Goal: Task Accomplishment & Management: Use online tool/utility

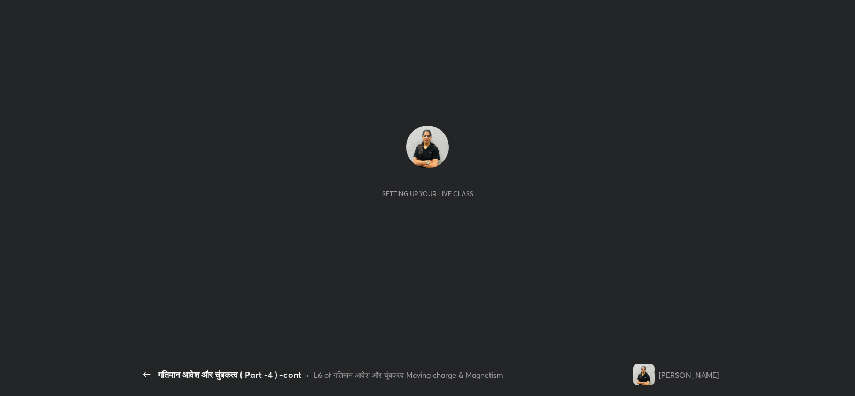
scroll to position [3, 0]
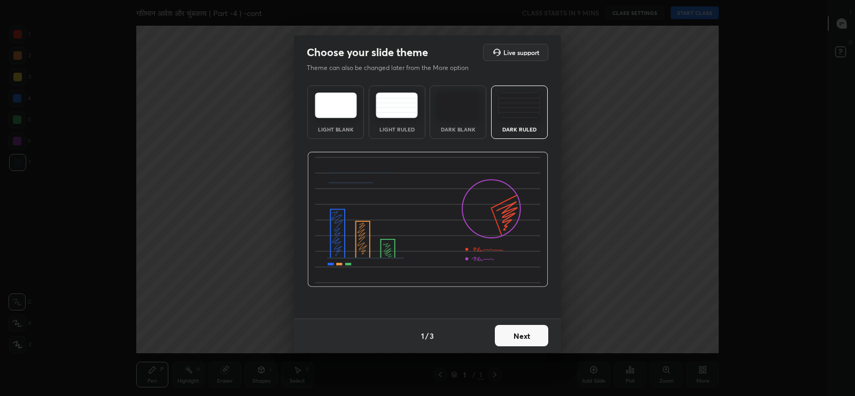
click at [521, 341] on button "Next" at bounding box center [521, 335] width 53 height 21
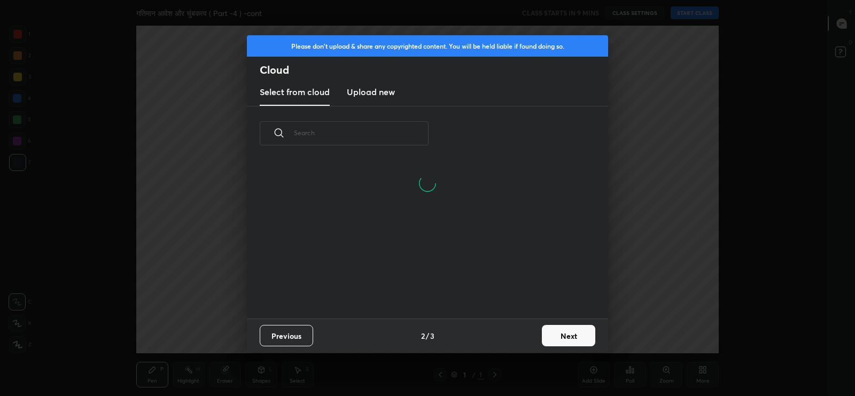
scroll to position [158, 343]
click at [384, 87] on h3 "Upload new" at bounding box center [371, 92] width 48 height 13
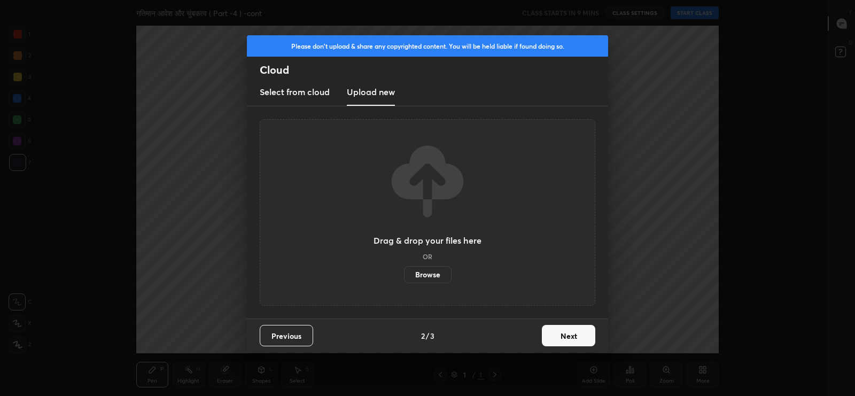
click at [425, 276] on label "Browse" at bounding box center [428, 274] width 48 height 17
click at [404, 276] on input "Browse" at bounding box center [404, 274] width 0 height 17
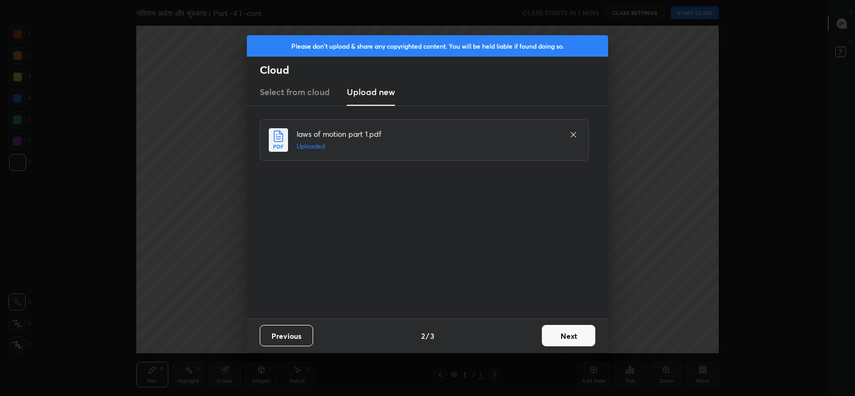
click at [574, 335] on button "Next" at bounding box center [568, 335] width 53 height 21
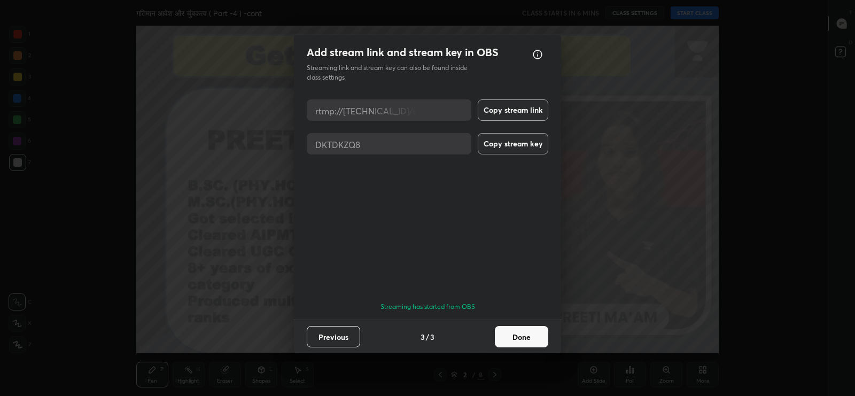
click at [536, 336] on button "Done" at bounding box center [521, 336] width 53 height 21
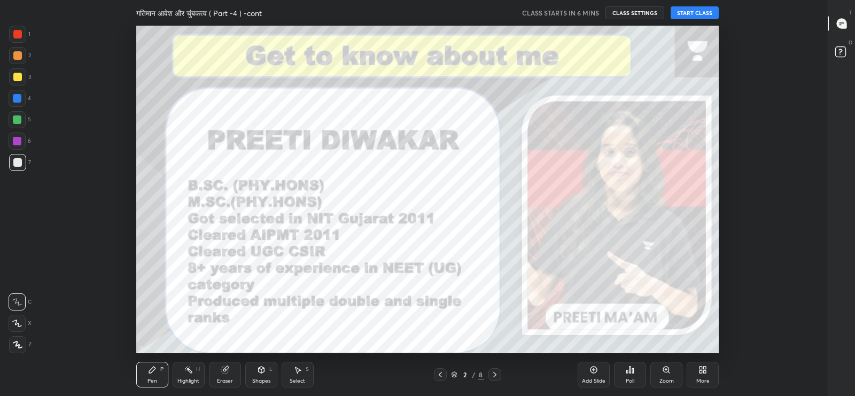
click at [840, 25] on icon at bounding box center [841, 25] width 2 height 0
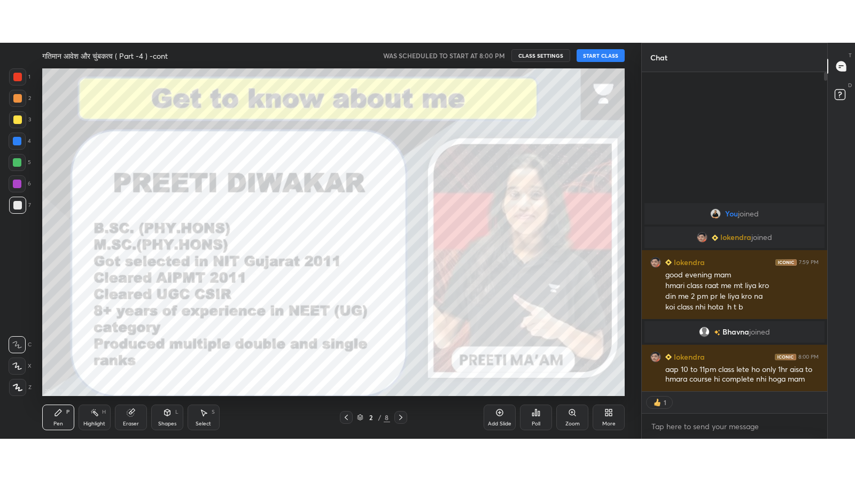
scroll to position [338, 182]
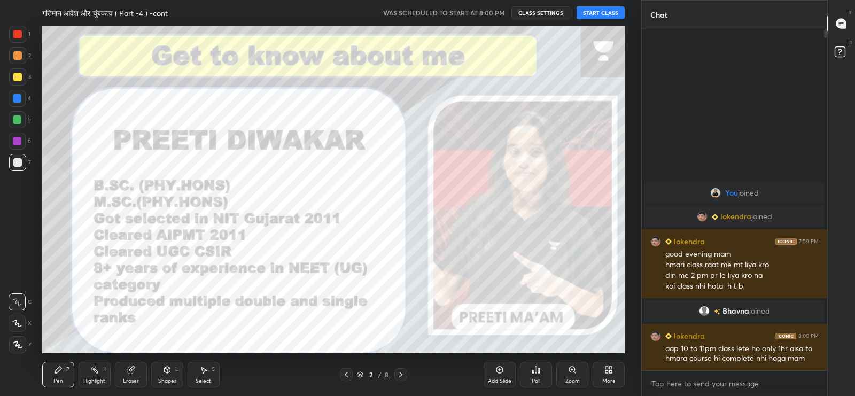
click at [613, 374] on div "More" at bounding box center [609, 375] width 32 height 26
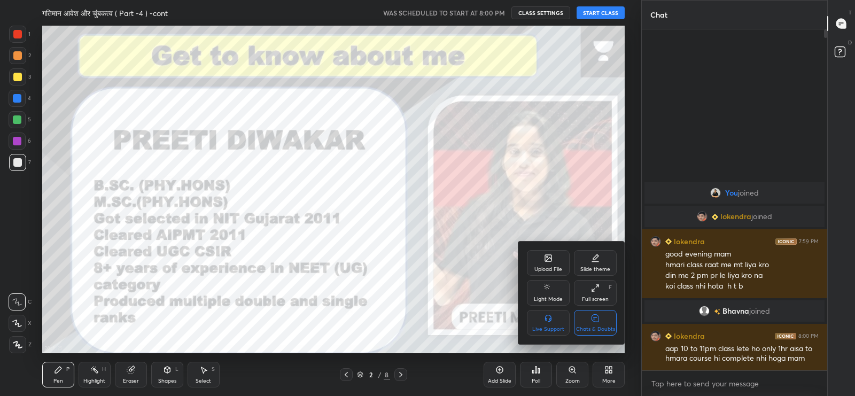
click at [607, 14] on div at bounding box center [427, 198] width 855 height 396
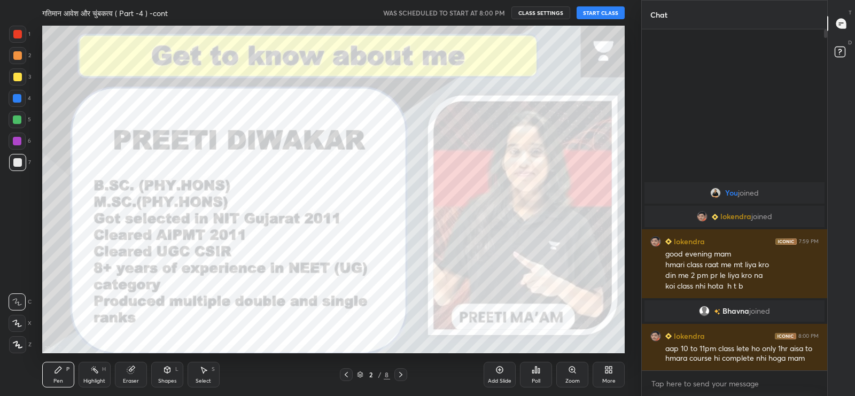
click at [602, 14] on button "START CLASS" at bounding box center [601, 12] width 48 height 13
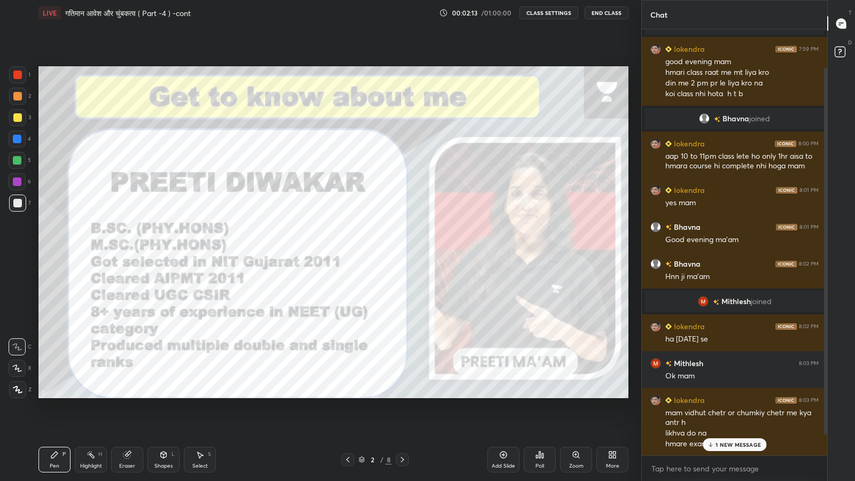
scroll to position [79, 0]
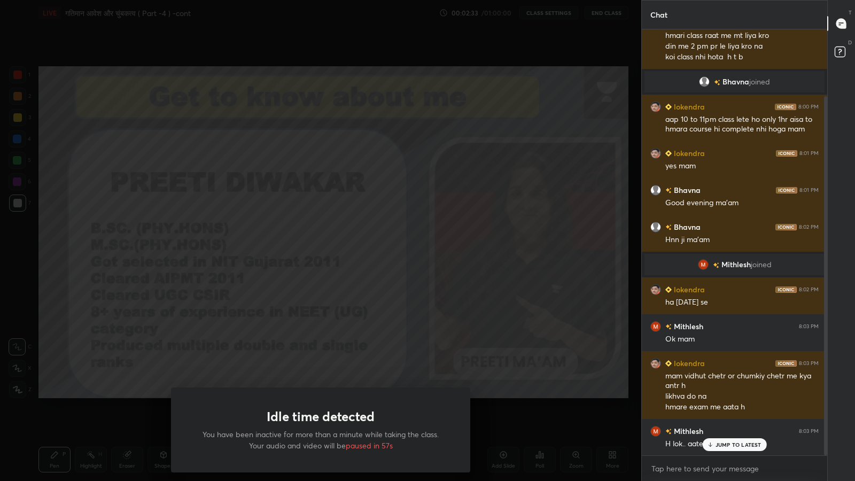
click at [408, 253] on div "Idle time detected You have been inactive for more than a minute while taking t…" at bounding box center [320, 240] width 641 height 481
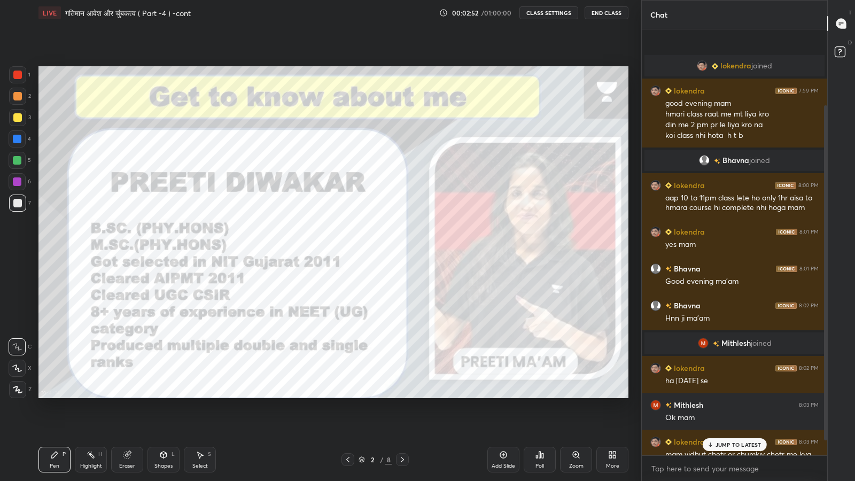
scroll to position [116, 0]
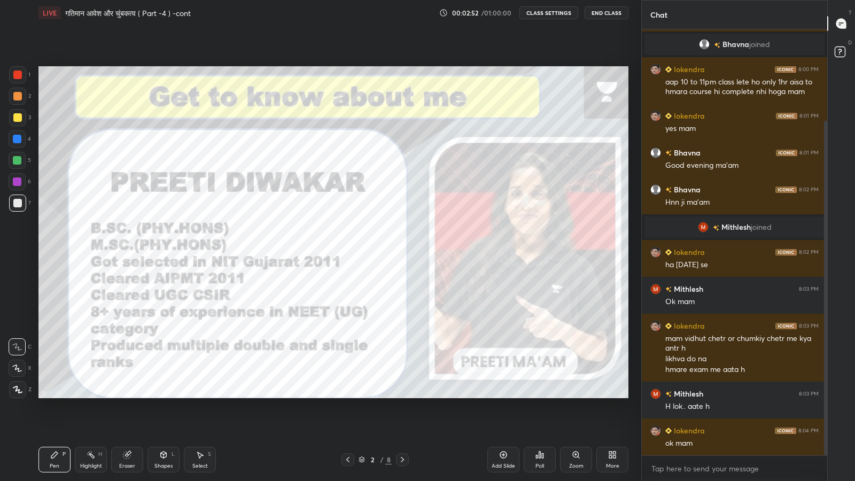
click at [615, 396] on icon at bounding box center [614, 453] width 3 height 3
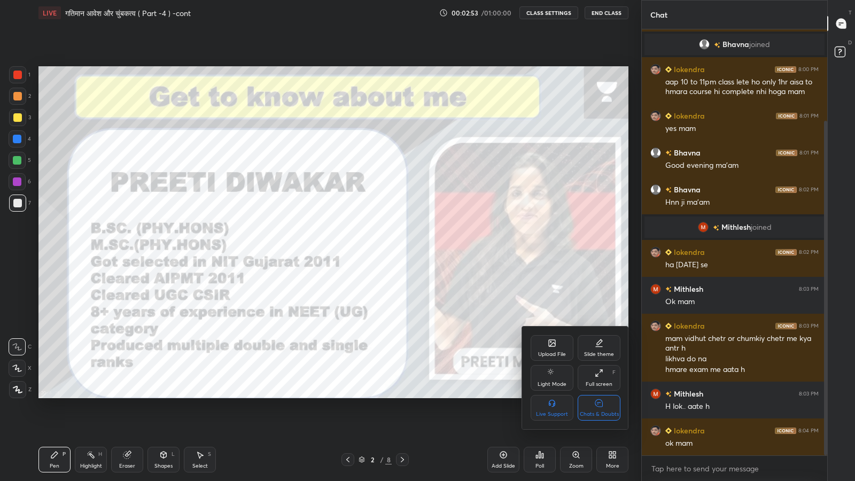
click at [607, 396] on div "Chats & Doubts" at bounding box center [599, 414] width 39 height 5
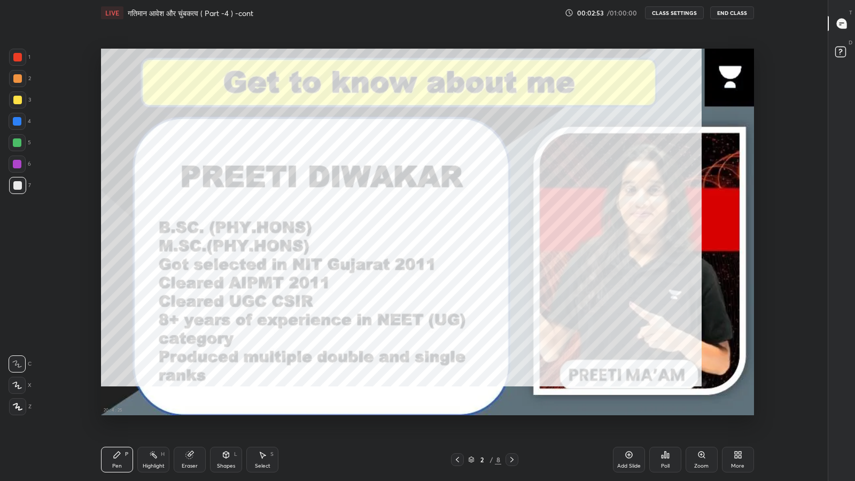
scroll to position [3, 0]
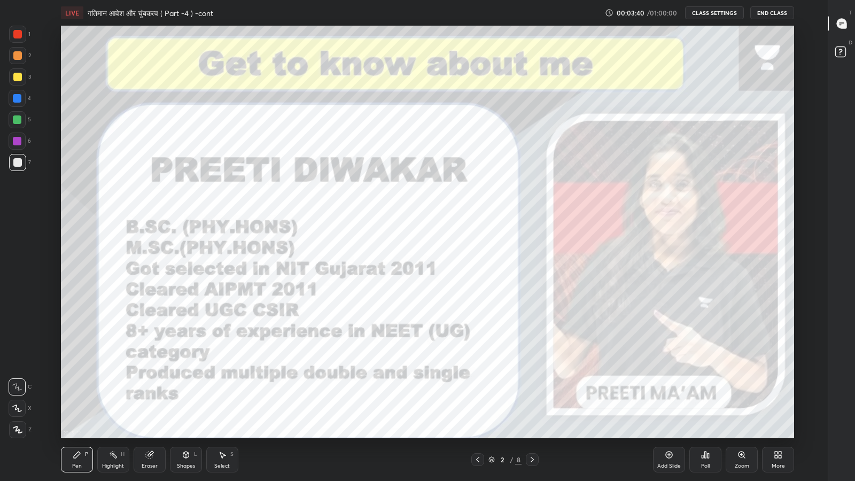
click at [671, 396] on icon at bounding box center [669, 455] width 9 height 9
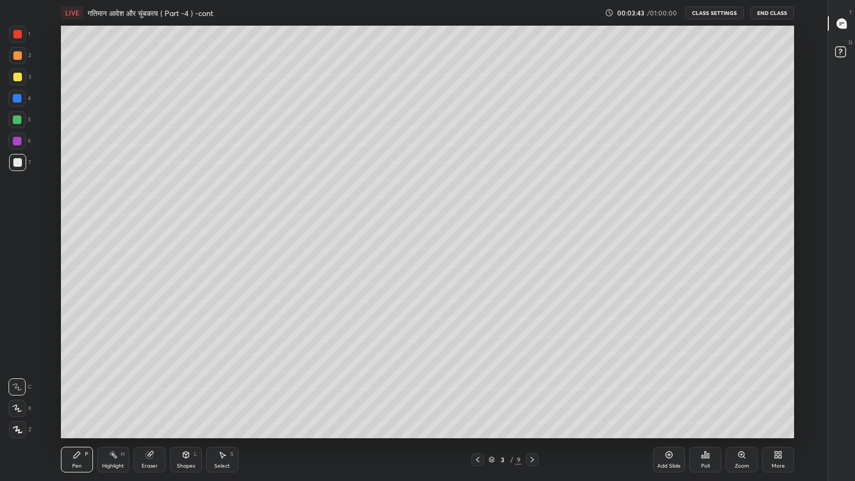
click at [17, 75] on div at bounding box center [17, 77] width 9 height 9
click at [184, 396] on div "Shapes L" at bounding box center [186, 460] width 32 height 26
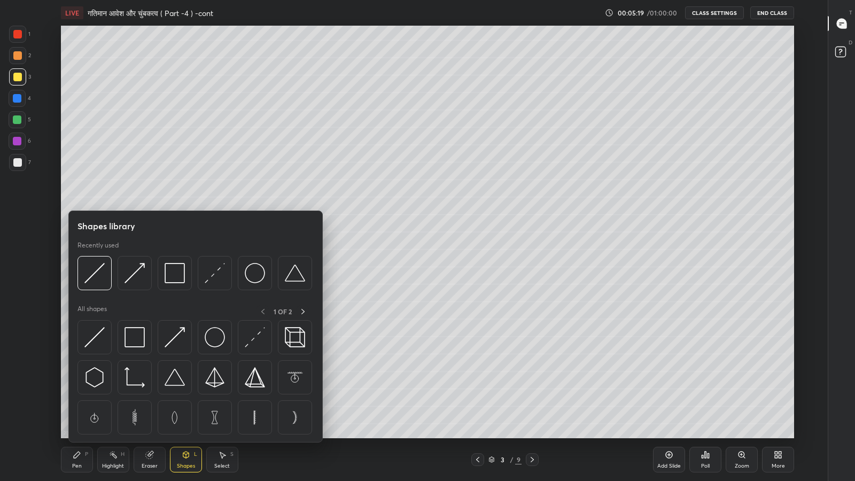
click at [252, 273] on img at bounding box center [255, 273] width 20 height 20
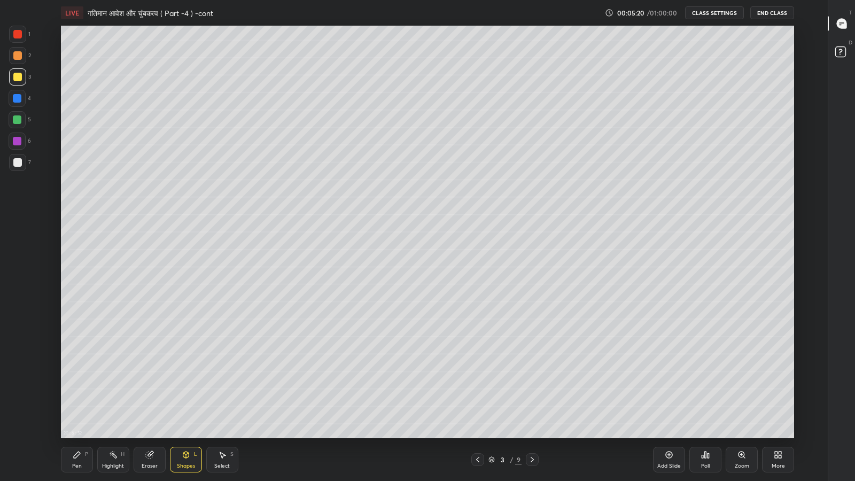
click at [16, 164] on div at bounding box center [17, 162] width 9 height 9
click at [77, 396] on div "Pen" at bounding box center [77, 465] width 10 height 5
click at [777, 396] on icon at bounding box center [776, 453] width 3 height 3
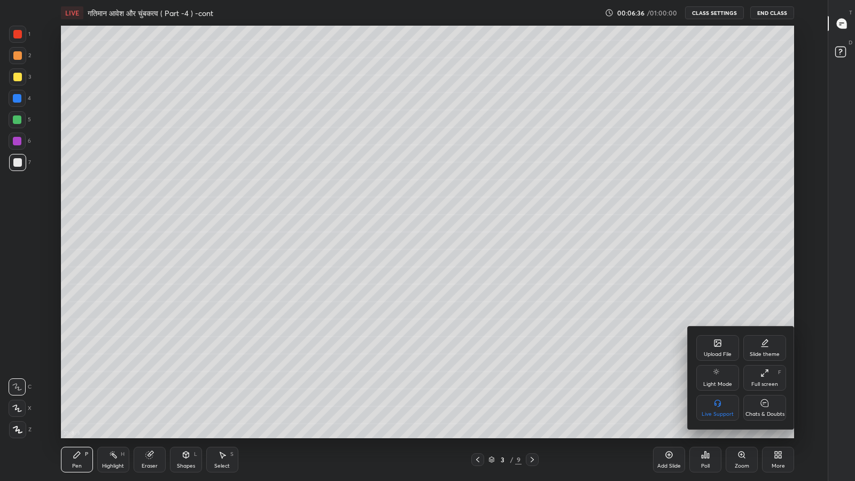
click at [755, 396] on div "Chats & Doubts" at bounding box center [764, 408] width 43 height 26
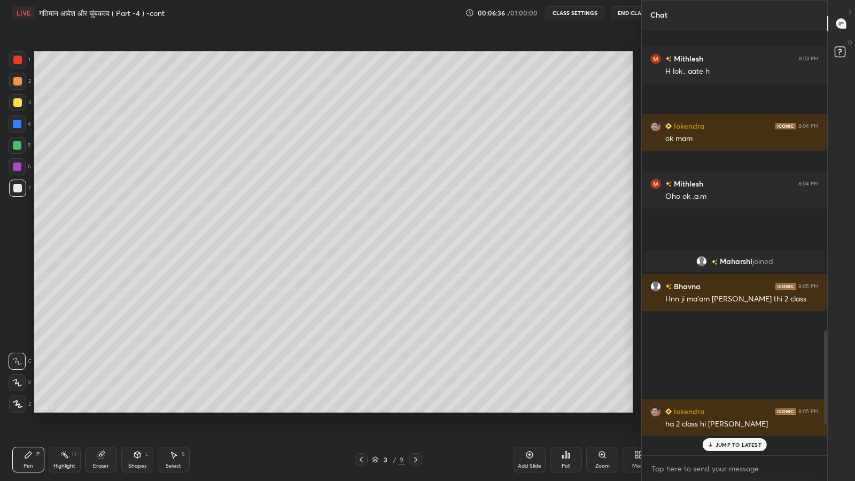
scroll to position [413, 599]
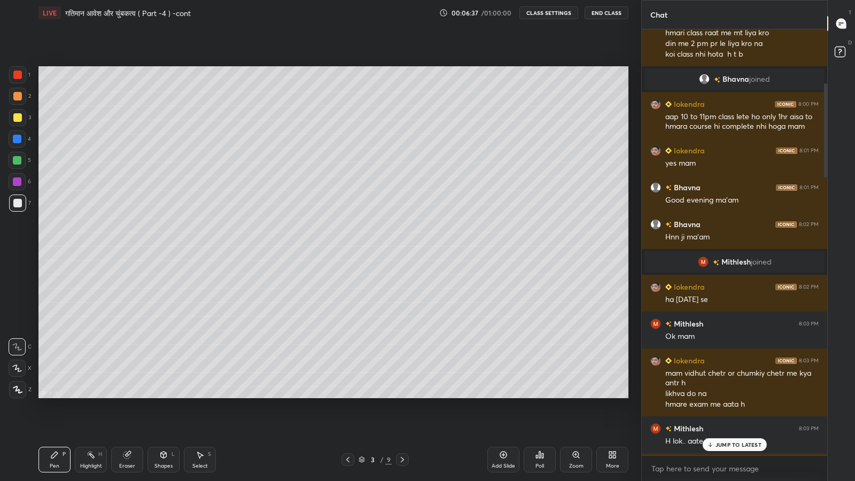
click at [739, 396] on p "JUMP TO LATEST" at bounding box center [739, 445] width 46 height 6
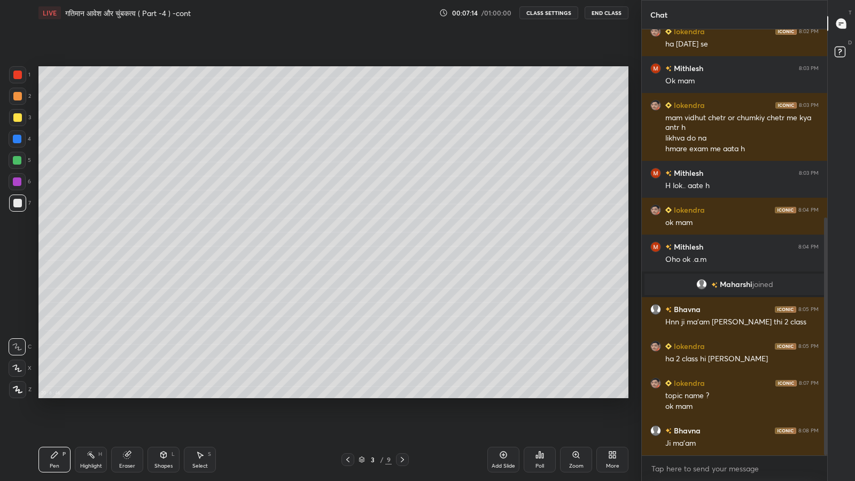
scroll to position [373, 0]
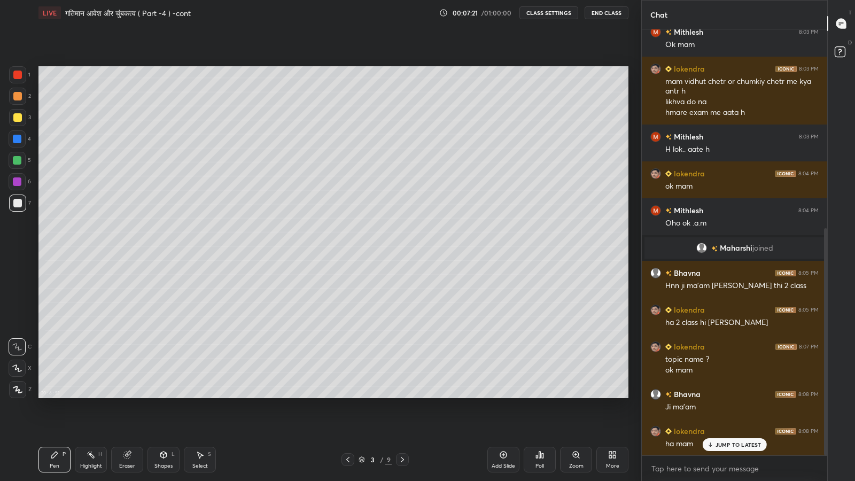
click at [711, 396] on icon at bounding box center [710, 446] width 3 height 2
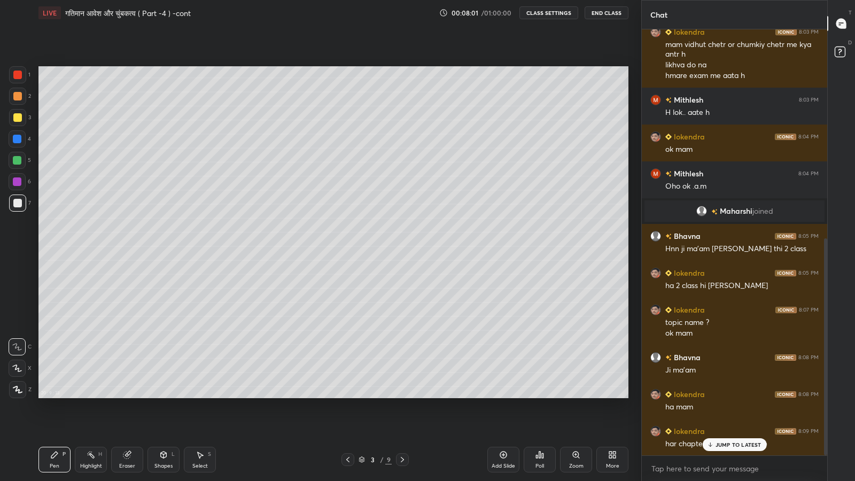
click at [718, 396] on div "JUMP TO LATEST" at bounding box center [734, 444] width 64 height 13
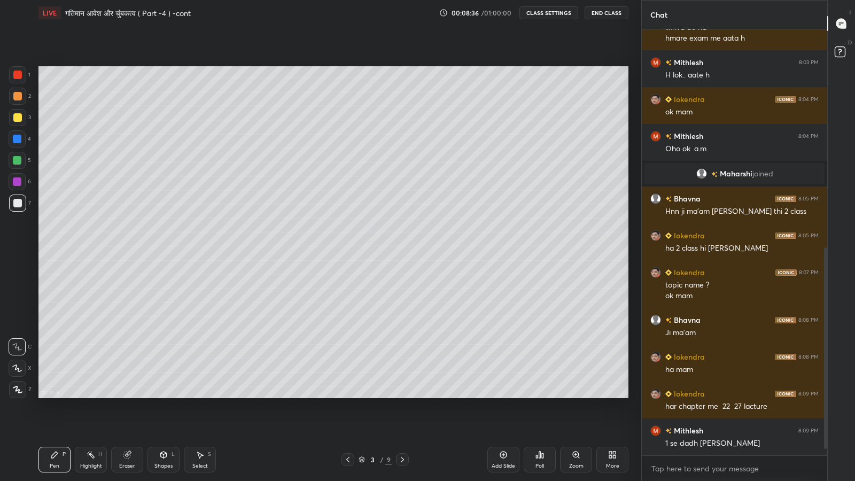
scroll to position [484, 0]
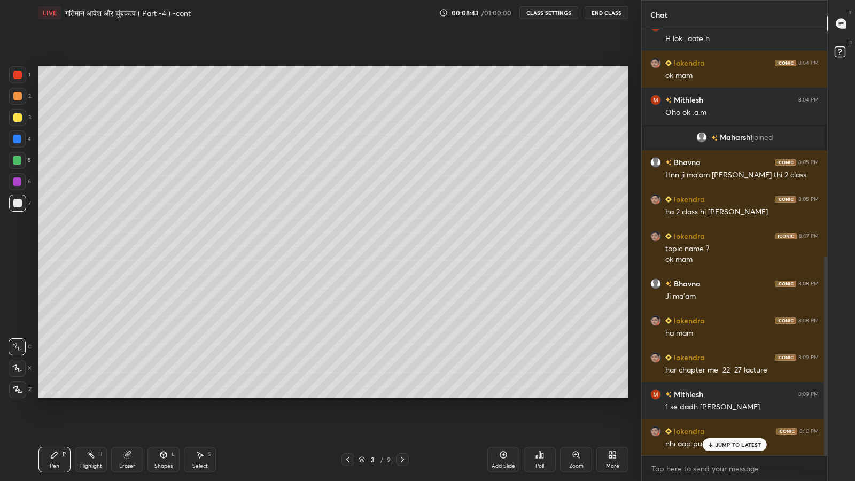
click at [711, 396] on div "JUMP TO LATEST" at bounding box center [734, 444] width 64 height 13
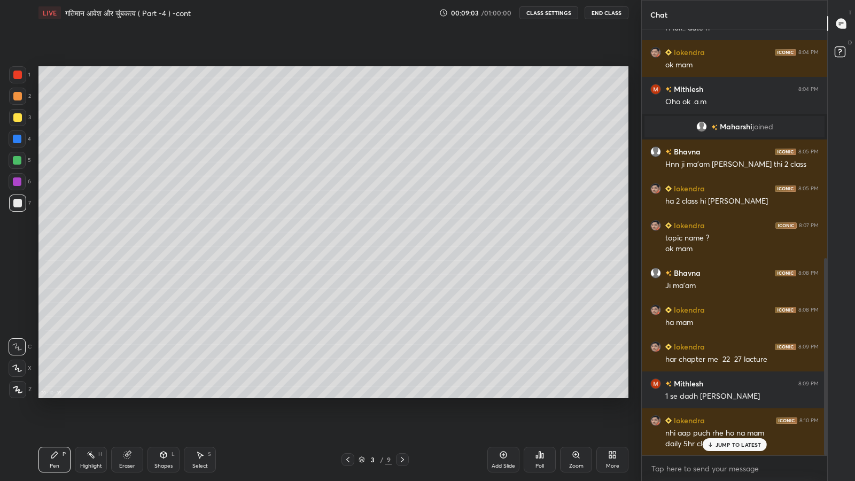
click at [712, 396] on icon at bounding box center [710, 445] width 7 height 6
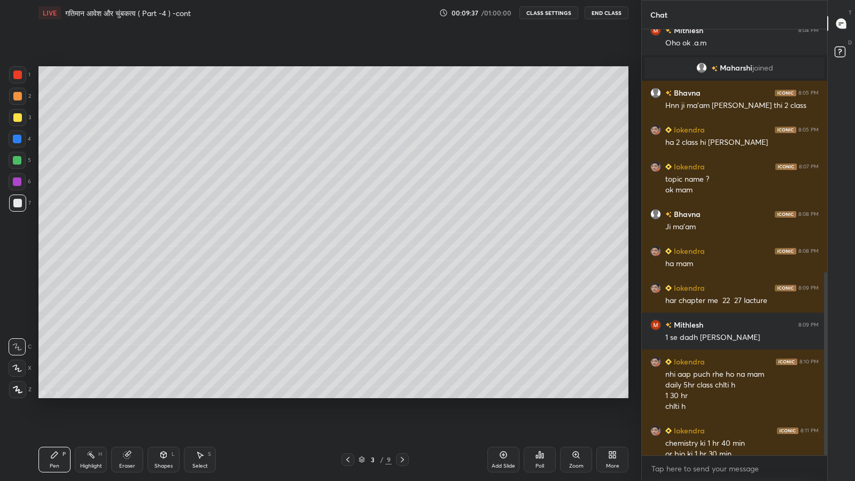
scroll to position [564, 0]
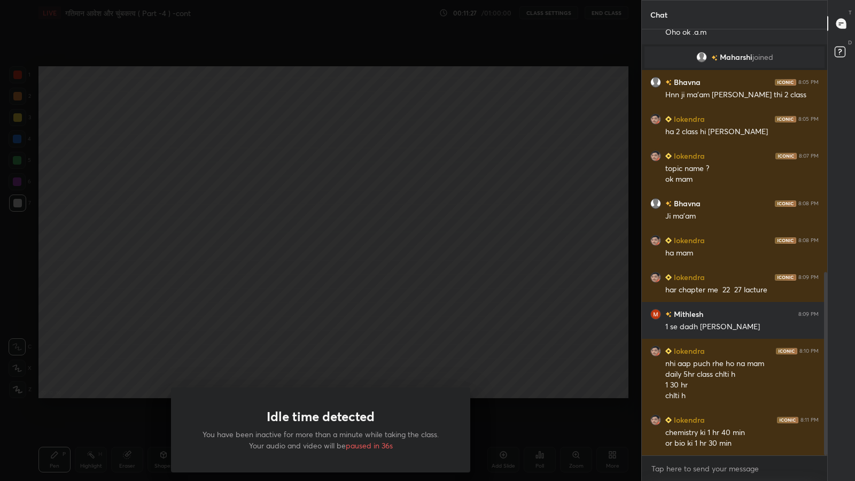
click at [357, 329] on div "Idle time detected You have been inactive for more than a minute while taking t…" at bounding box center [320, 240] width 641 height 481
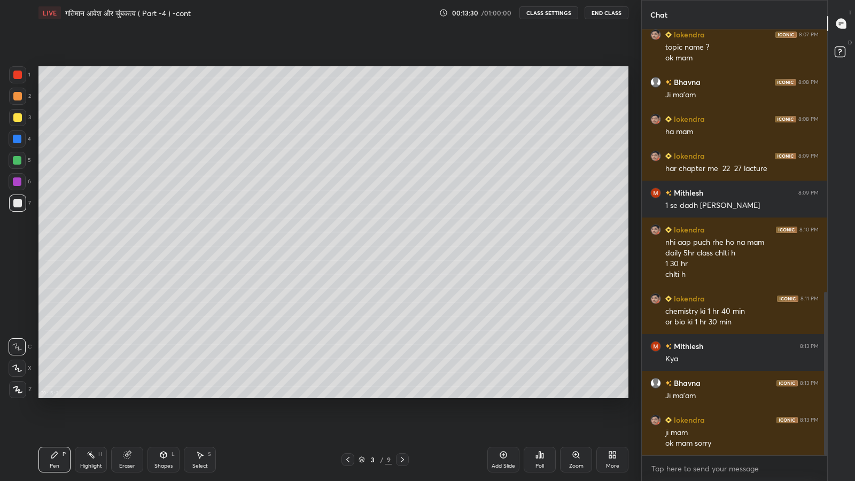
scroll to position [731, 0]
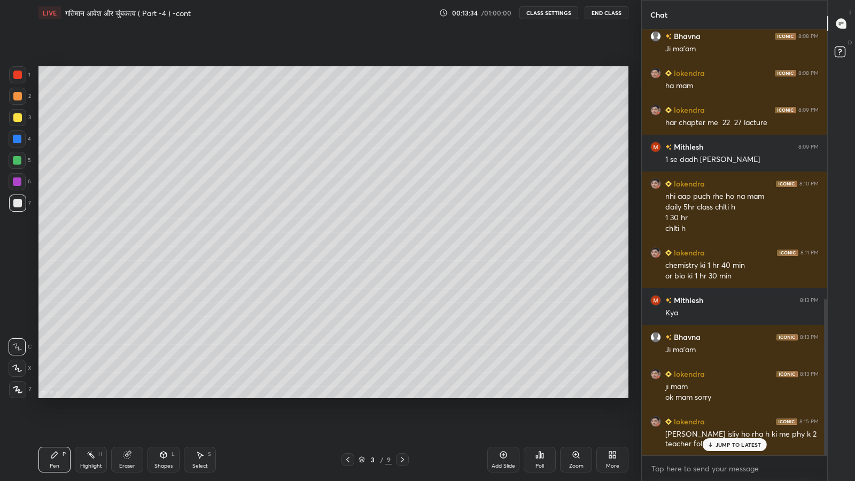
click at [723, 396] on p "JUMP TO LATEST" at bounding box center [739, 445] width 46 height 6
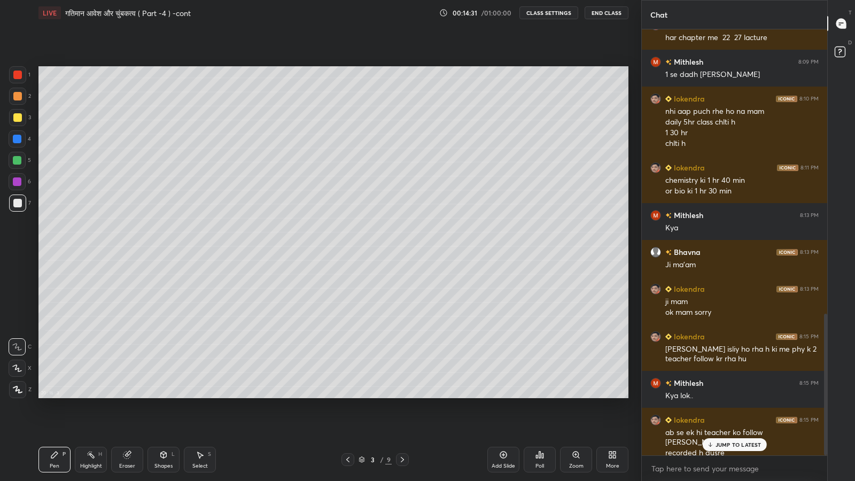
scroll to position [853, 0]
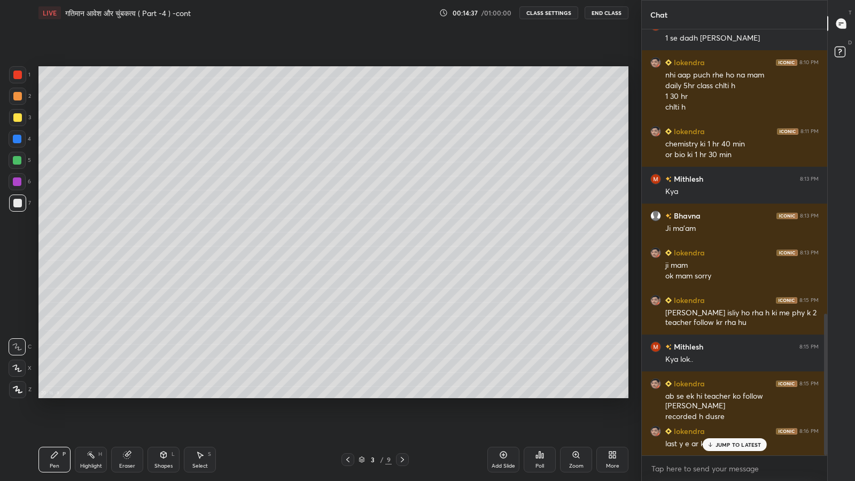
click at [713, 396] on icon at bounding box center [710, 445] width 7 height 6
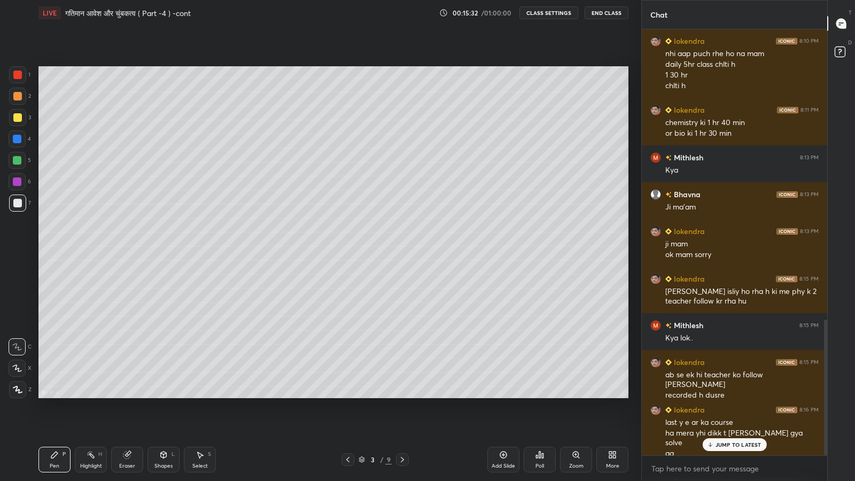
scroll to position [911, 0]
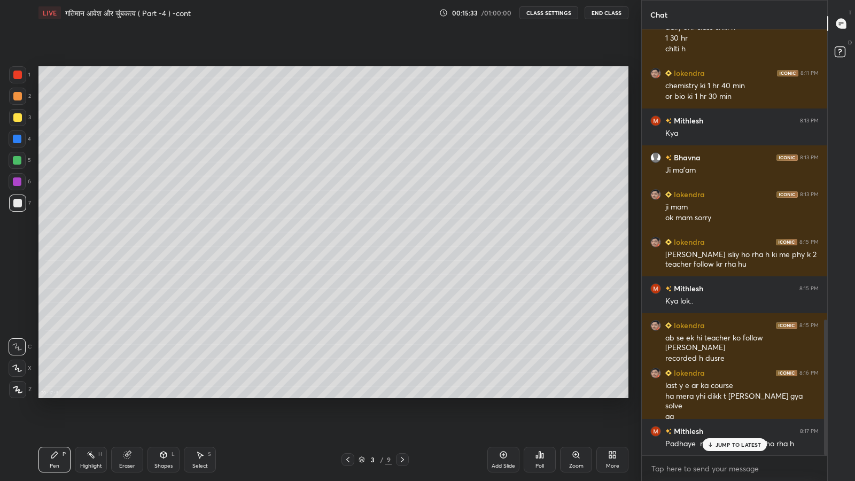
click at [743, 396] on p "JUMP TO LATEST" at bounding box center [739, 445] width 46 height 6
click at [611, 396] on div "More" at bounding box center [613, 460] width 32 height 26
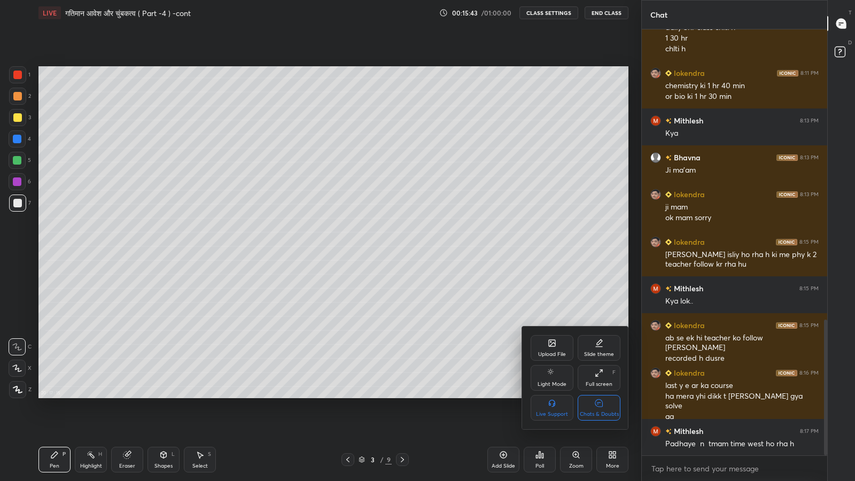
click at [598, 396] on icon at bounding box center [599, 403] width 9 height 11
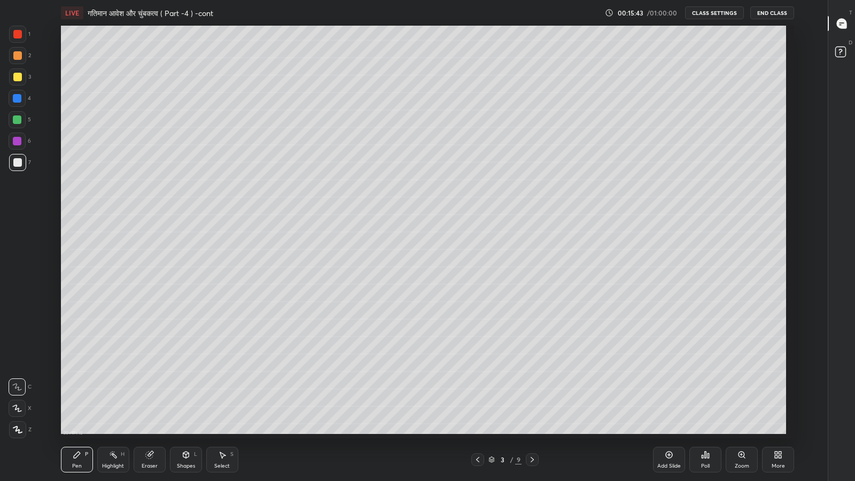
scroll to position [413, 787]
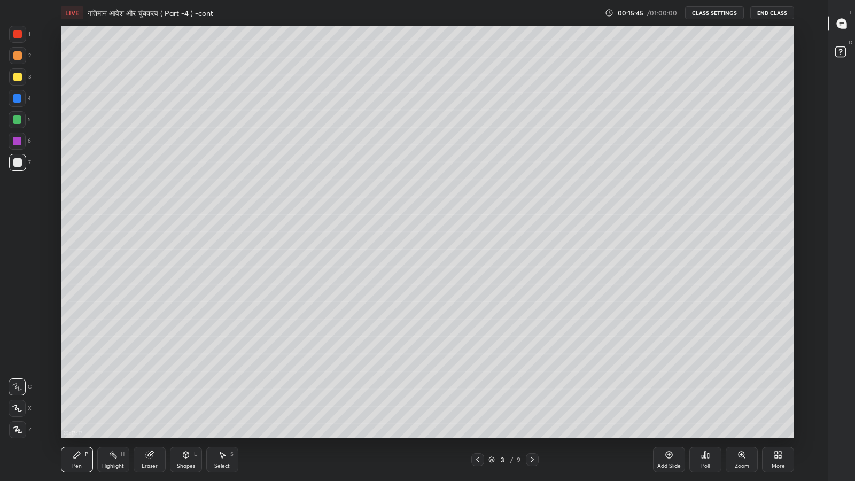
click at [148, 396] on div "Eraser" at bounding box center [150, 460] width 32 height 26
click at [19, 346] on div at bounding box center [17, 352] width 17 height 17
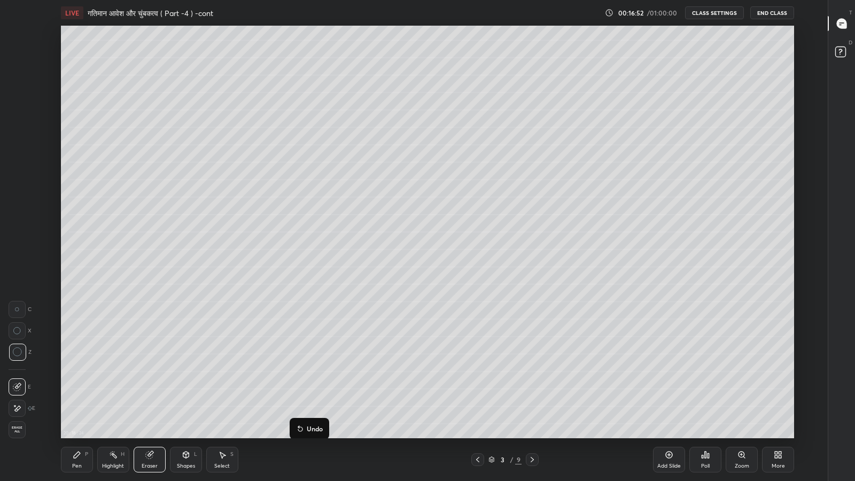
click at [774, 396] on div "More" at bounding box center [778, 465] width 13 height 5
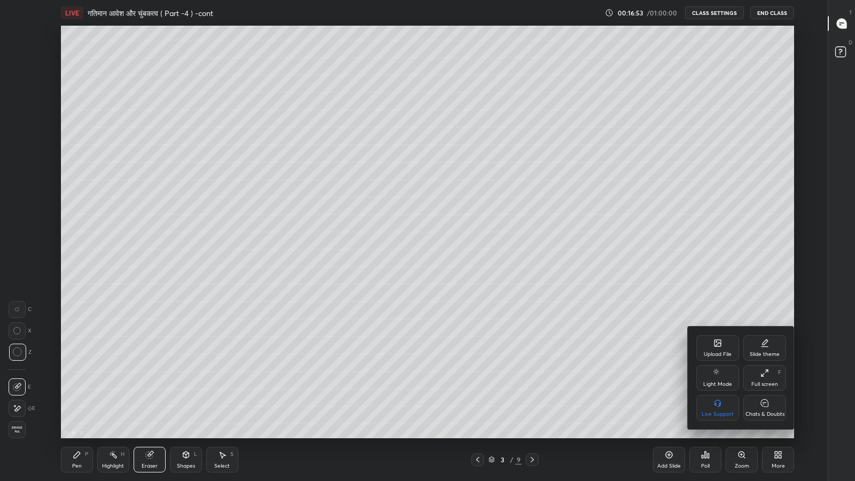
click at [765, 396] on icon at bounding box center [764, 402] width 7 height 7
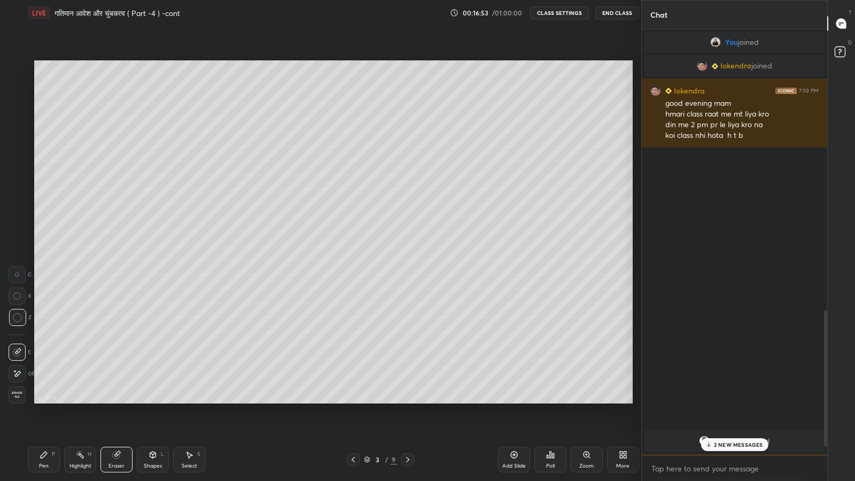
scroll to position [53037, 52851]
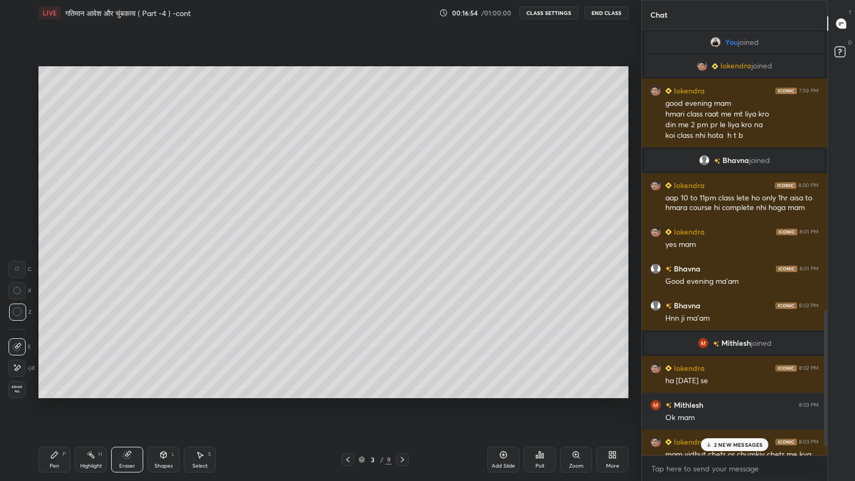
click at [740, 396] on p "2 NEW MESSAGES" at bounding box center [738, 445] width 49 height 6
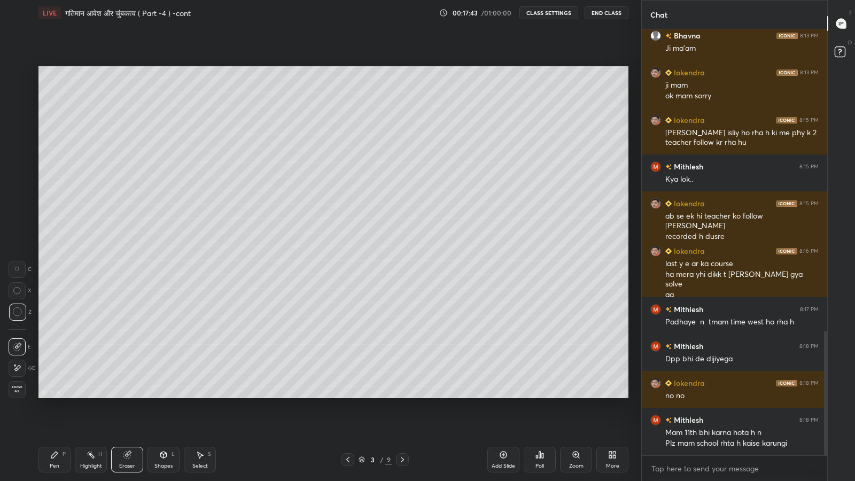
scroll to position [1069, 0]
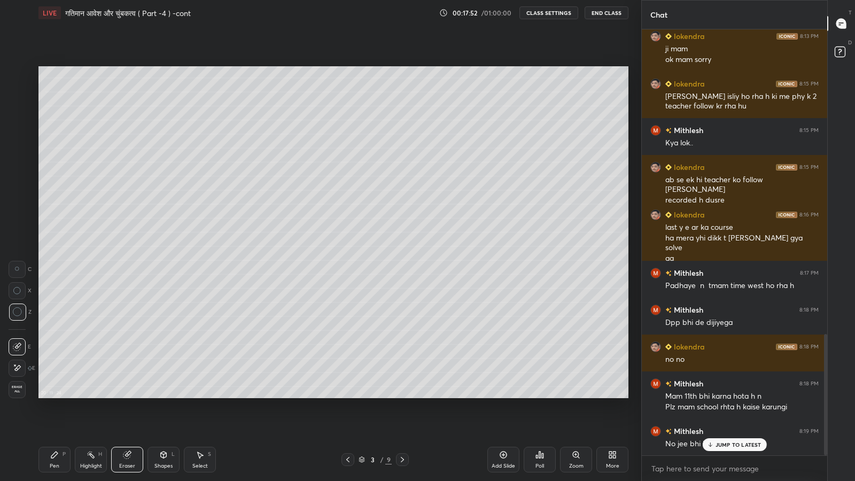
click at [720, 396] on p "JUMP TO LATEST" at bounding box center [739, 445] width 46 height 6
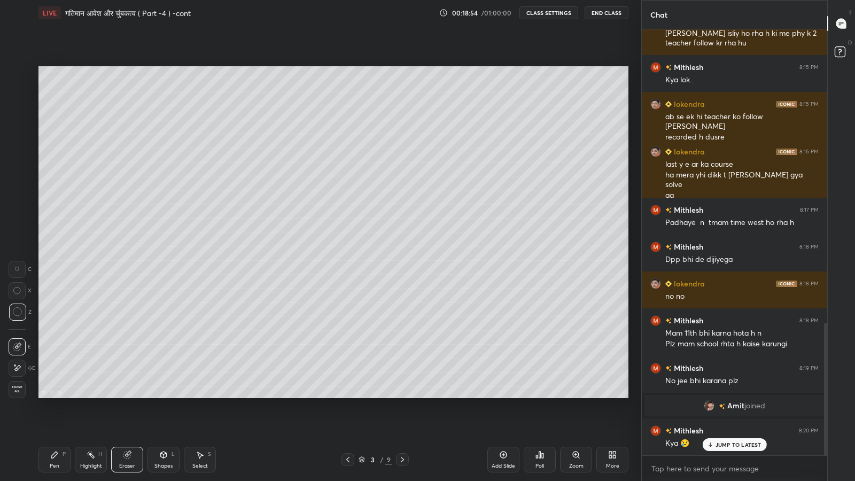
scroll to position [944, 0]
click at [740, 396] on p "JUMP TO LATEST" at bounding box center [739, 445] width 46 height 6
click at [620, 396] on div "More" at bounding box center [613, 460] width 32 height 26
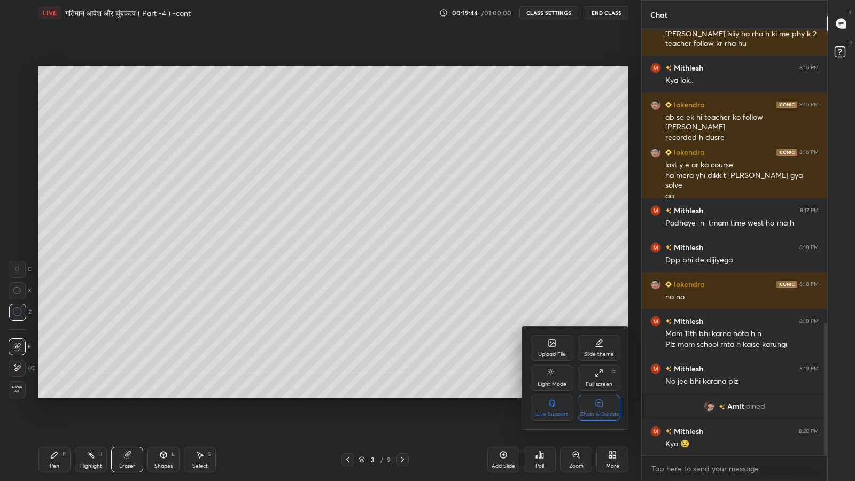
click at [597, 396] on icon at bounding box center [598, 402] width 7 height 7
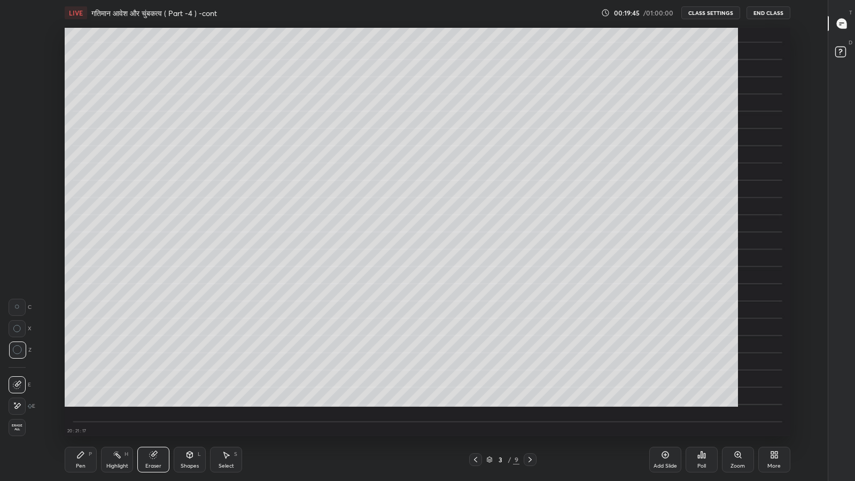
scroll to position [3, 0]
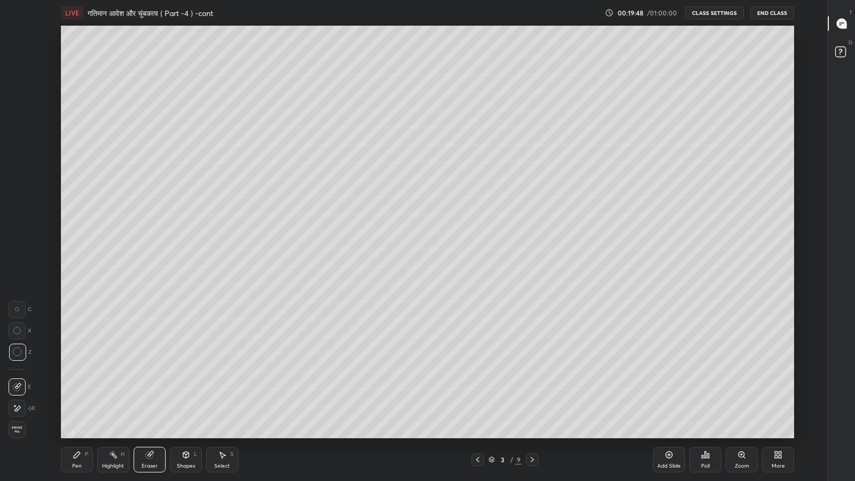
click at [79, 396] on icon at bounding box center [77, 455] width 6 height 6
click at [14, 79] on div at bounding box center [17, 77] width 9 height 9
click at [187, 396] on div "Shapes" at bounding box center [186, 465] width 18 height 5
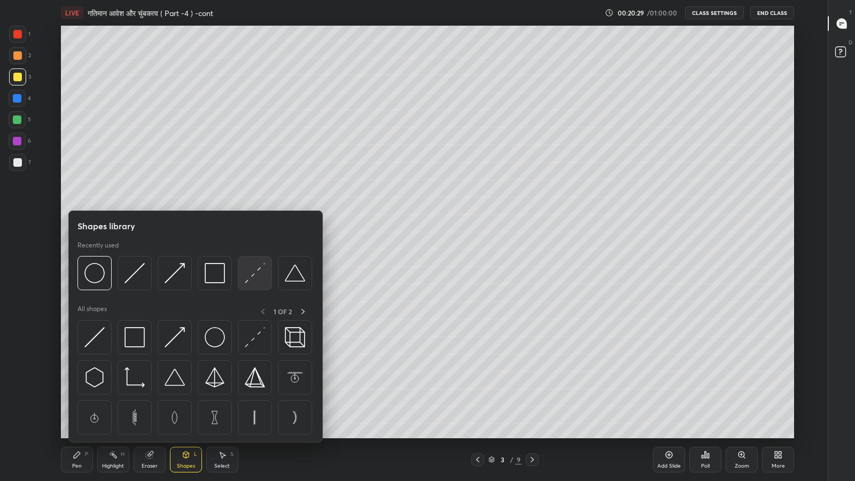
click at [256, 273] on img at bounding box center [255, 273] width 20 height 20
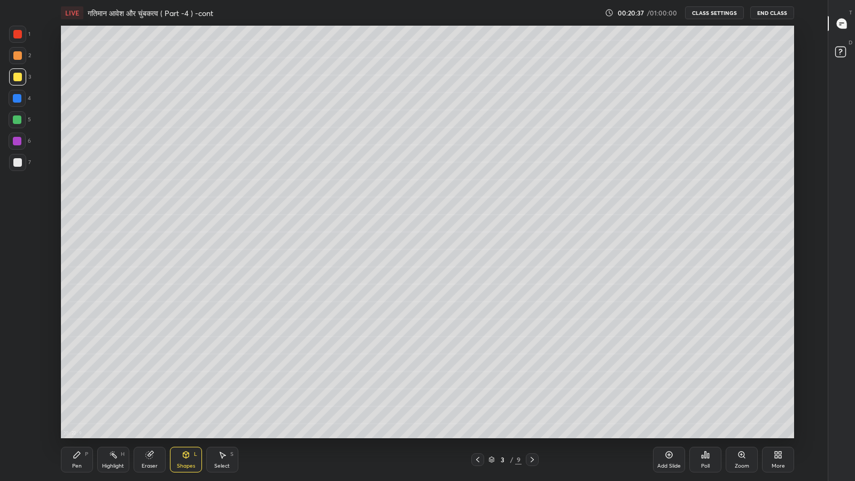
click at [74, 396] on div "Pen" at bounding box center [77, 465] width 10 height 5
click at [778, 396] on div "More" at bounding box center [778, 460] width 32 height 26
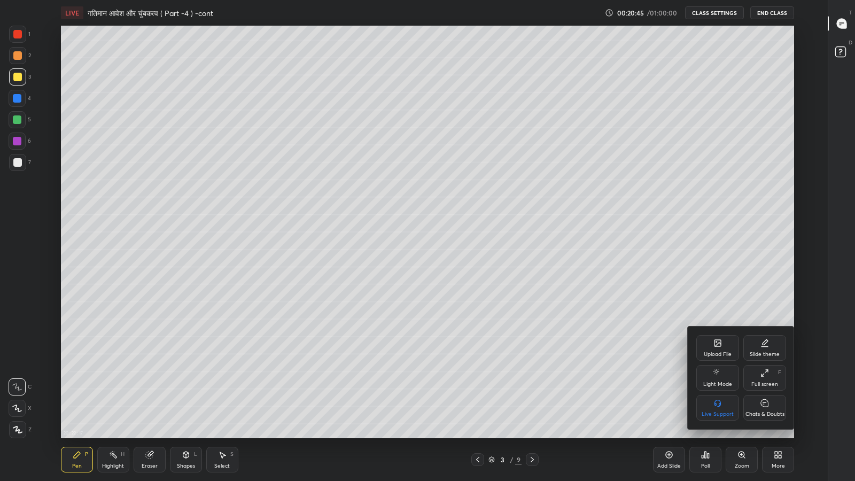
click at [763, 396] on icon at bounding box center [765, 403] width 9 height 11
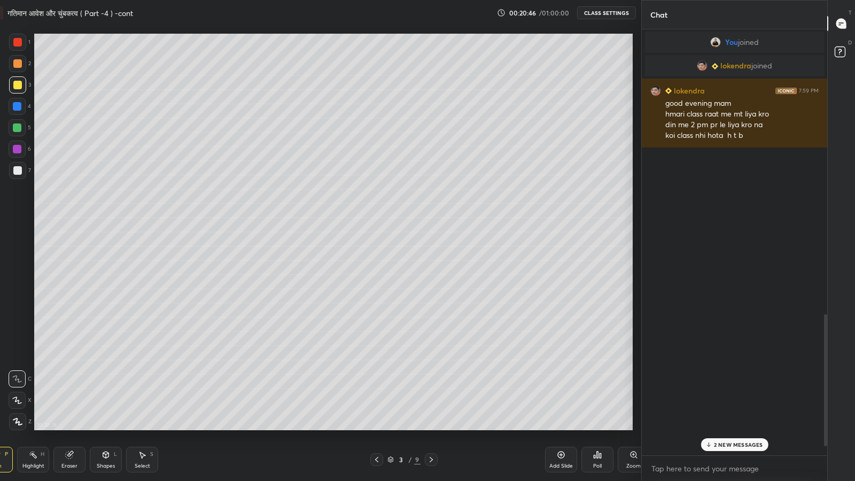
scroll to position [53037, 52851]
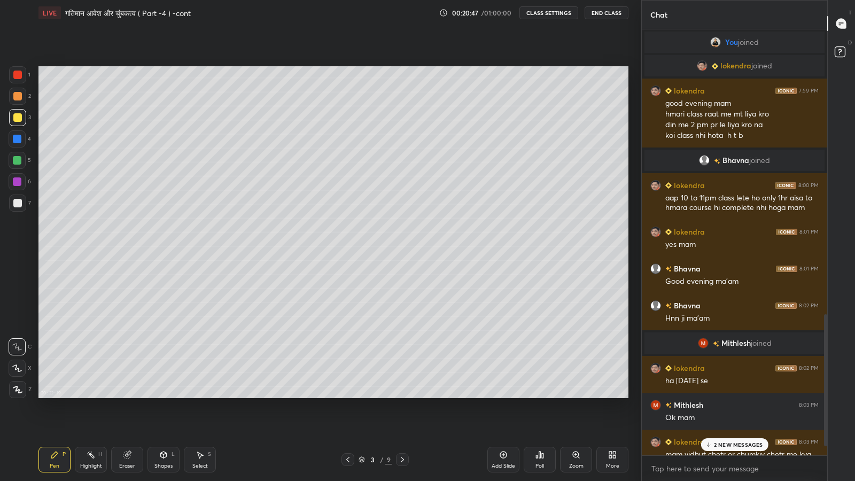
click at [715, 396] on p "2 NEW MESSAGES" at bounding box center [738, 445] width 49 height 6
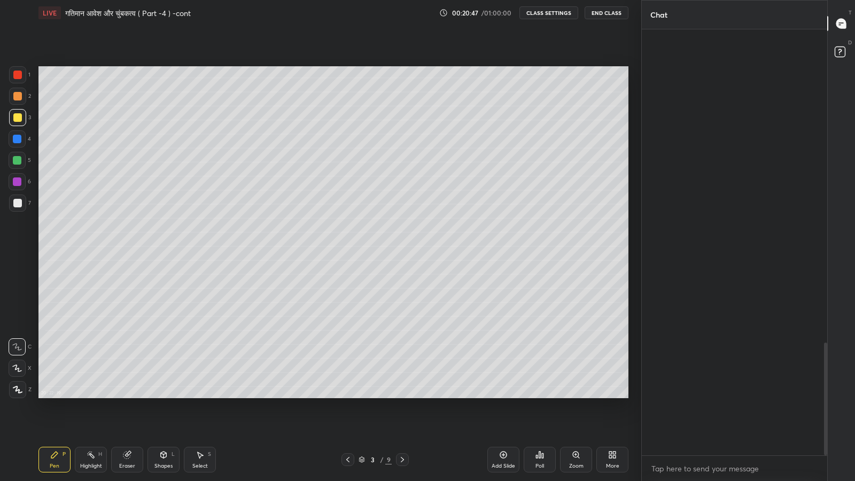
scroll to position [1180, 0]
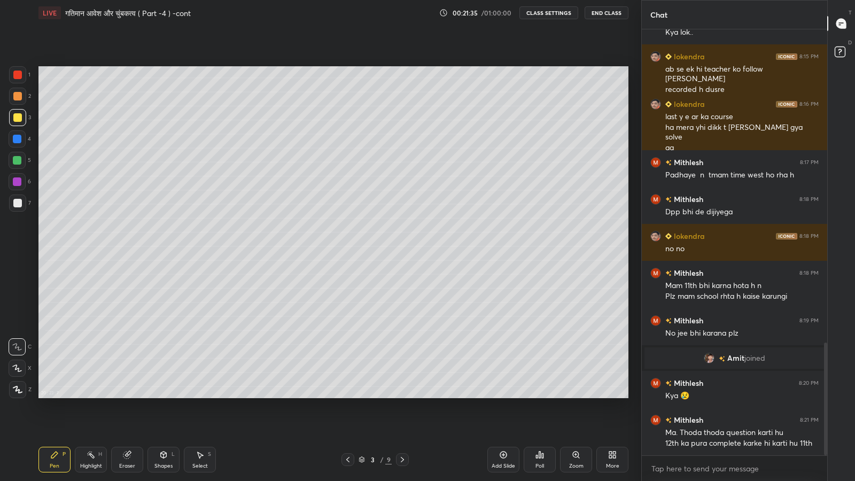
click at [613, 396] on icon at bounding box center [614, 456] width 3 height 3
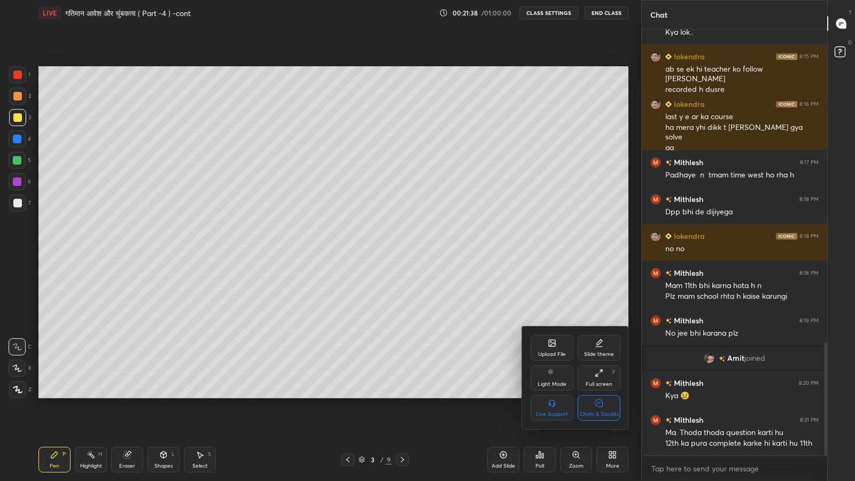
click at [600, 396] on div "Chats & Doubts" at bounding box center [599, 408] width 43 height 26
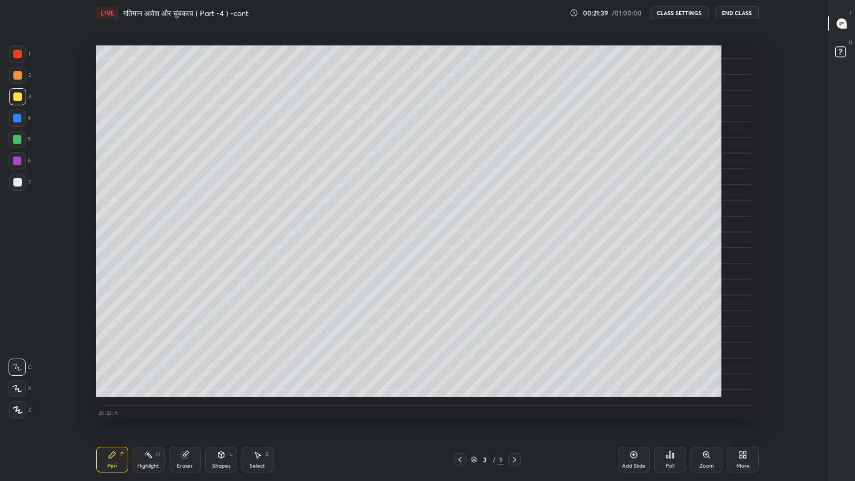
scroll to position [3, 0]
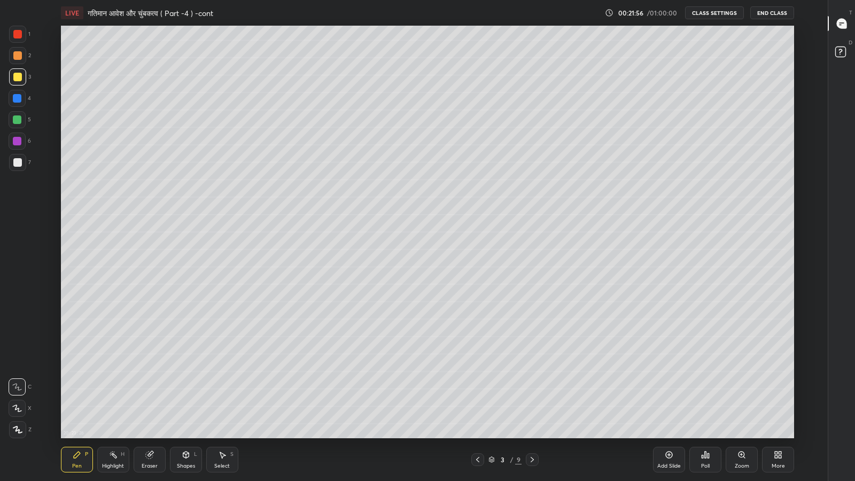
click at [181, 396] on div "Shapes L" at bounding box center [186, 460] width 32 height 26
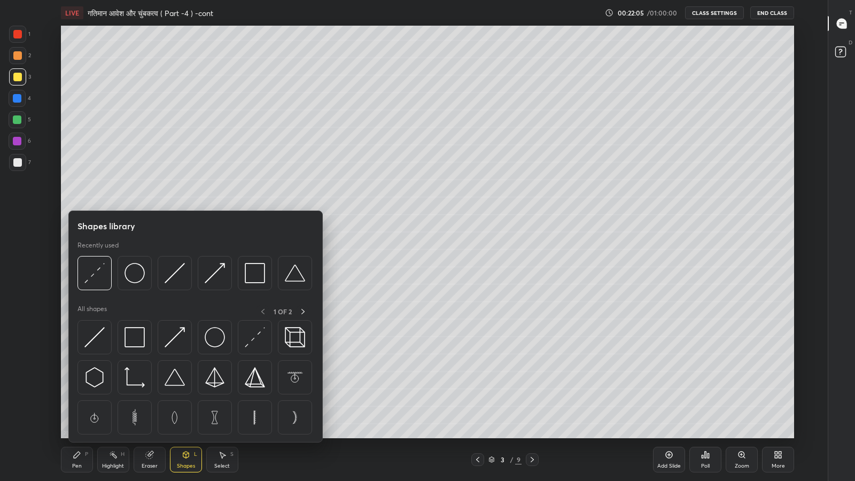
click at [76, 396] on div "Pen" at bounding box center [77, 465] width 10 height 5
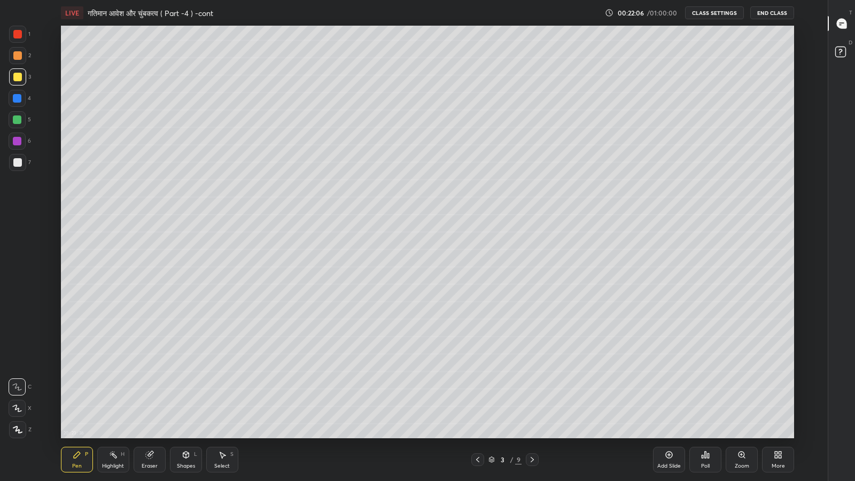
click at [13, 162] on div at bounding box center [17, 162] width 9 height 9
click at [17, 121] on div at bounding box center [17, 119] width 9 height 9
click at [146, 396] on icon at bounding box center [149, 455] width 9 height 9
click at [75, 396] on div "Pen" at bounding box center [77, 465] width 10 height 5
click at [532, 396] on icon at bounding box center [532, 459] width 9 height 9
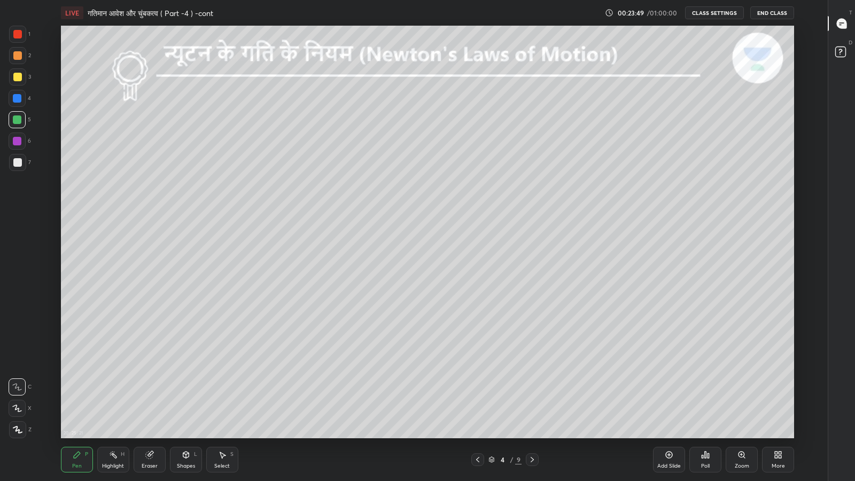
click at [524, 396] on div "Pen P Highlight H Eraser Shapes L Select S 4 / 9 Add Slide Poll Zoom More" at bounding box center [427, 459] width 733 height 43
click at [532, 396] on icon at bounding box center [532, 459] width 9 height 9
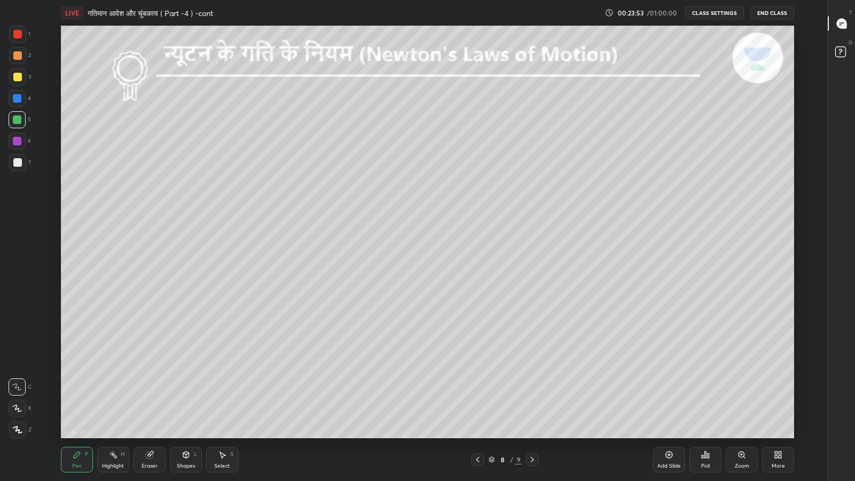
click at [532, 396] on icon at bounding box center [532, 459] width 9 height 9
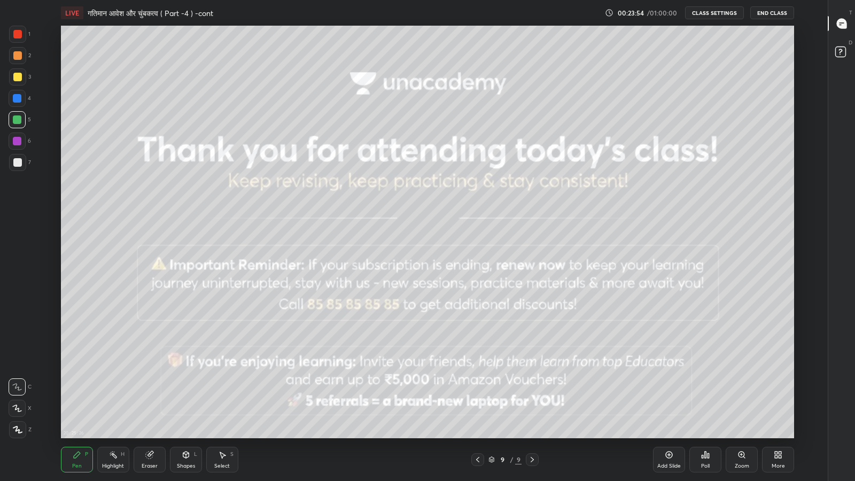
click at [474, 396] on icon at bounding box center [478, 459] width 9 height 9
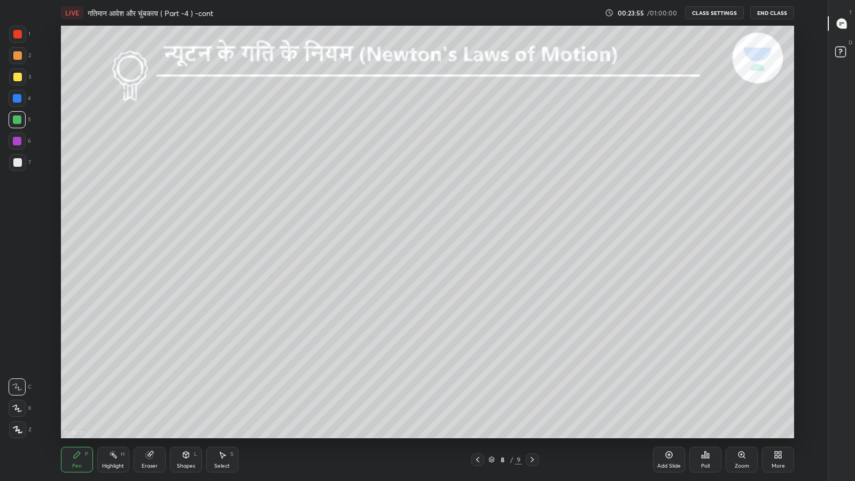
click at [476, 396] on icon at bounding box center [478, 459] width 9 height 9
click at [478, 396] on icon at bounding box center [478, 459] width 9 height 9
click at [478, 396] on icon at bounding box center [477, 459] width 3 height 5
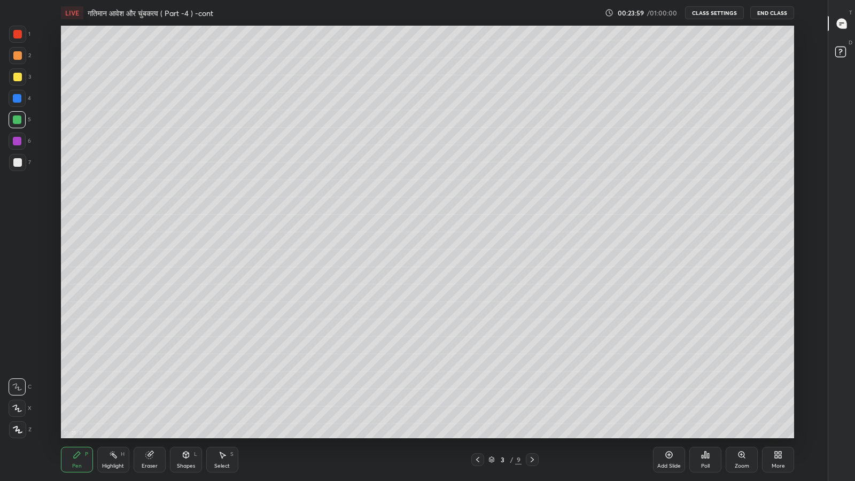
click at [476, 396] on icon at bounding box center [478, 459] width 9 height 9
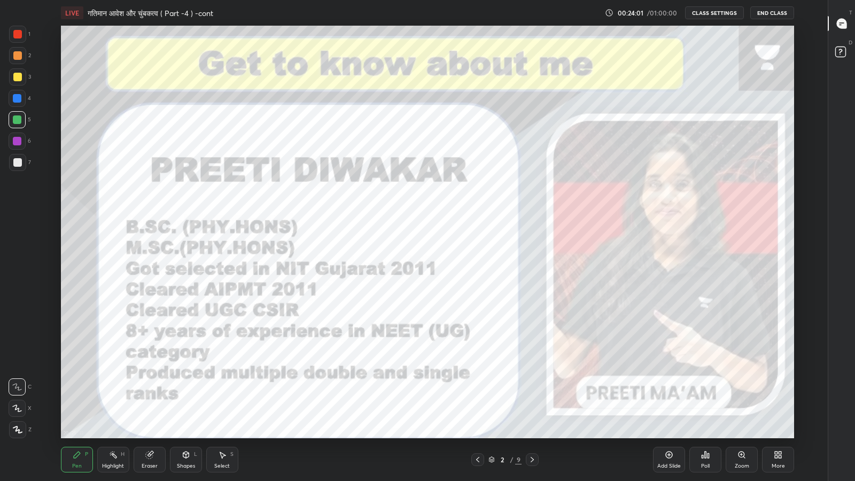
click at [532, 396] on icon at bounding box center [532, 459] width 9 height 9
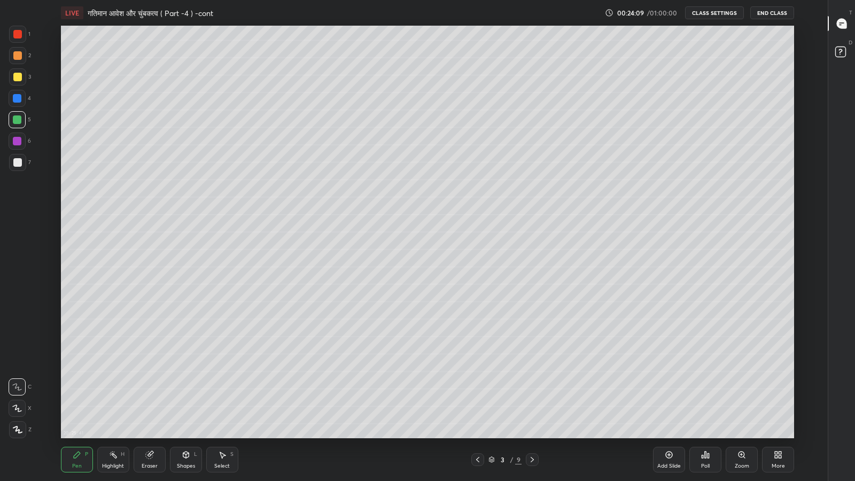
click at [781, 396] on div "More" at bounding box center [778, 460] width 32 height 26
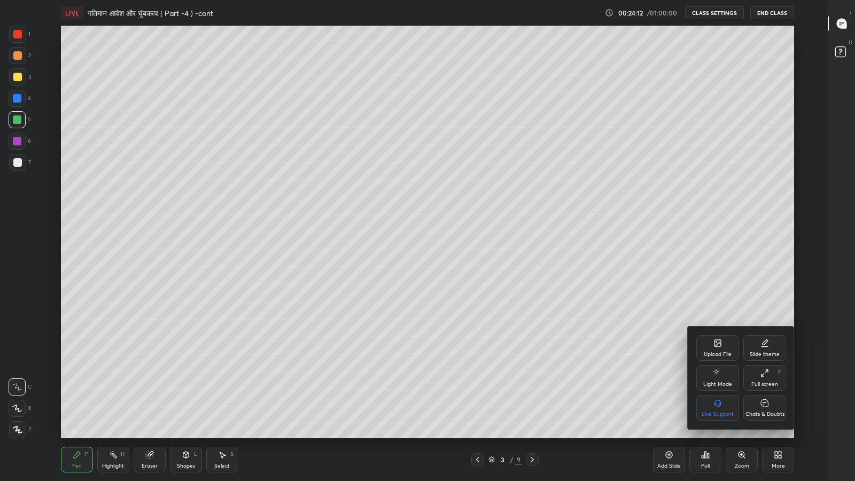
click at [714, 353] on div "Upload File" at bounding box center [718, 354] width 28 height 5
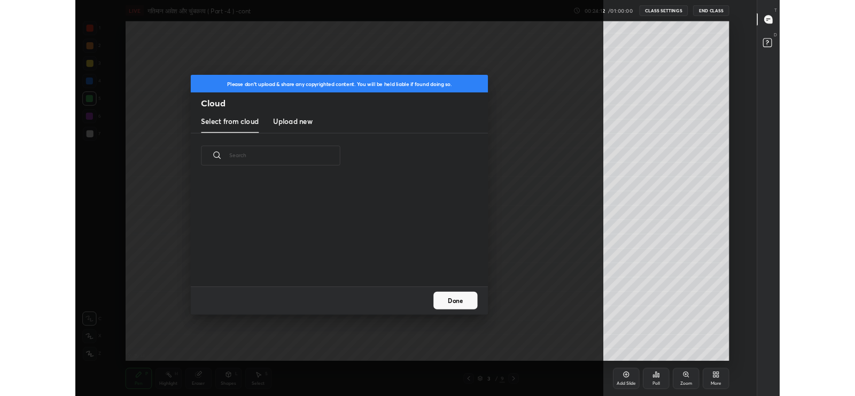
scroll to position [131, 343]
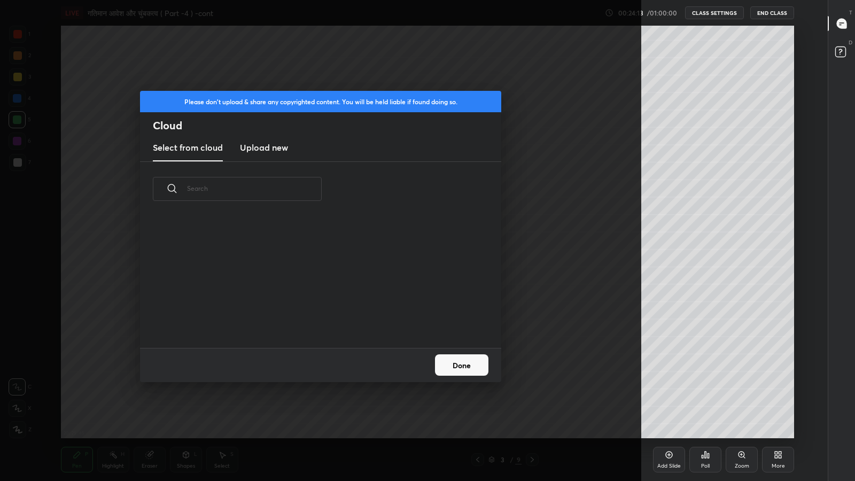
click at [269, 143] on h3 "Upload new" at bounding box center [264, 147] width 48 height 13
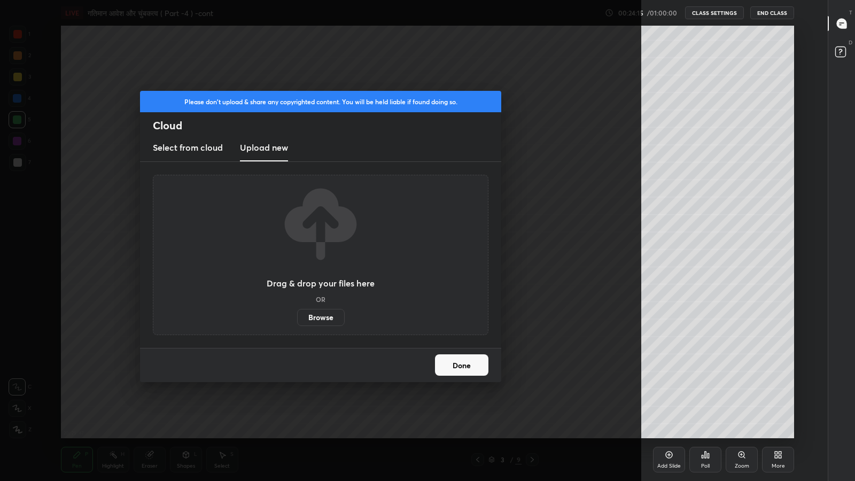
click at [324, 316] on label "Browse" at bounding box center [321, 317] width 48 height 17
click at [297, 316] on input "Browse" at bounding box center [297, 317] width 0 height 17
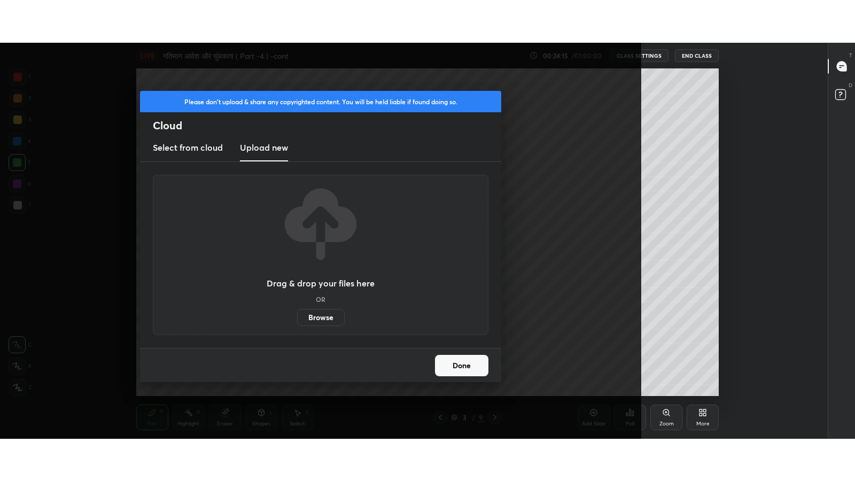
scroll to position [53122, 52663]
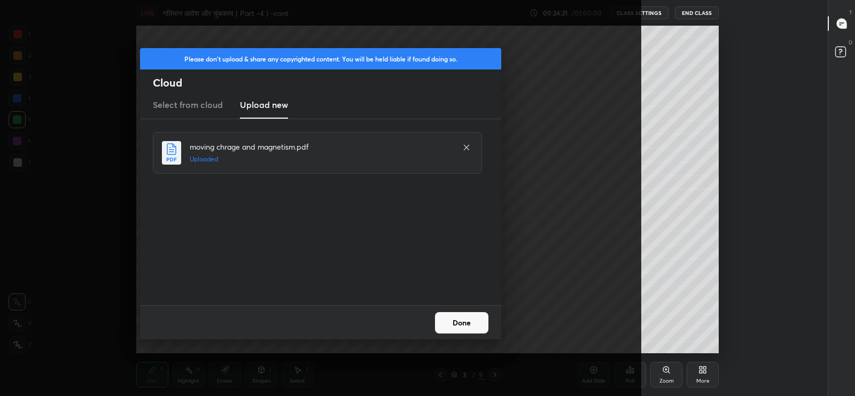
click at [463, 322] on button "Done" at bounding box center [461, 322] width 53 height 21
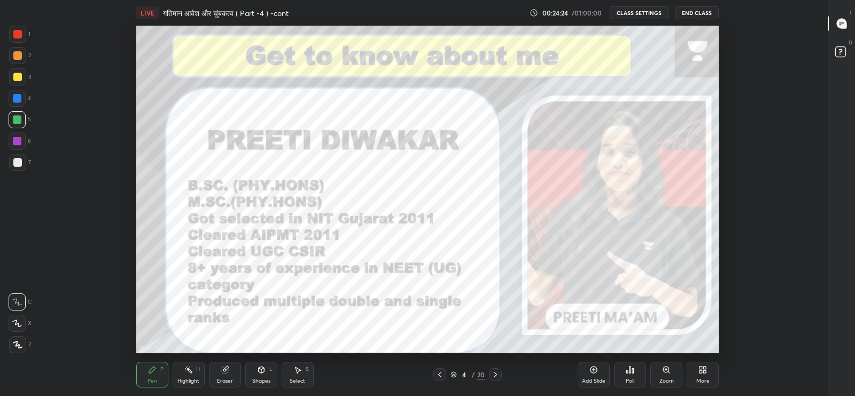
click at [494, 373] on icon at bounding box center [495, 374] width 3 height 5
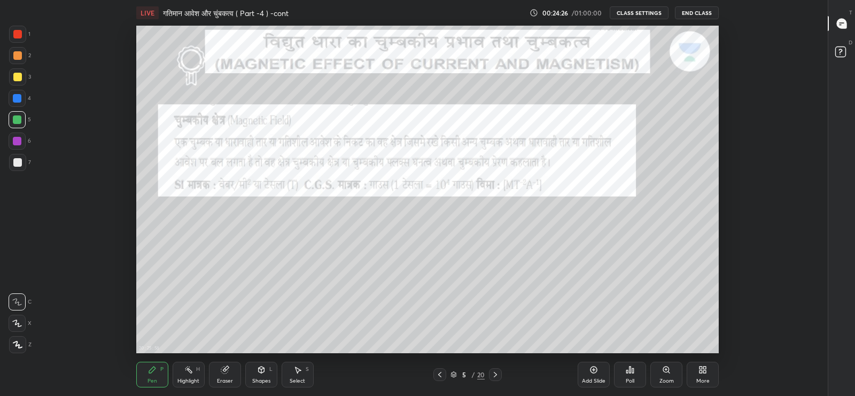
click at [495, 374] on icon at bounding box center [495, 374] width 9 height 9
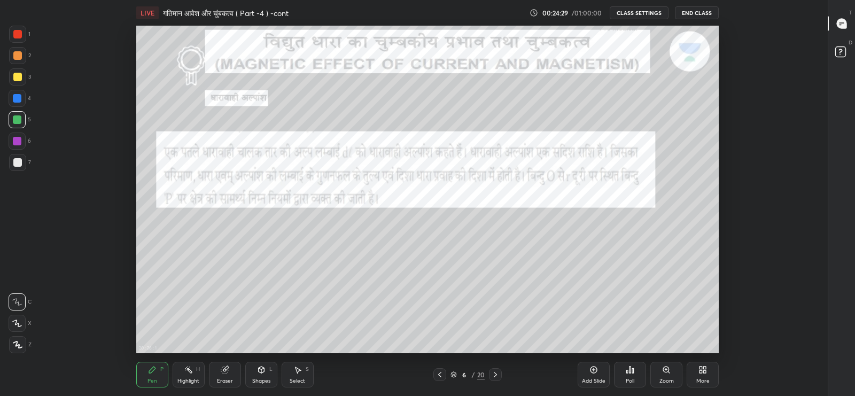
click at [439, 374] on icon at bounding box center [439, 374] width 3 height 5
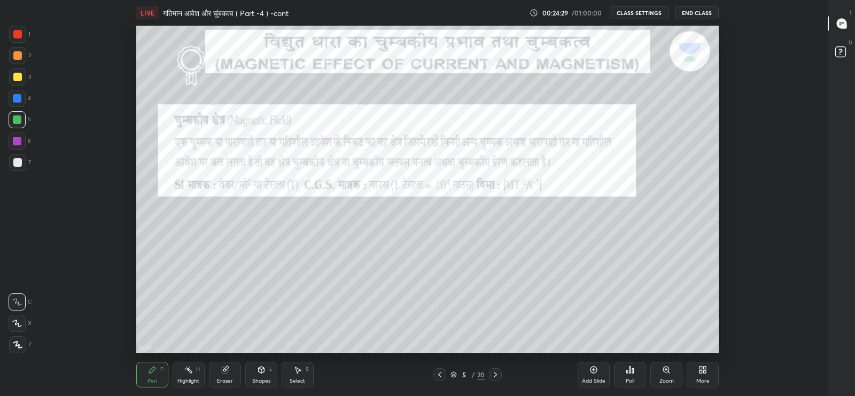
click at [439, 374] on icon at bounding box center [440, 374] width 9 height 9
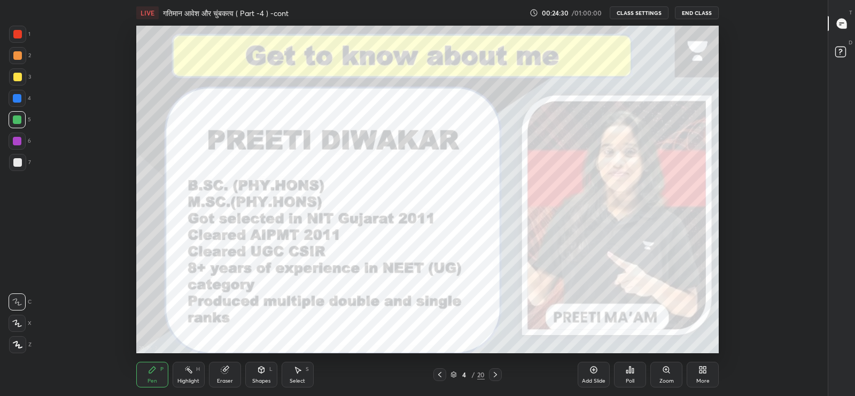
click at [494, 374] on icon at bounding box center [495, 374] width 9 height 9
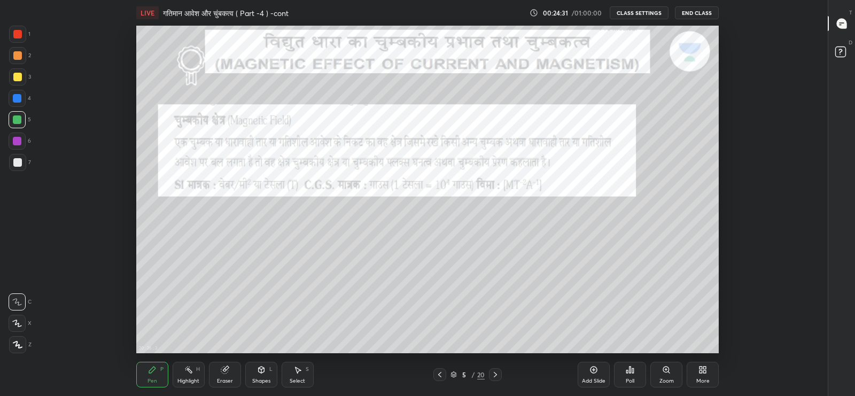
click at [495, 374] on icon at bounding box center [495, 374] width 9 height 9
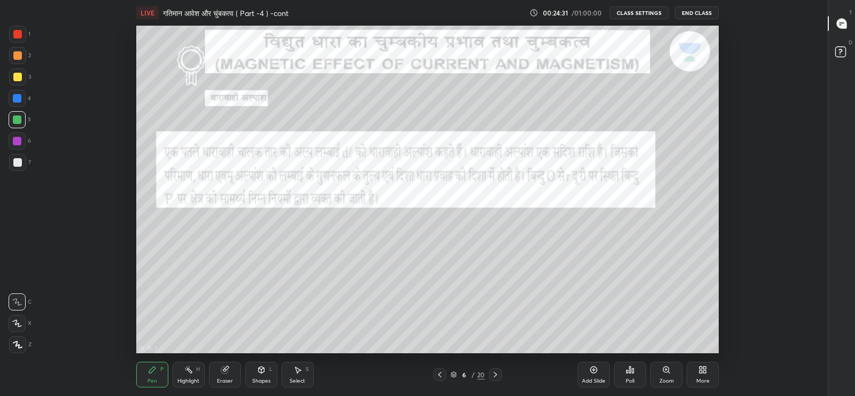
click at [494, 373] on icon at bounding box center [495, 374] width 3 height 5
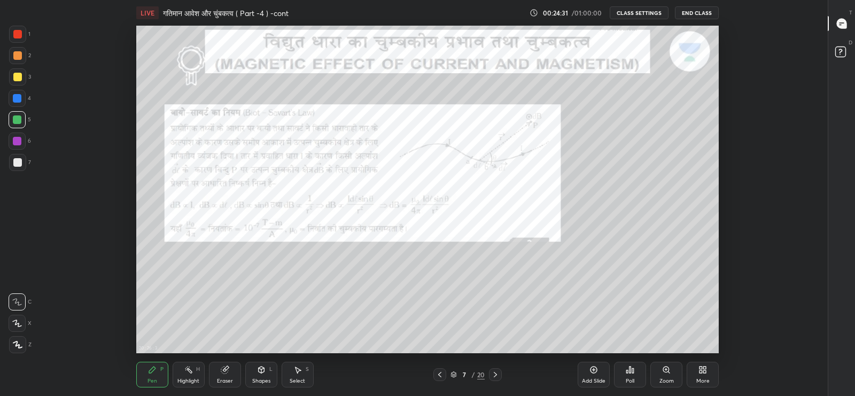
click at [495, 375] on icon at bounding box center [495, 374] width 9 height 9
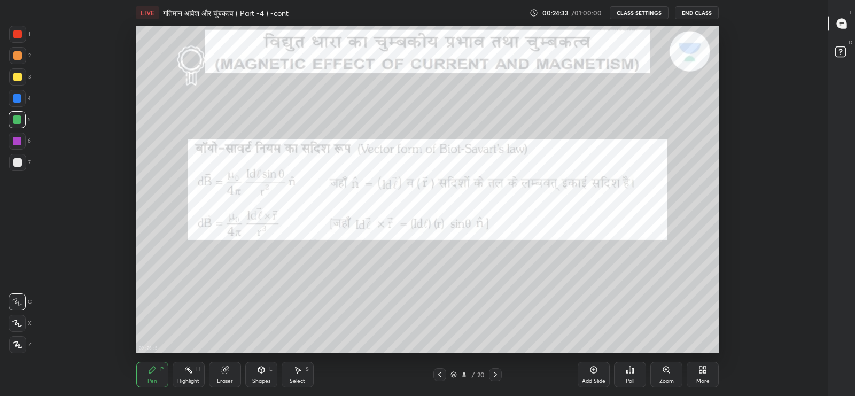
click at [494, 375] on icon at bounding box center [495, 374] width 9 height 9
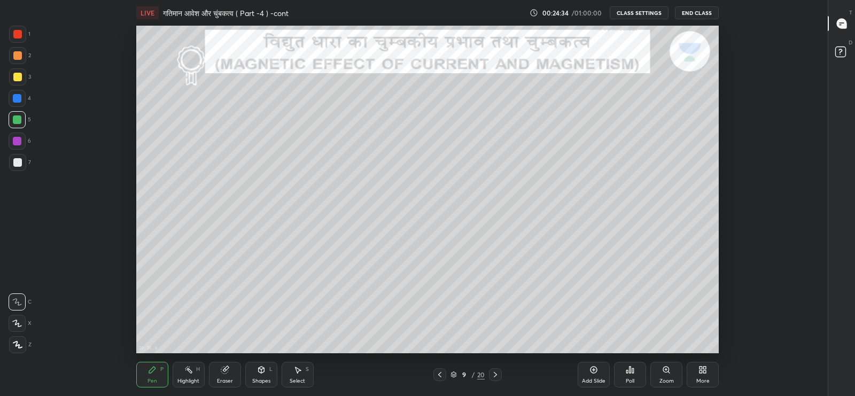
click at [494, 373] on icon at bounding box center [495, 374] width 9 height 9
click at [495, 374] on icon at bounding box center [495, 374] width 3 height 5
click at [494, 374] on icon at bounding box center [495, 374] width 9 height 9
click at [496, 377] on icon at bounding box center [495, 374] width 9 height 9
click at [496, 376] on icon at bounding box center [495, 374] width 9 height 9
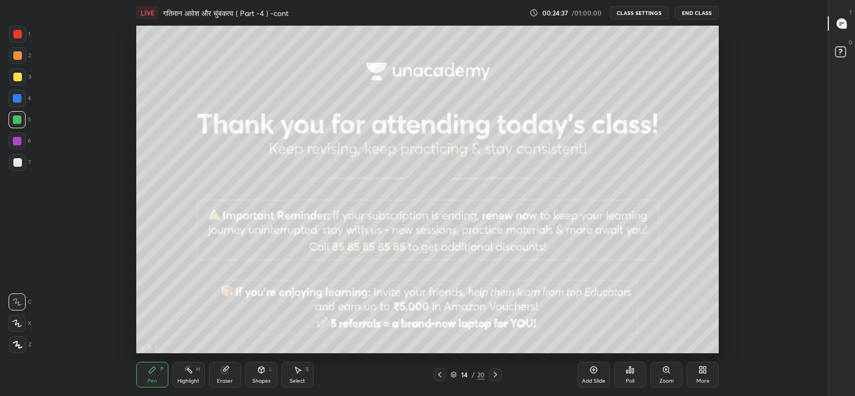
click at [495, 377] on icon at bounding box center [495, 374] width 9 height 9
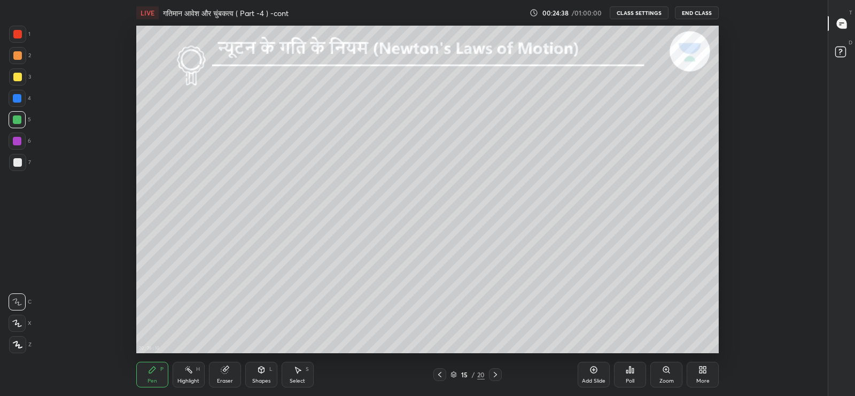
click at [497, 377] on icon at bounding box center [495, 374] width 9 height 9
click at [439, 374] on icon at bounding box center [440, 374] width 9 height 9
click at [438, 378] on icon at bounding box center [440, 374] width 9 height 9
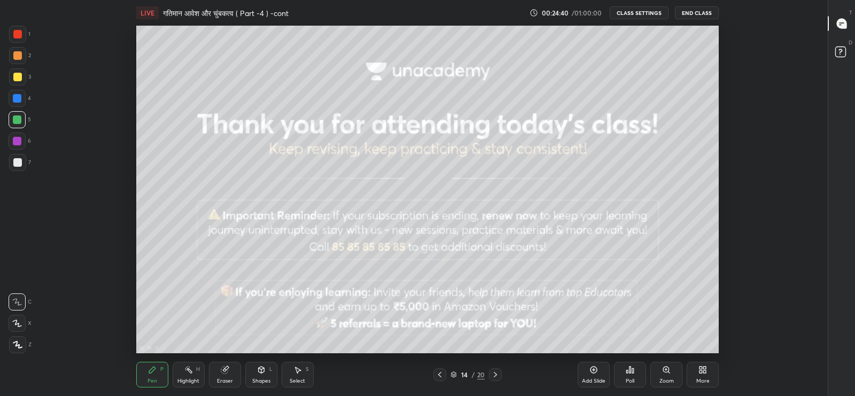
click at [439, 375] on icon at bounding box center [440, 374] width 9 height 9
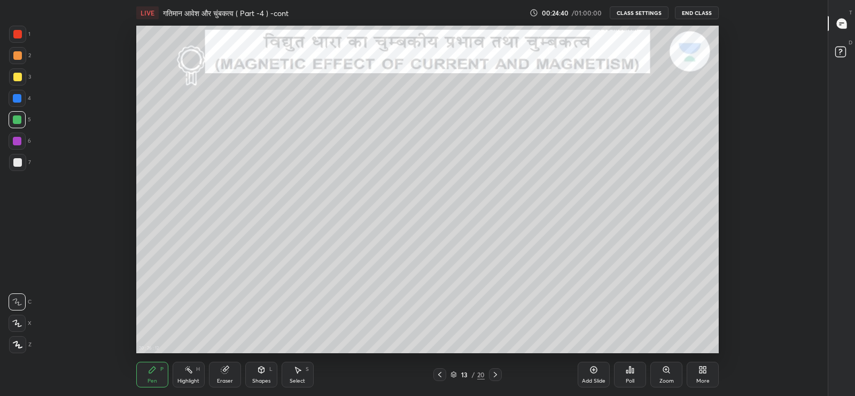
click at [439, 374] on icon at bounding box center [440, 374] width 9 height 9
click at [439, 375] on icon at bounding box center [440, 374] width 9 height 9
click at [433, 374] on div at bounding box center [439, 374] width 13 height 13
click at [439, 374] on icon at bounding box center [440, 374] width 9 height 9
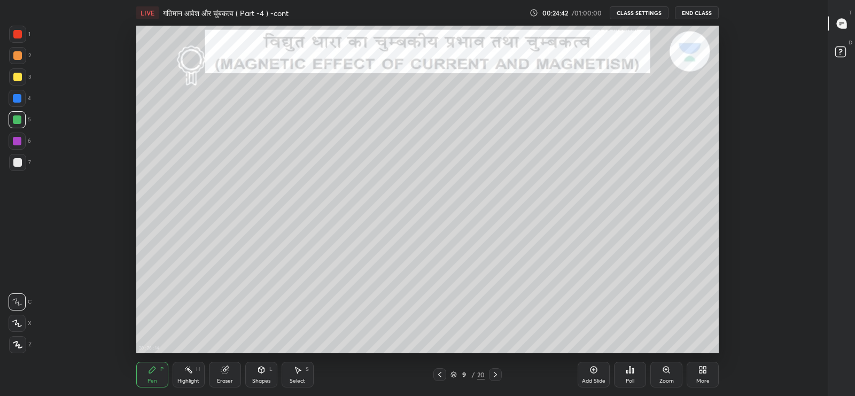
click at [439, 374] on icon at bounding box center [440, 374] width 9 height 9
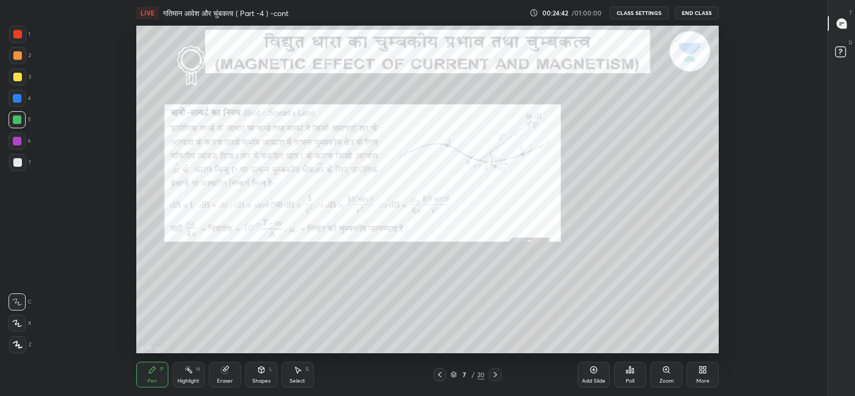
click at [439, 374] on icon at bounding box center [440, 374] width 9 height 9
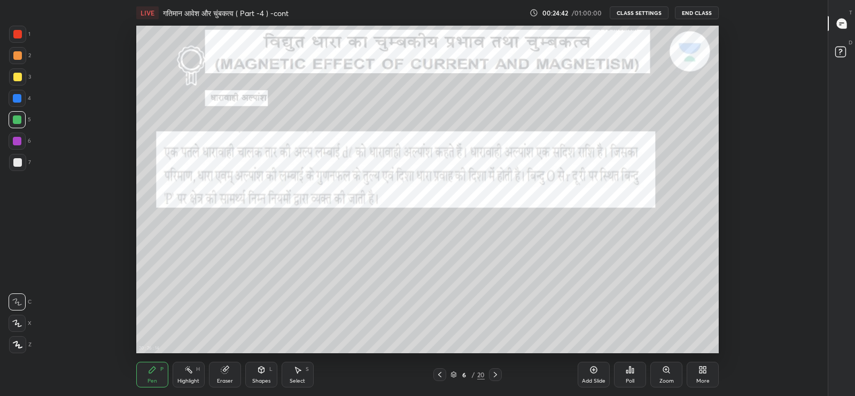
click at [439, 374] on icon at bounding box center [440, 374] width 9 height 9
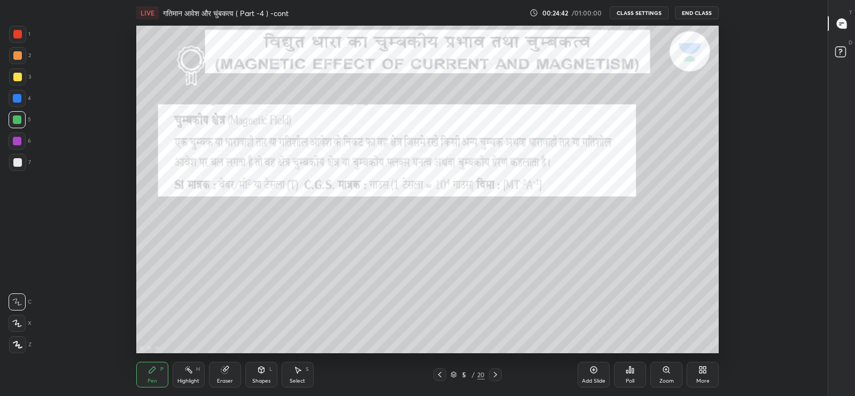
click at [439, 374] on icon at bounding box center [440, 374] width 9 height 9
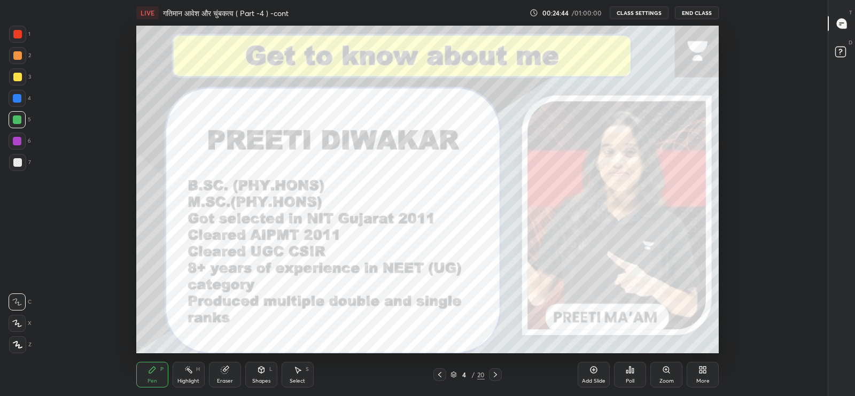
click at [495, 374] on icon at bounding box center [495, 374] width 9 height 9
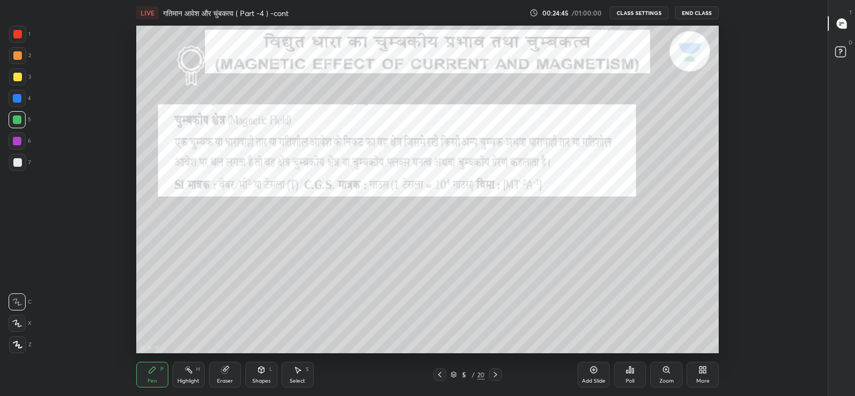
click at [439, 374] on icon at bounding box center [440, 374] width 9 height 9
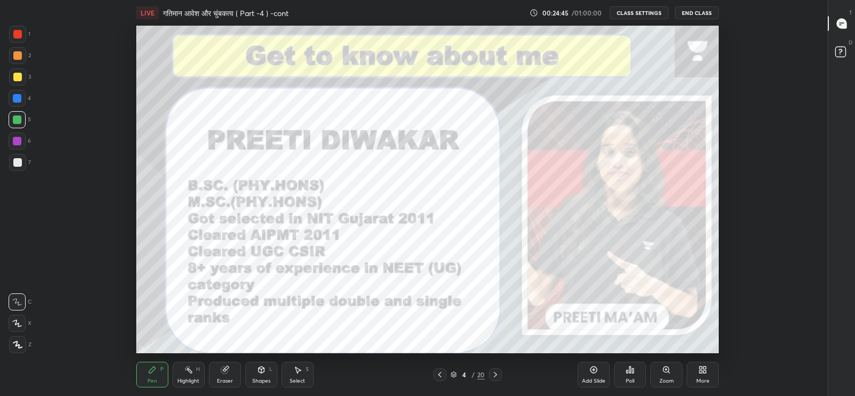
click at [593, 370] on icon at bounding box center [593, 369] width 3 height 3
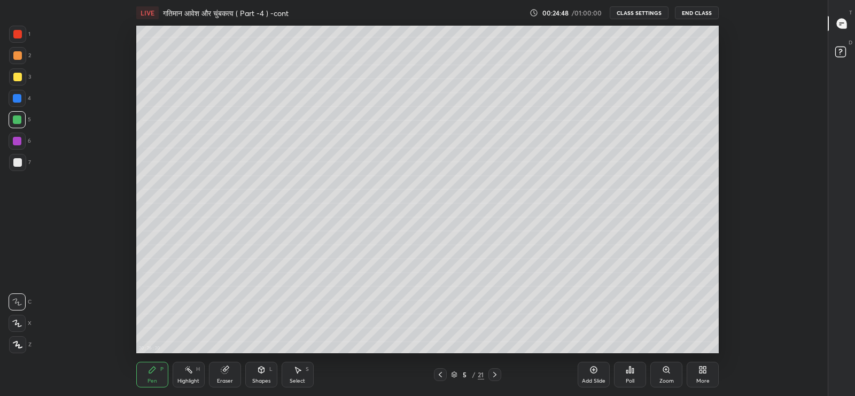
click at [17, 76] on div at bounding box center [17, 77] width 9 height 9
click at [255, 378] on div "Shapes" at bounding box center [261, 380] width 18 height 5
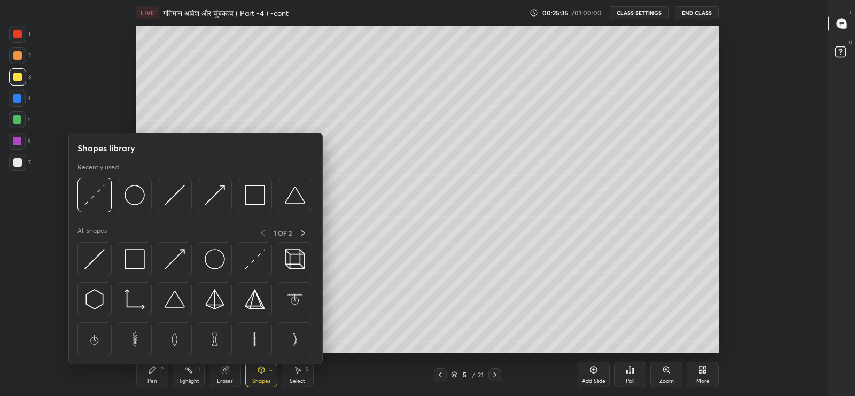
click at [215, 266] on img at bounding box center [215, 259] width 20 height 20
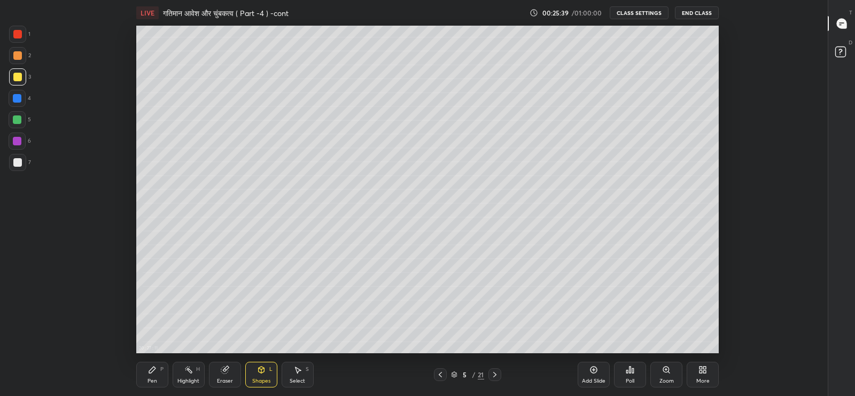
click at [706, 378] on div "More" at bounding box center [702, 380] width 13 height 5
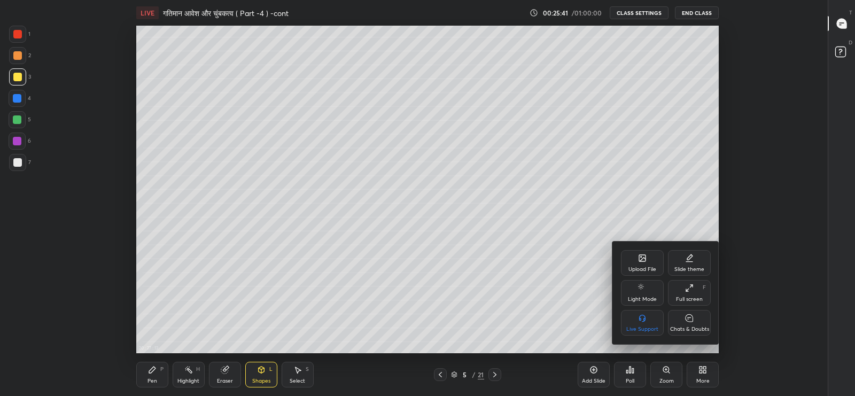
click at [690, 284] on icon at bounding box center [689, 288] width 9 height 9
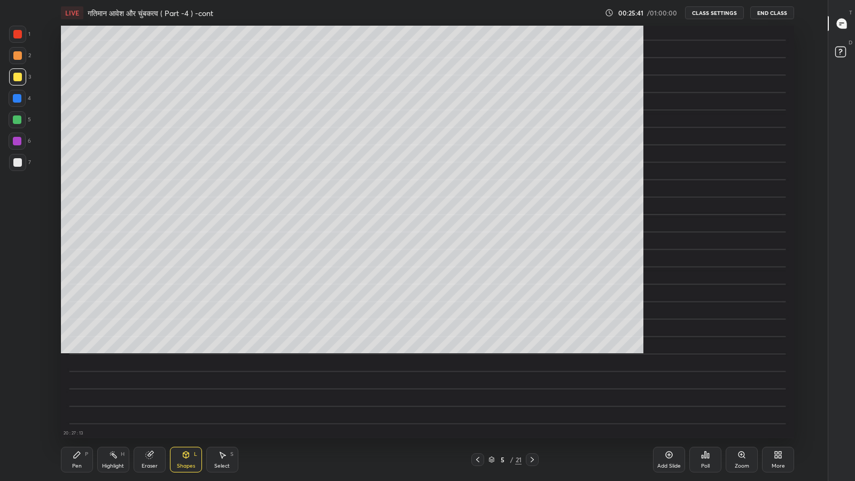
scroll to position [413, 787]
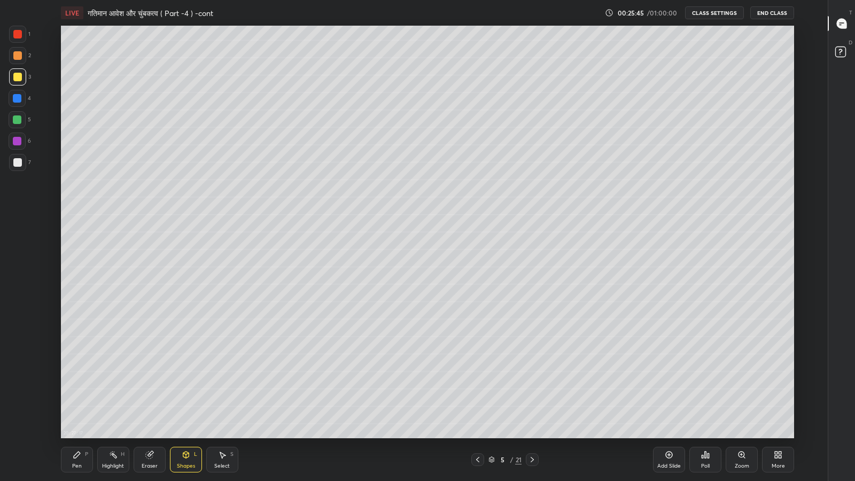
click at [190, 396] on div "Shapes" at bounding box center [186, 465] width 18 height 5
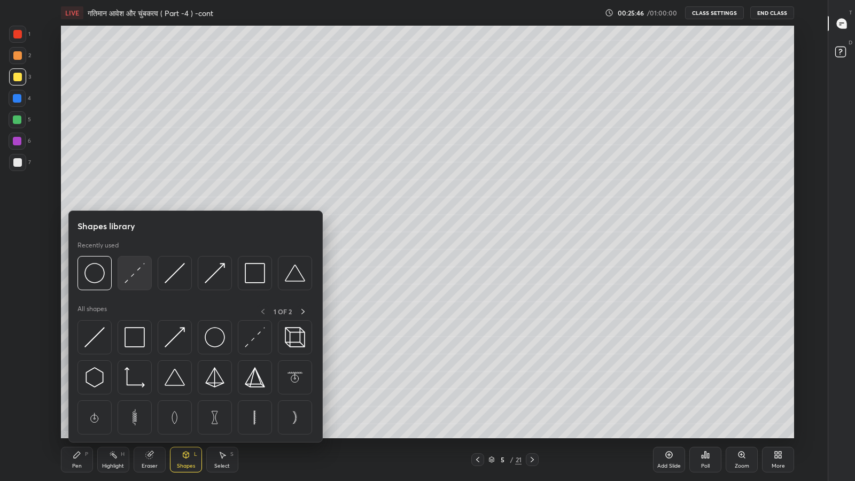
click at [137, 274] on img at bounding box center [135, 273] width 20 height 20
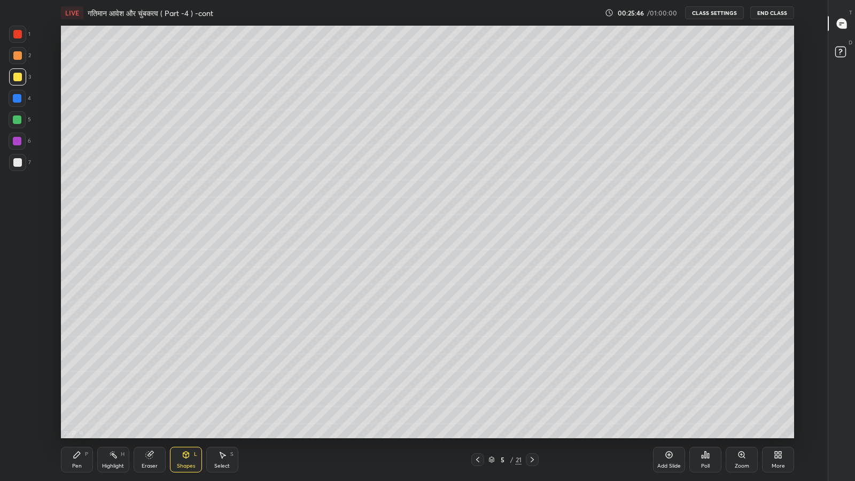
click at [21, 167] on div at bounding box center [17, 162] width 17 height 17
click at [73, 396] on div "Pen P" at bounding box center [77, 460] width 32 height 26
click at [17, 121] on div at bounding box center [17, 119] width 9 height 9
click at [187, 396] on div "Shapes L" at bounding box center [186, 460] width 32 height 26
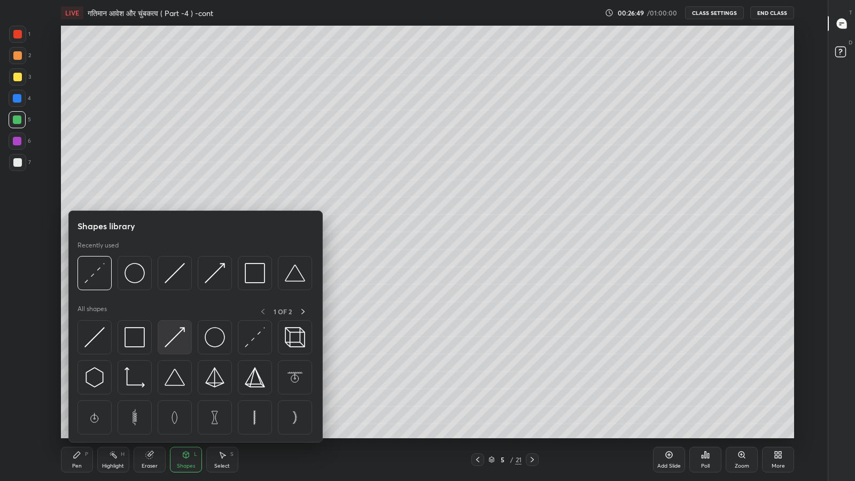
click at [174, 339] on img at bounding box center [175, 337] width 20 height 20
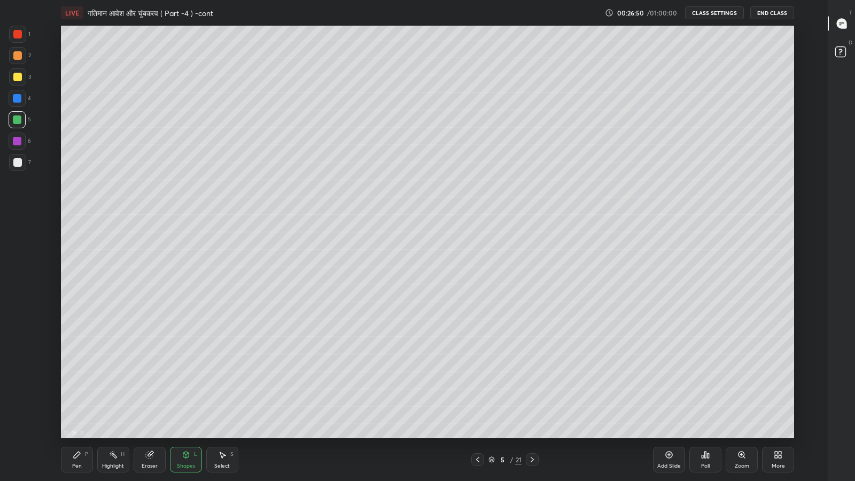
click at [12, 166] on div at bounding box center [17, 162] width 17 height 17
click at [77, 396] on div "Pen" at bounding box center [77, 465] width 10 height 5
click at [15, 79] on div at bounding box center [17, 77] width 9 height 9
click at [14, 124] on div at bounding box center [17, 119] width 17 height 17
click at [9, 142] on div at bounding box center [17, 141] width 17 height 17
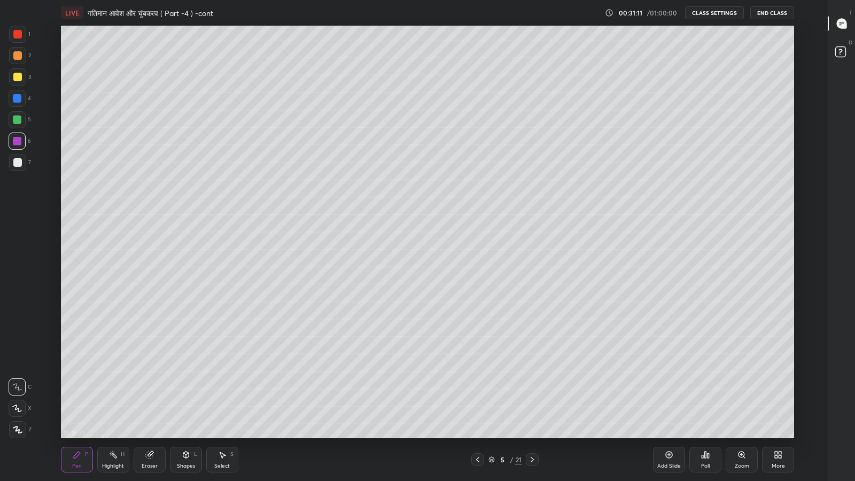
click at [182, 396] on div "Shapes" at bounding box center [186, 465] width 18 height 5
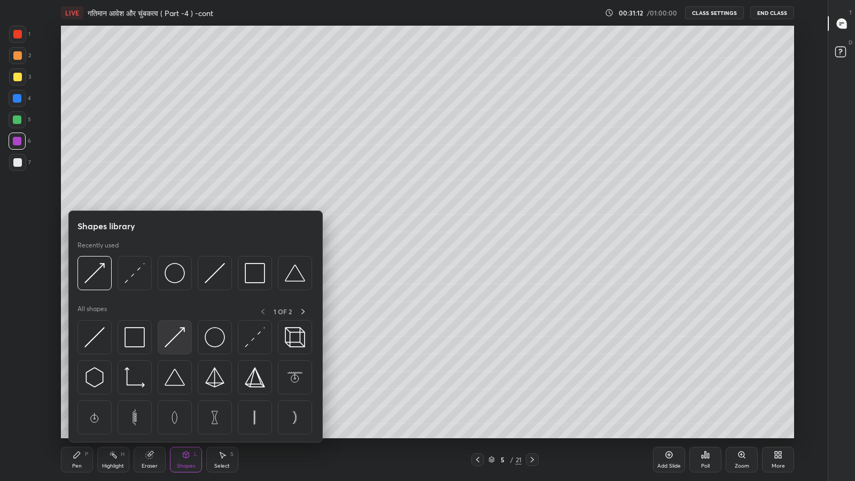
click at [169, 351] on div at bounding box center [175, 337] width 34 height 34
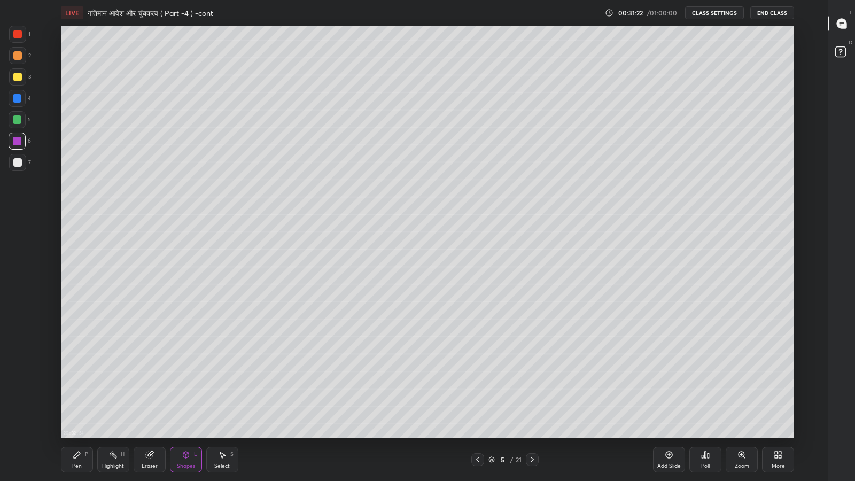
click at [182, 396] on div "Shapes" at bounding box center [186, 465] width 18 height 5
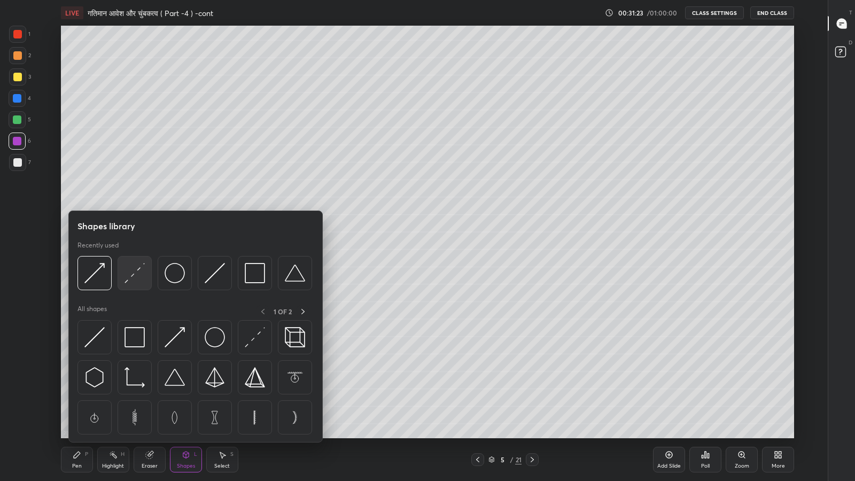
click at [138, 281] on img at bounding box center [135, 273] width 20 height 20
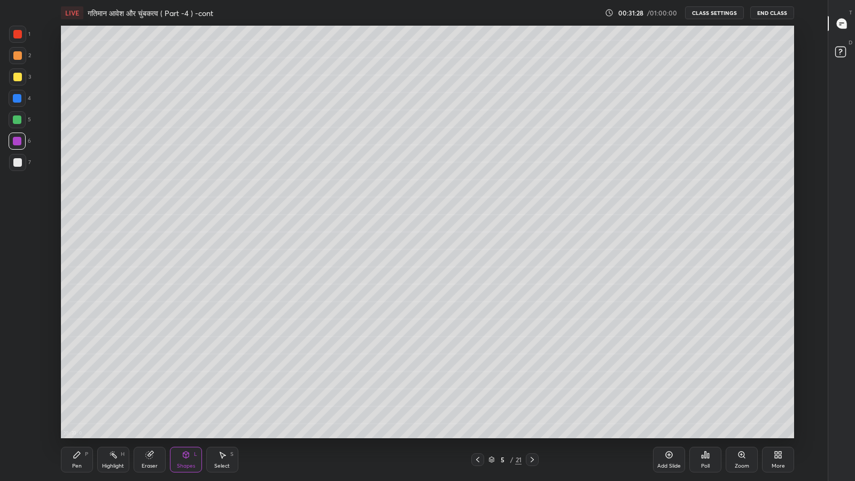
click at [80, 396] on div "Pen P" at bounding box center [77, 460] width 32 height 26
click at [13, 161] on div at bounding box center [17, 162] width 9 height 9
click at [0, 237] on div "1 2 3 4 5 6 7 C X Z C X Z E E Erase all H H" at bounding box center [17, 232] width 34 height 413
click at [670, 396] on div "Add Slide" at bounding box center [669, 460] width 32 height 26
click at [474, 396] on icon at bounding box center [478, 459] width 9 height 9
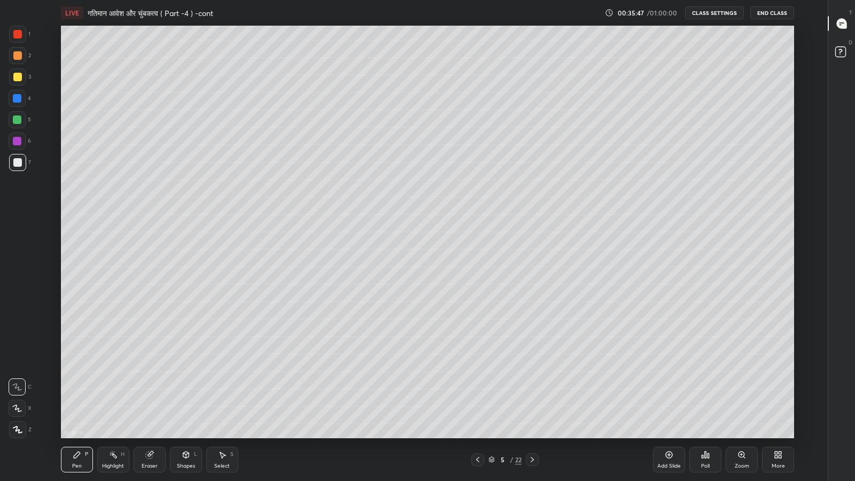
click at [532, 396] on icon at bounding box center [532, 459] width 9 height 9
click at [784, 396] on div "More" at bounding box center [778, 460] width 32 height 26
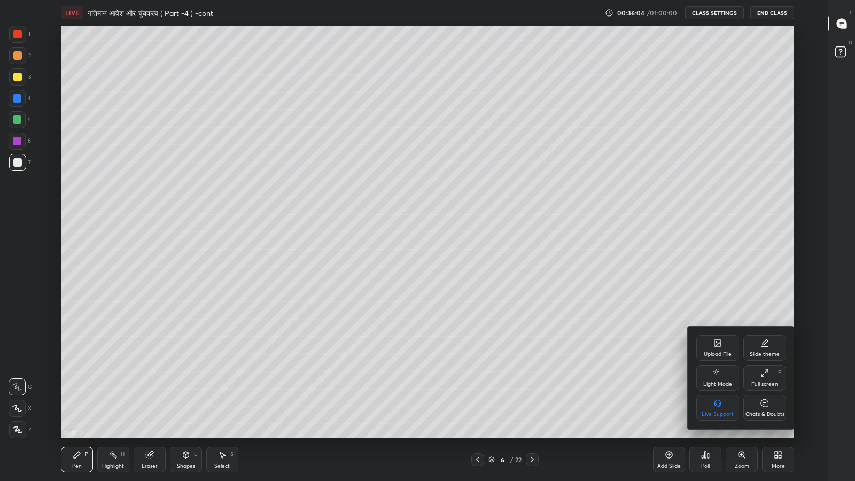
click at [767, 396] on icon at bounding box center [765, 403] width 9 height 11
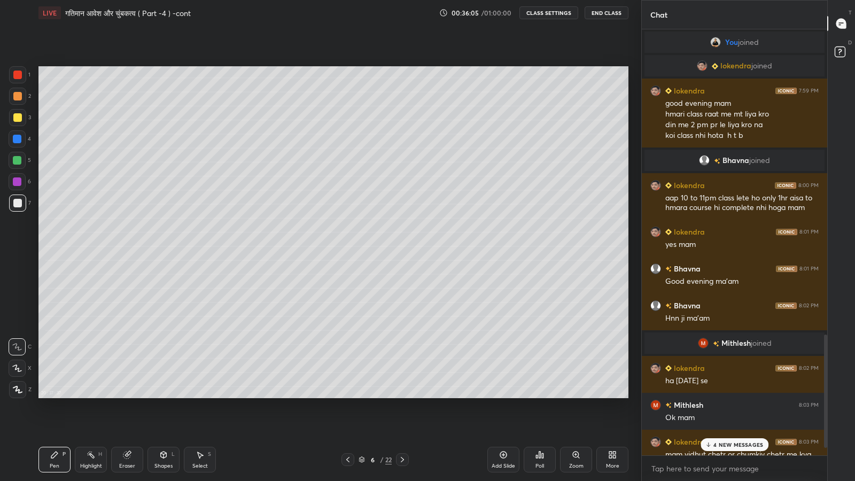
scroll to position [53037, 52851]
click at [722, 396] on p "4 NEW MESSAGES" at bounding box center [739, 445] width 50 height 6
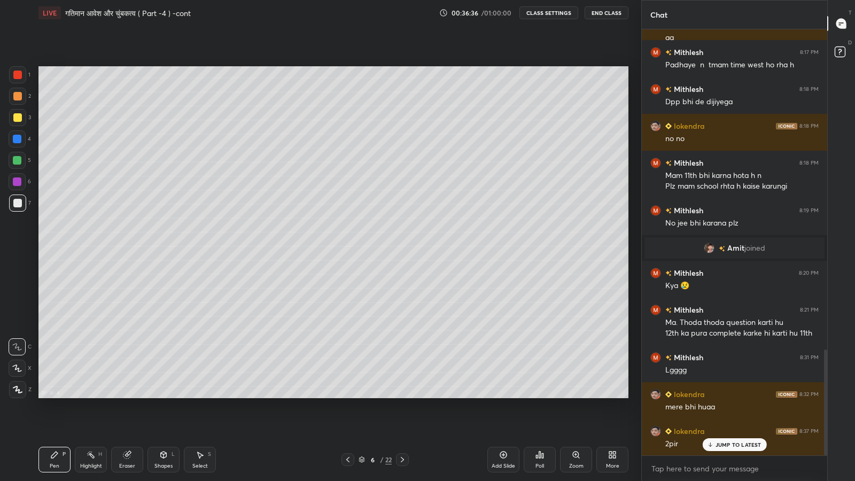
click at [162, 396] on div "Shapes L" at bounding box center [164, 460] width 32 height 26
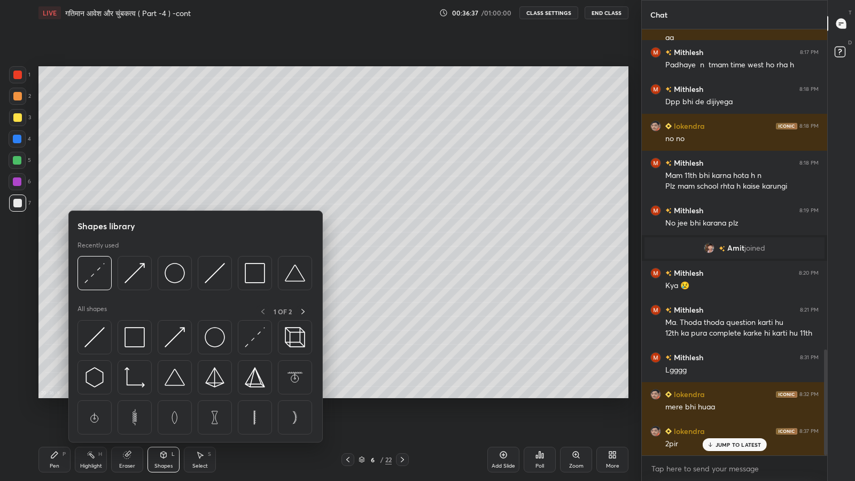
click at [136, 343] on img at bounding box center [135, 337] width 20 height 20
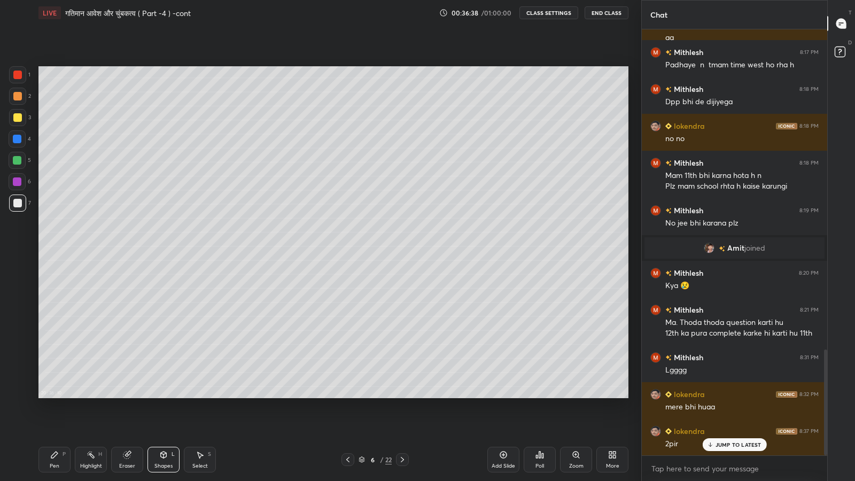
click at [13, 119] on div at bounding box center [17, 117] width 9 height 9
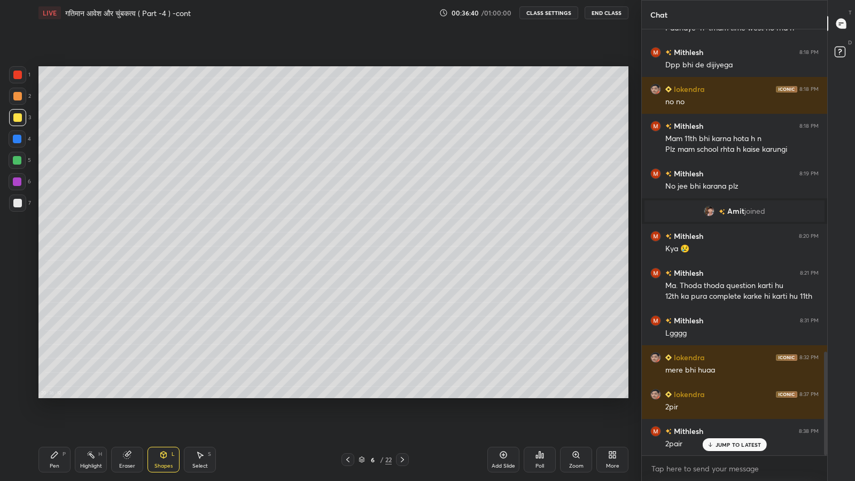
click at [55, 396] on div "Pen" at bounding box center [55, 465] width 10 height 5
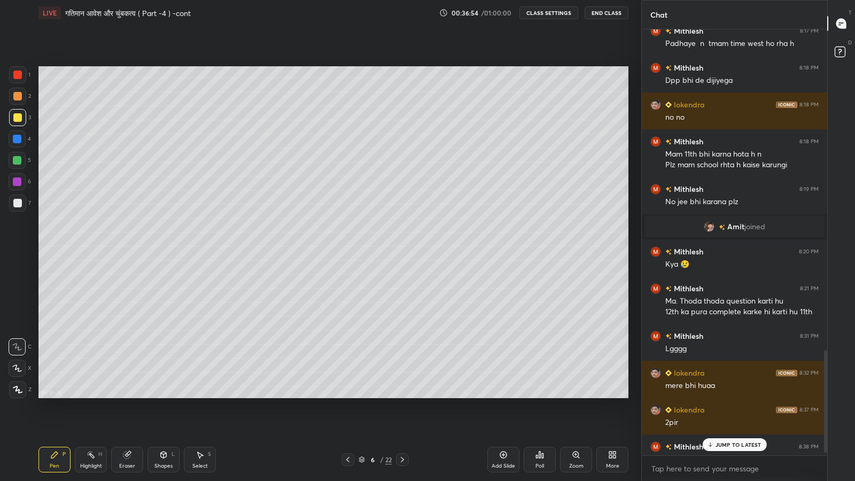
scroll to position [1337, 0]
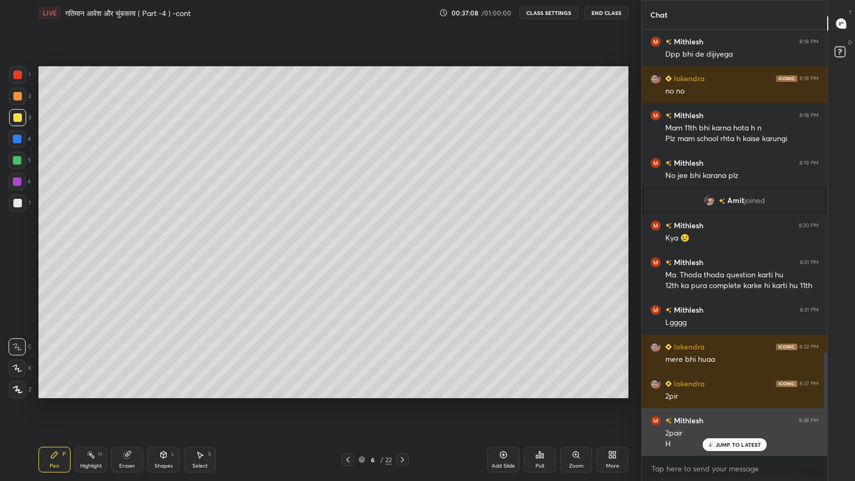
click at [730, 396] on div "[PERSON_NAME] 8:38 PM 2pair H" at bounding box center [734, 432] width 185 height 48
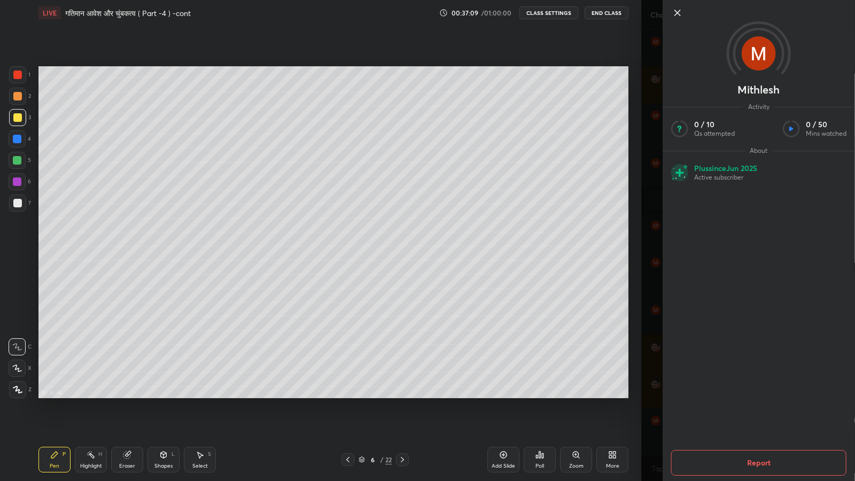
click at [615, 396] on div "More" at bounding box center [612, 465] width 13 height 5
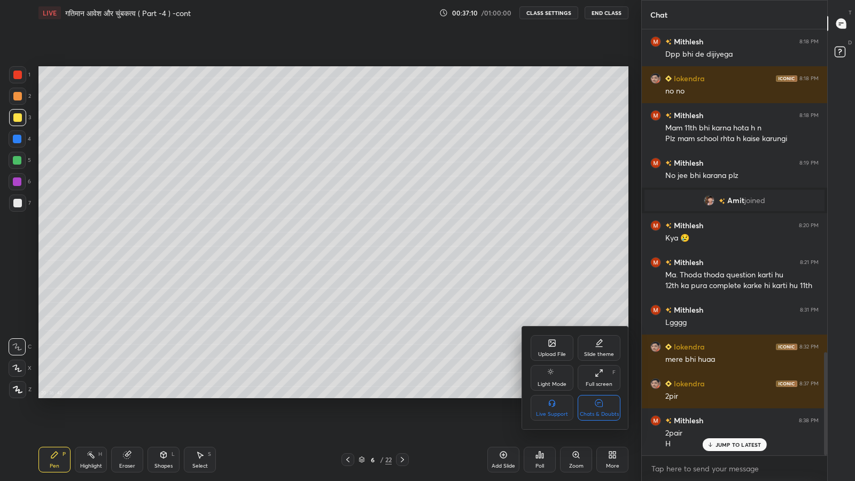
click at [616, 396] on div at bounding box center [427, 240] width 855 height 481
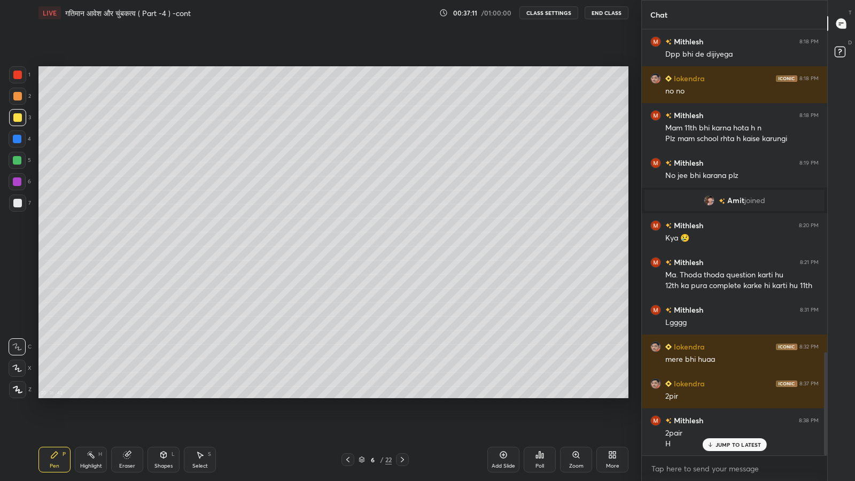
click at [614, 396] on div "More" at bounding box center [613, 460] width 32 height 26
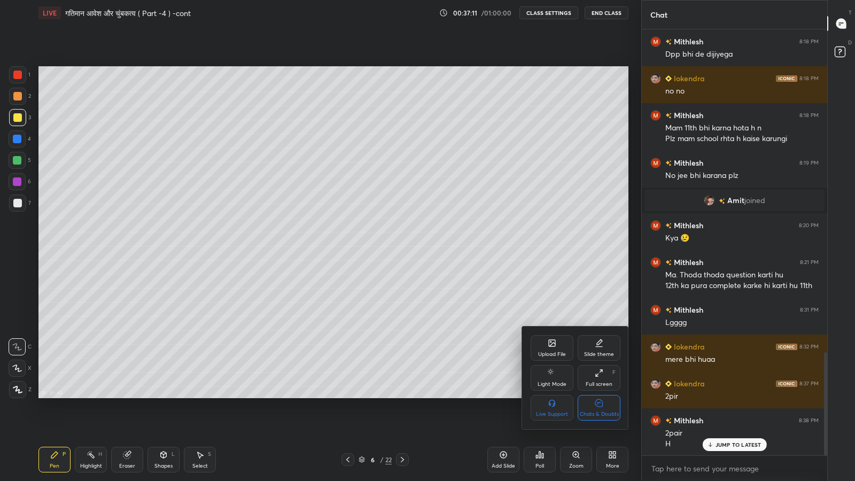
click at [612, 396] on div "Chats & Doubts" at bounding box center [599, 414] width 39 height 5
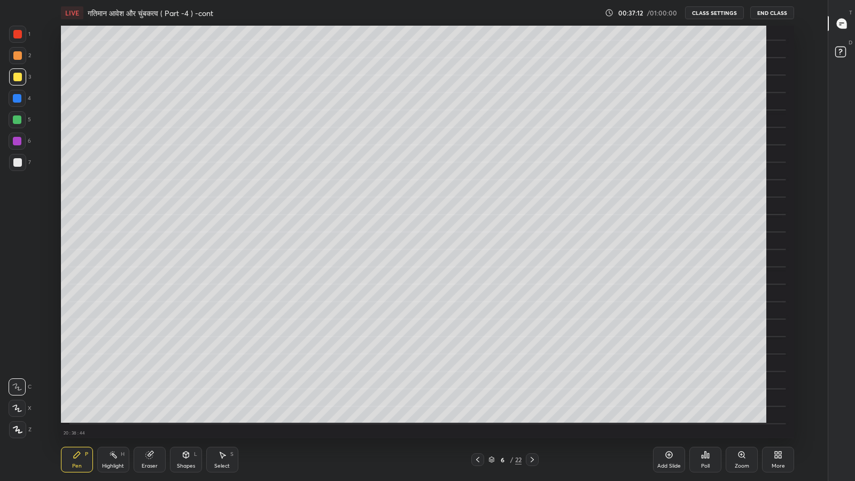
scroll to position [413, 787]
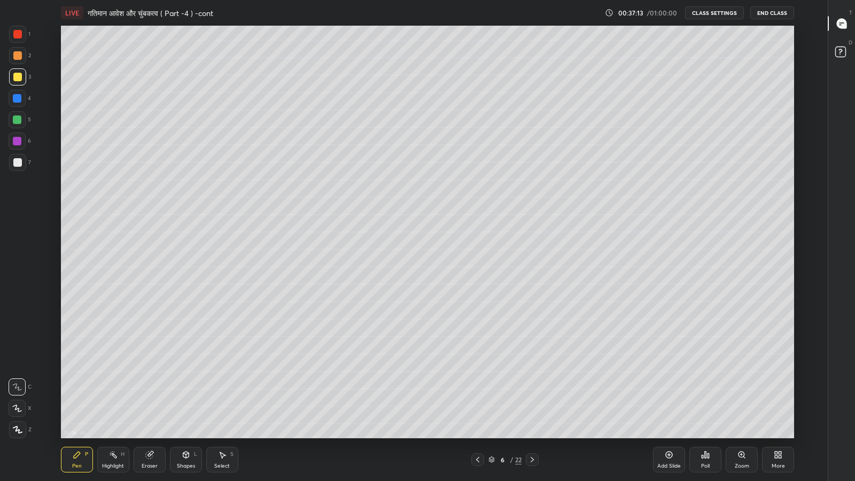
click at [669, 396] on icon at bounding box center [669, 454] width 3 height 3
click at [475, 396] on icon at bounding box center [478, 459] width 9 height 9
click at [477, 396] on icon at bounding box center [478, 459] width 9 height 9
click at [532, 396] on icon at bounding box center [533, 459] width 9 height 9
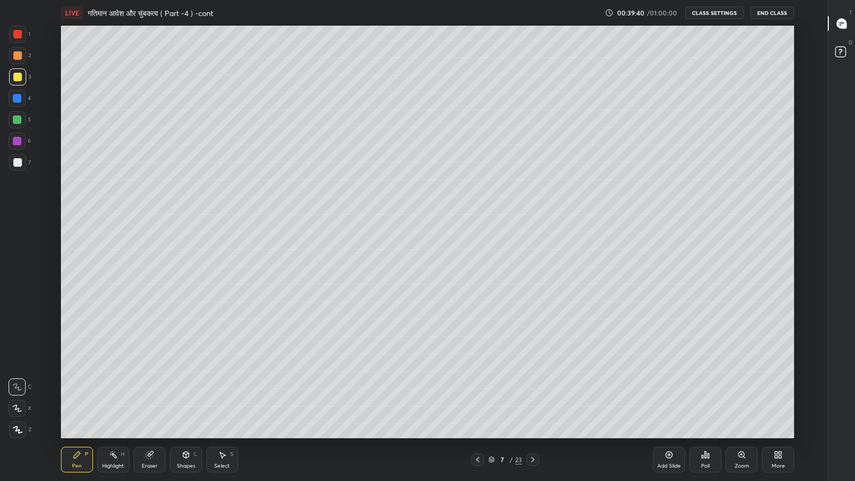
click at [14, 117] on div at bounding box center [17, 119] width 9 height 9
click at [184, 396] on div "Shapes" at bounding box center [186, 465] width 18 height 5
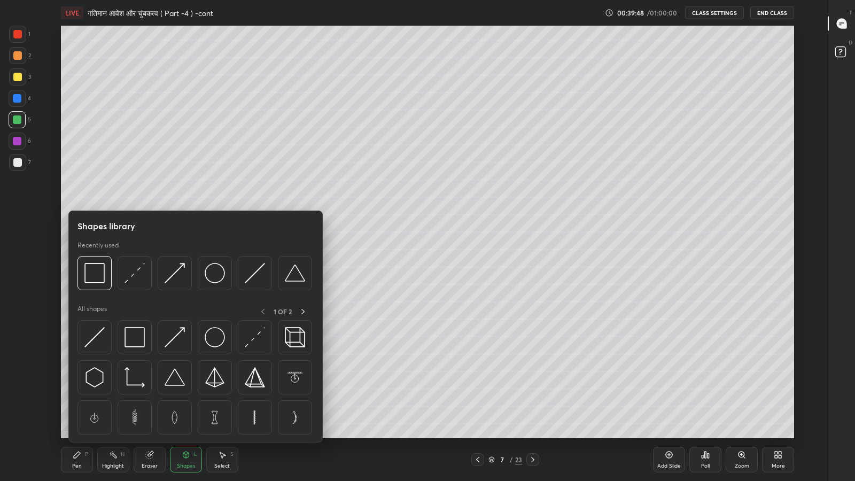
click at [133, 280] on img at bounding box center [135, 273] width 20 height 20
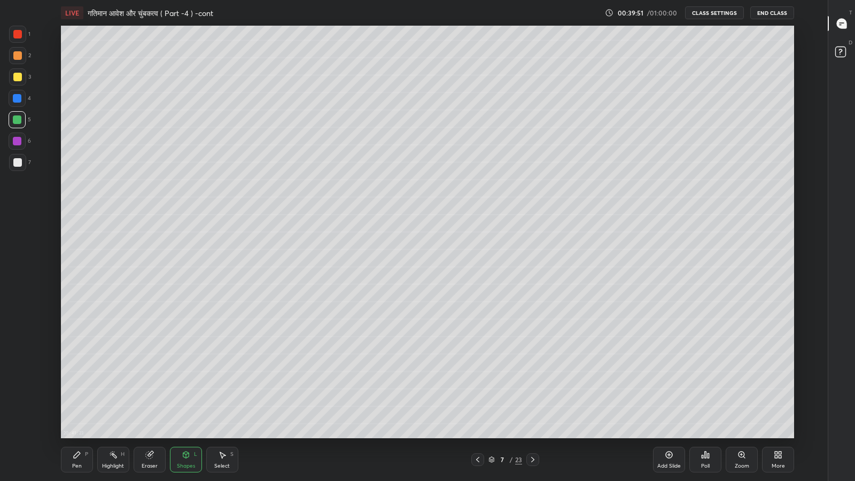
click at [75, 396] on div "Pen" at bounding box center [77, 465] width 10 height 5
click at [188, 396] on div "Shapes" at bounding box center [186, 465] width 18 height 5
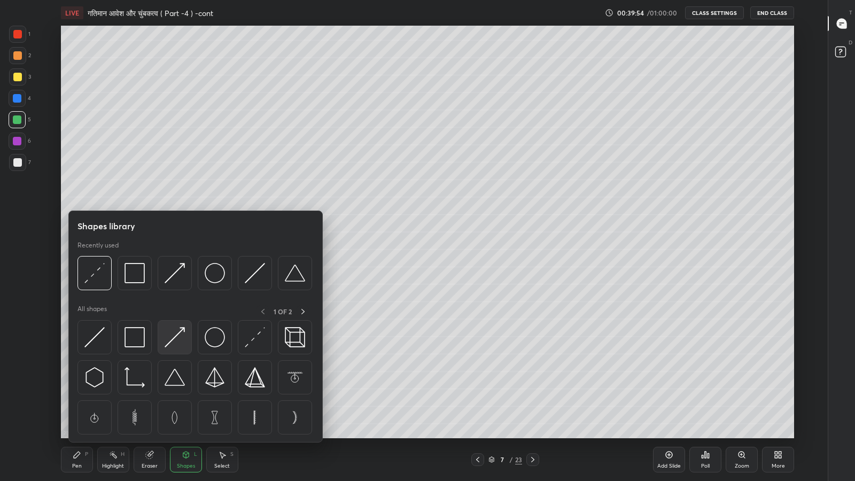
click at [175, 340] on img at bounding box center [175, 337] width 20 height 20
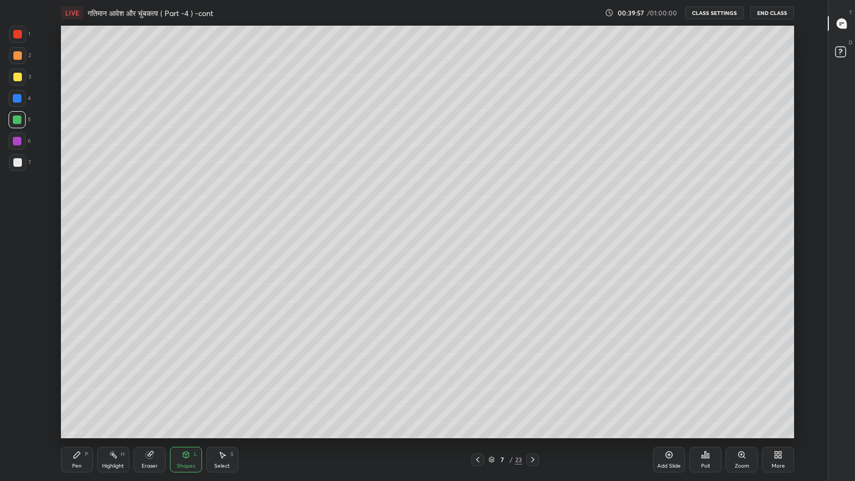
click at [75, 396] on div "Pen" at bounding box center [77, 465] width 10 height 5
click at [17, 164] on div at bounding box center [17, 162] width 9 height 9
click at [154, 396] on div "Eraser" at bounding box center [150, 460] width 32 height 26
click at [74, 396] on div "Pen P" at bounding box center [77, 460] width 32 height 26
click at [476, 396] on icon at bounding box center [478, 459] width 9 height 9
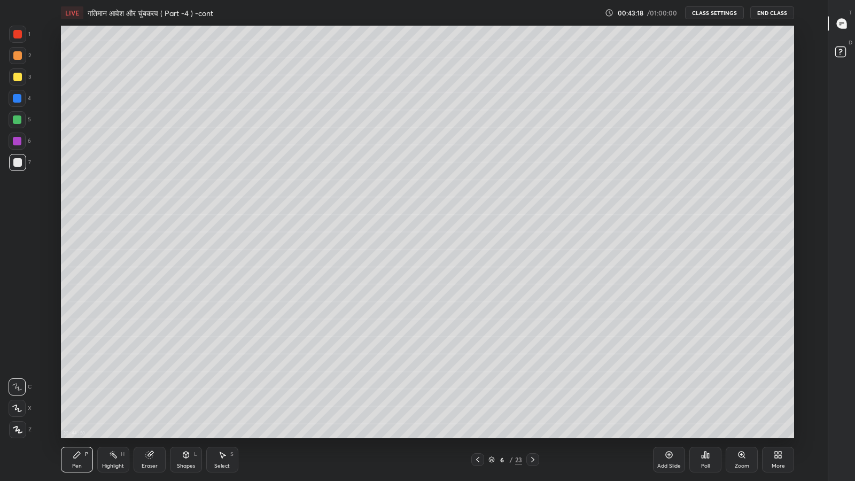
click at [532, 396] on icon at bounding box center [532, 459] width 3 height 5
click at [12, 81] on div at bounding box center [17, 76] width 17 height 17
click at [780, 396] on icon at bounding box center [780, 456] width 3 height 3
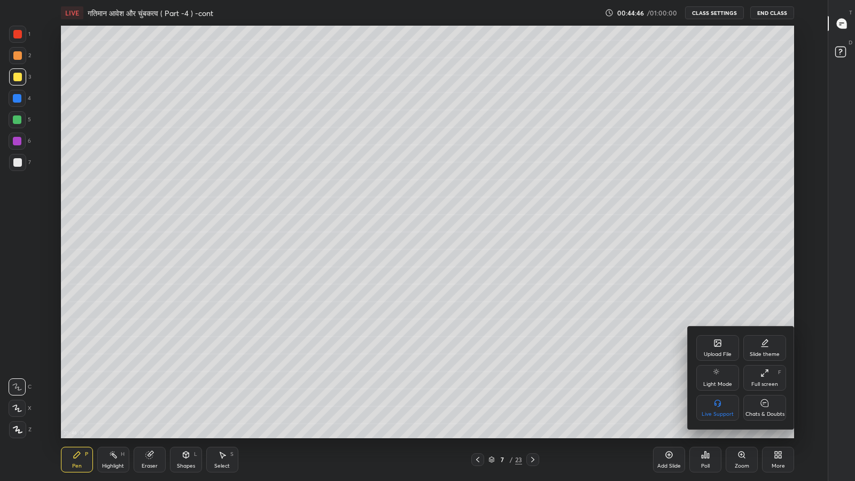
click at [763, 396] on div "Chats & Doubts" at bounding box center [764, 408] width 43 height 26
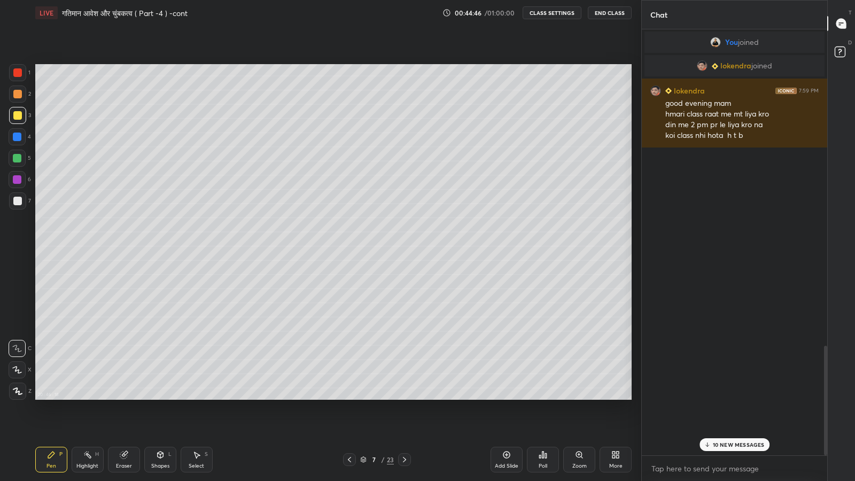
scroll to position [53037, 52851]
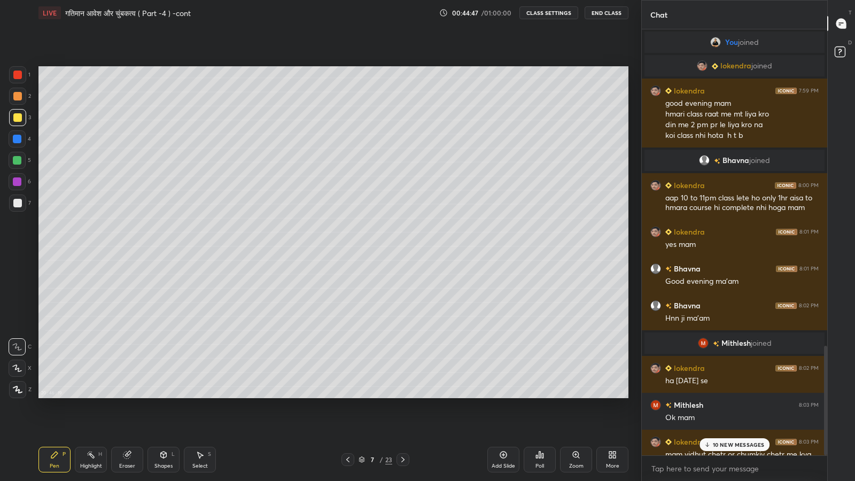
click at [720, 396] on div "10 NEW MESSAGES" at bounding box center [735, 444] width 71 height 13
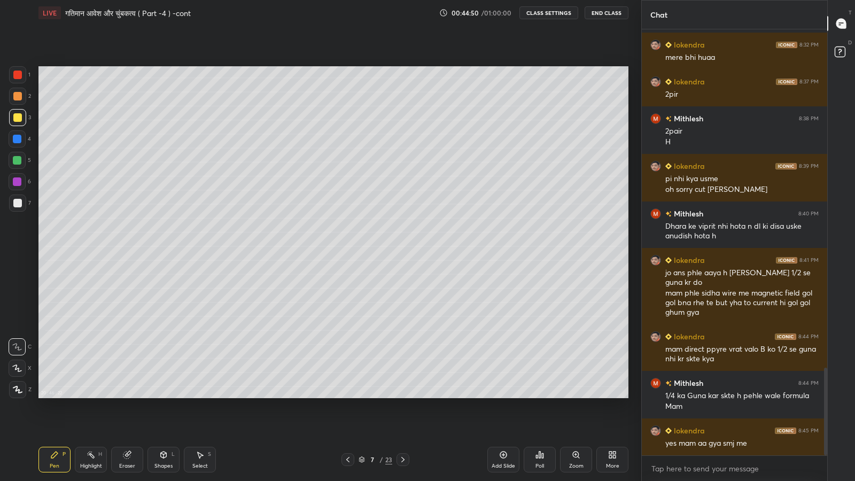
scroll to position [1676, 0]
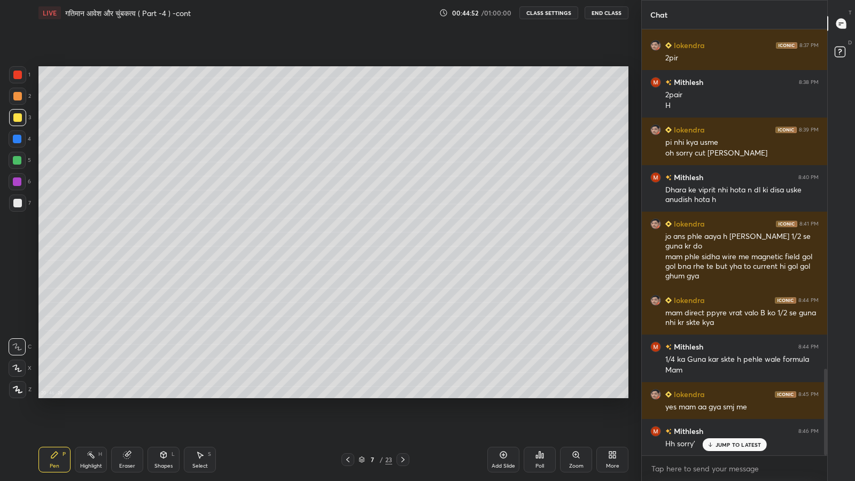
click at [347, 396] on icon at bounding box center [348, 459] width 9 height 9
click at [404, 396] on icon at bounding box center [403, 459] width 9 height 9
click at [402, 396] on icon at bounding box center [403, 459] width 9 height 9
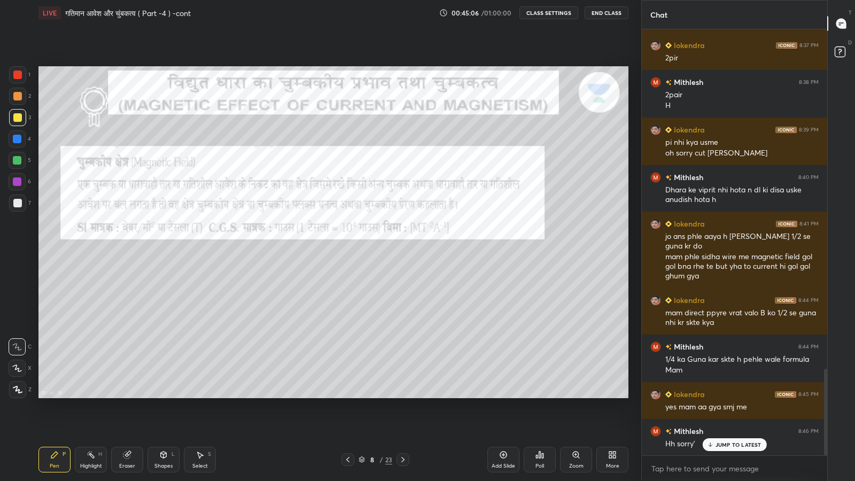
click at [347, 396] on icon at bounding box center [348, 459] width 9 height 9
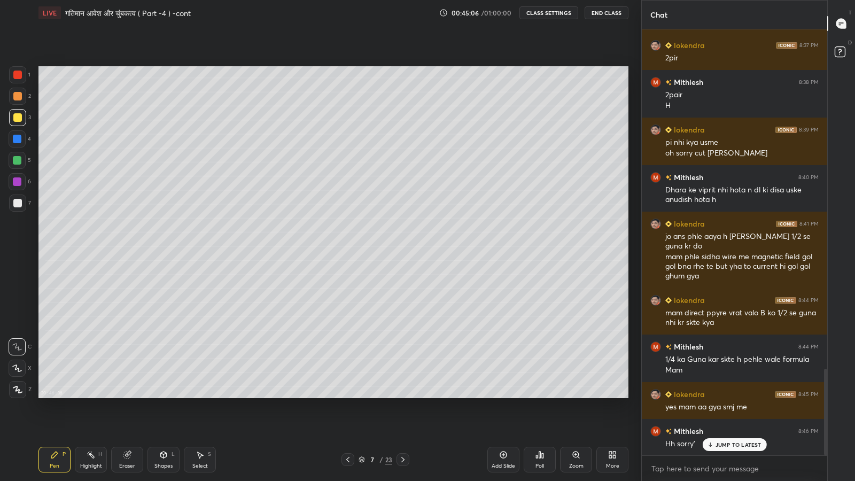
click at [512, 396] on div "Add Slide" at bounding box center [503, 460] width 32 height 26
click at [617, 396] on div "More" at bounding box center [613, 460] width 32 height 26
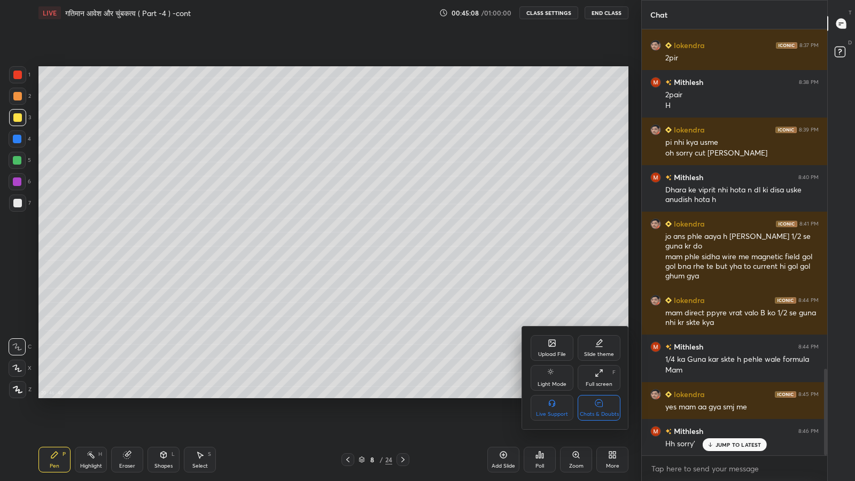
click at [605, 396] on div "Chats & Doubts" at bounding box center [599, 414] width 39 height 5
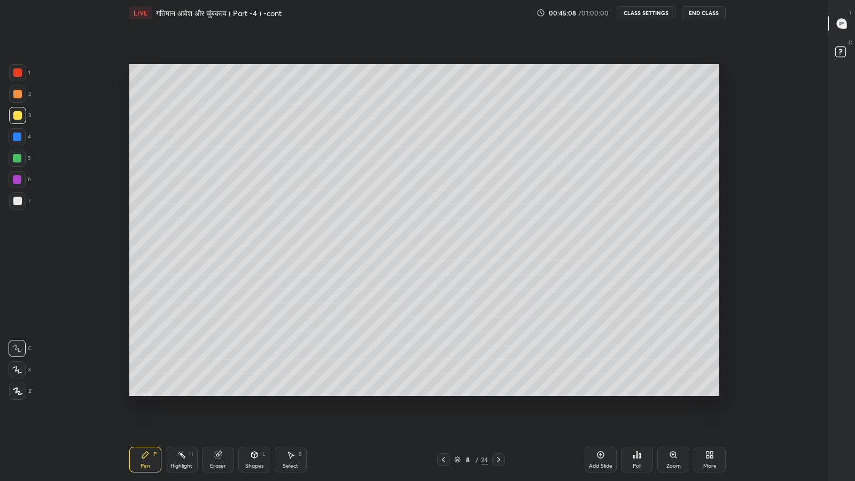
scroll to position [3, 0]
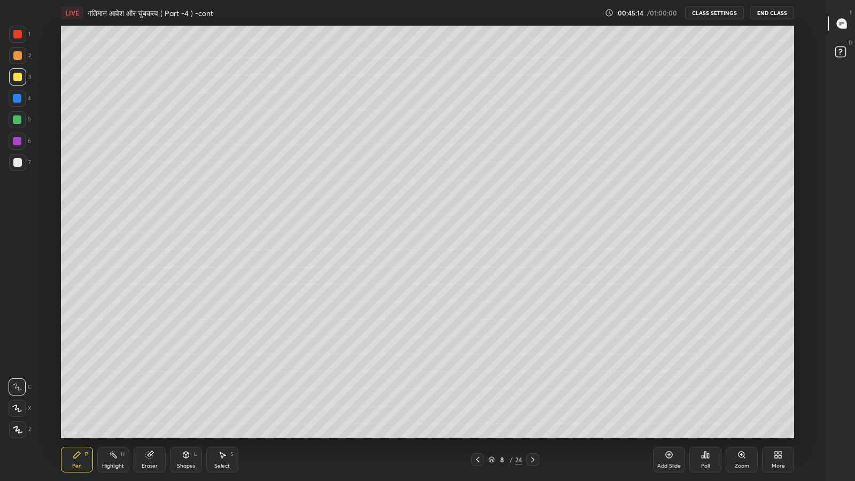
click at [153, 396] on icon at bounding box center [149, 455] width 9 height 9
click at [19, 396] on span "Erase all" at bounding box center [17, 429] width 16 height 7
click at [182, 396] on icon at bounding box center [186, 455] width 9 height 9
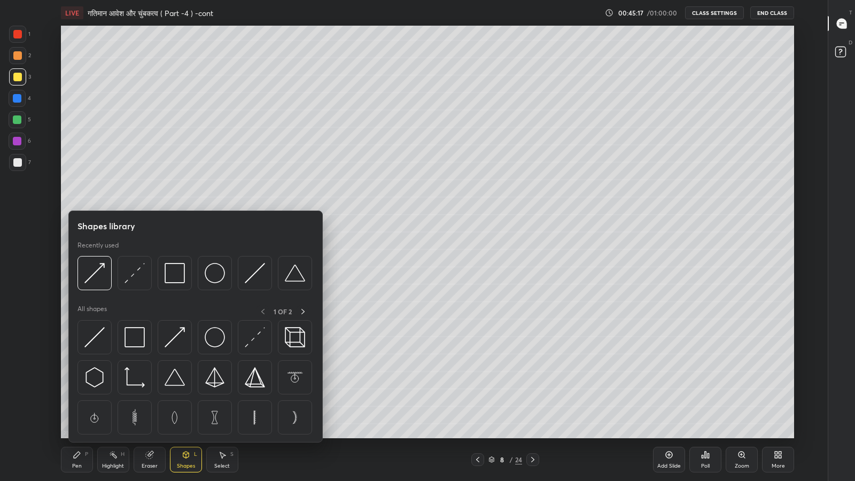
click at [255, 275] on img at bounding box center [255, 273] width 20 height 20
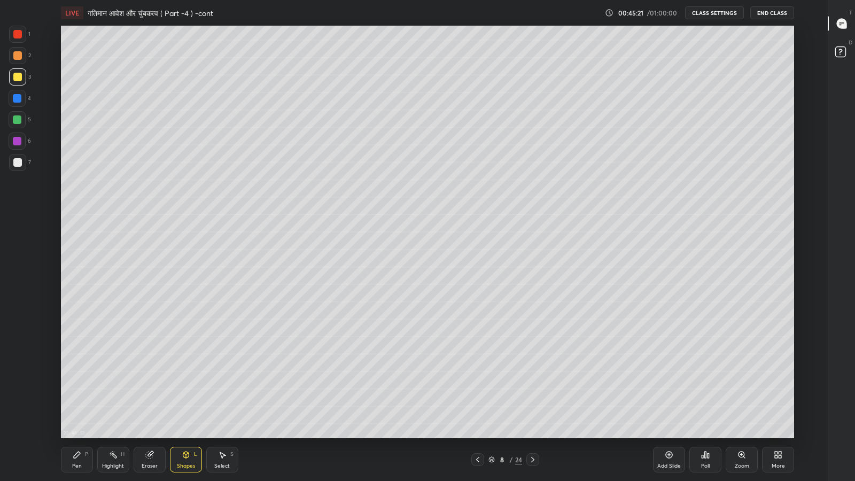
click at [79, 396] on icon at bounding box center [77, 455] width 9 height 9
click at [147, 396] on icon at bounding box center [148, 455] width 7 height 7
click at [80, 396] on div "Pen P" at bounding box center [77, 460] width 32 height 26
click at [784, 396] on div "More" at bounding box center [778, 460] width 32 height 26
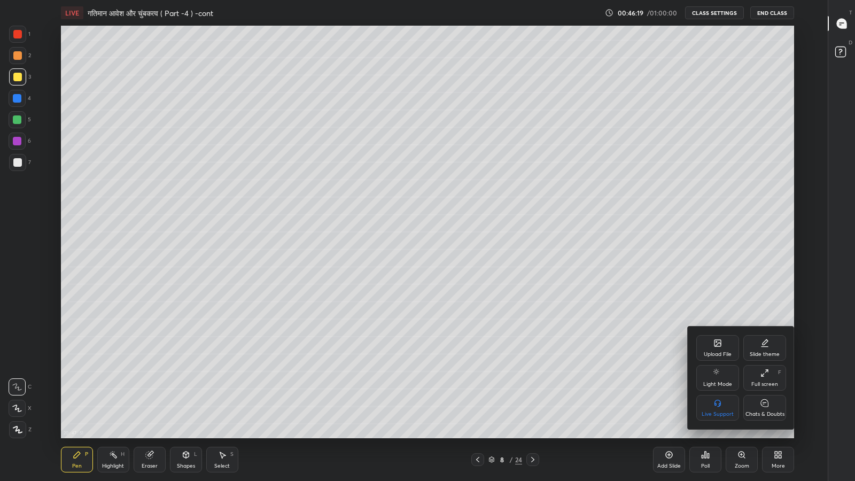
click at [761, 396] on div "Chats & Doubts" at bounding box center [765, 414] width 39 height 5
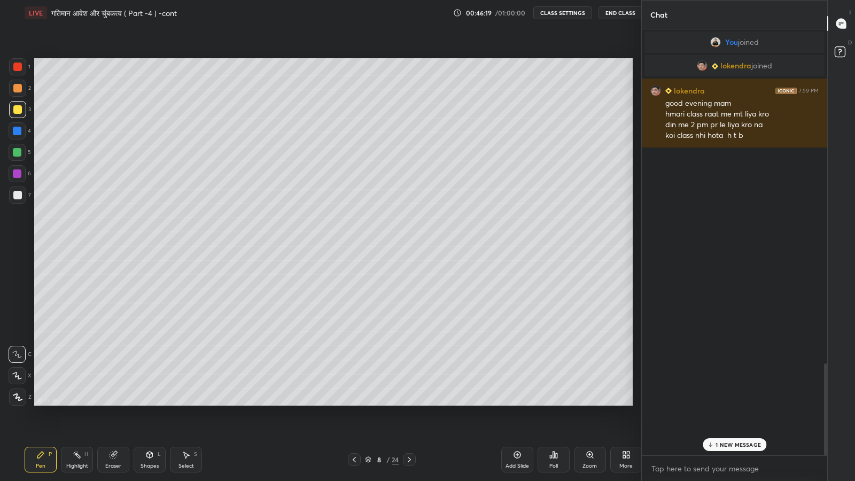
scroll to position [53037, 52851]
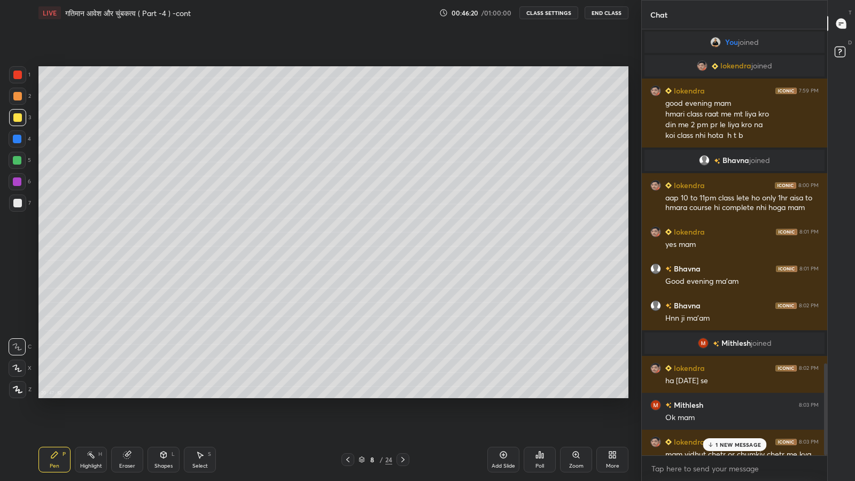
click at [726, 396] on p "1 NEW MESSAGE" at bounding box center [738, 445] width 45 height 6
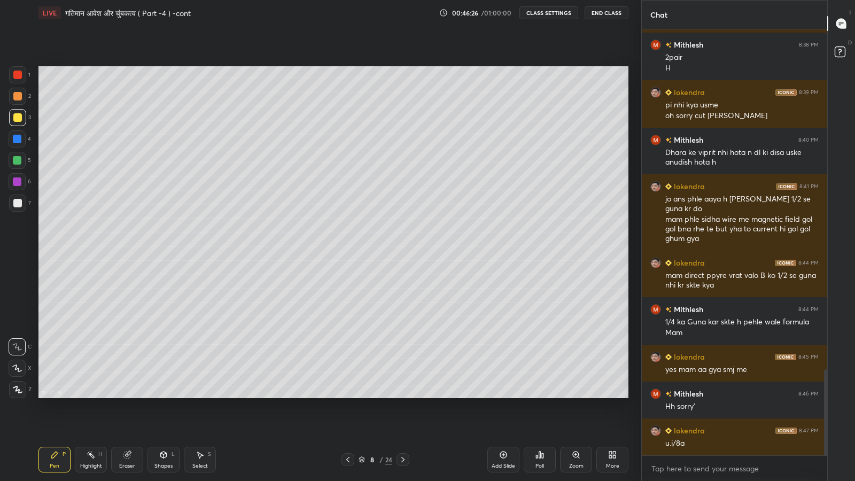
click at [347, 396] on icon at bounding box center [348, 459] width 9 height 9
click at [610, 396] on icon at bounding box center [610, 456] width 3 height 3
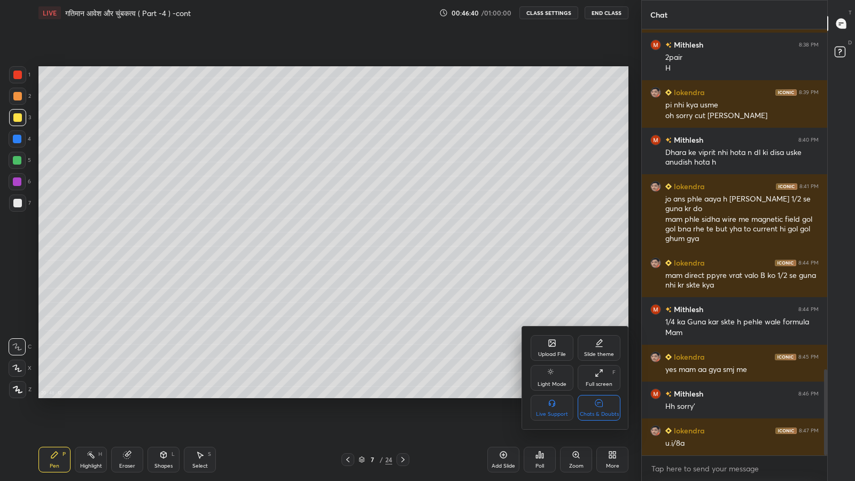
scroll to position [1718, 0]
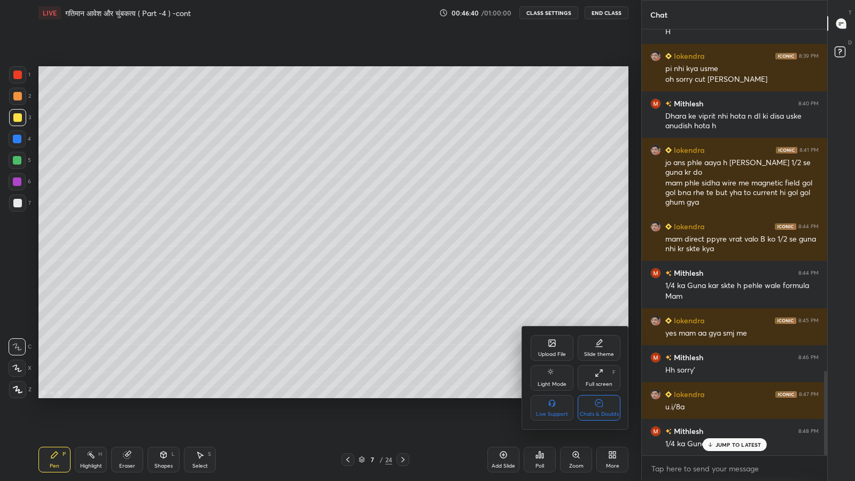
click at [597, 396] on div "Chats & Doubts" at bounding box center [599, 414] width 39 height 5
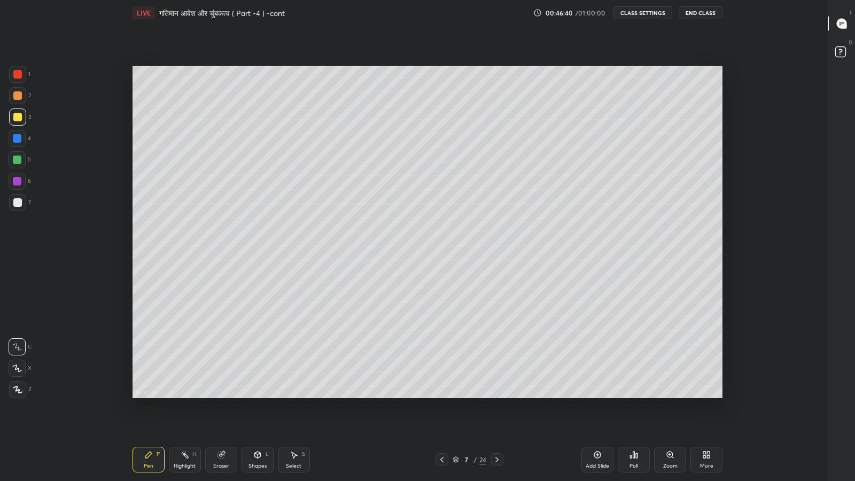
scroll to position [0, 0]
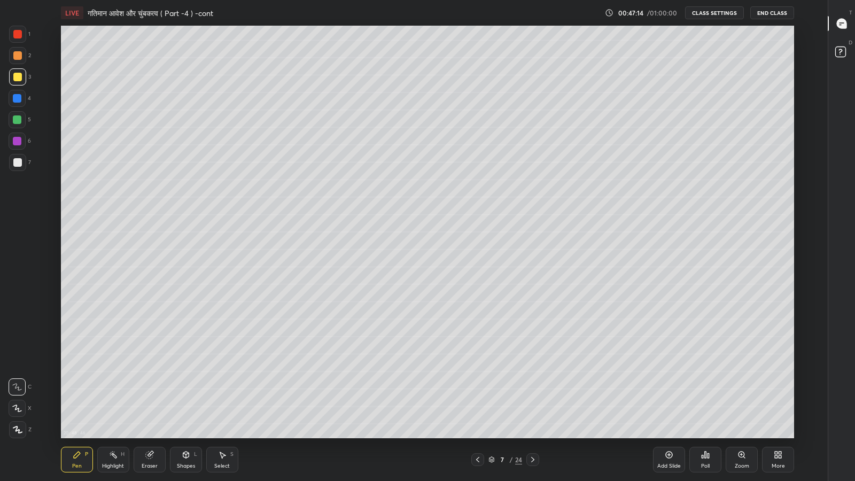
click at [521, 396] on div "24" at bounding box center [518, 460] width 7 height 10
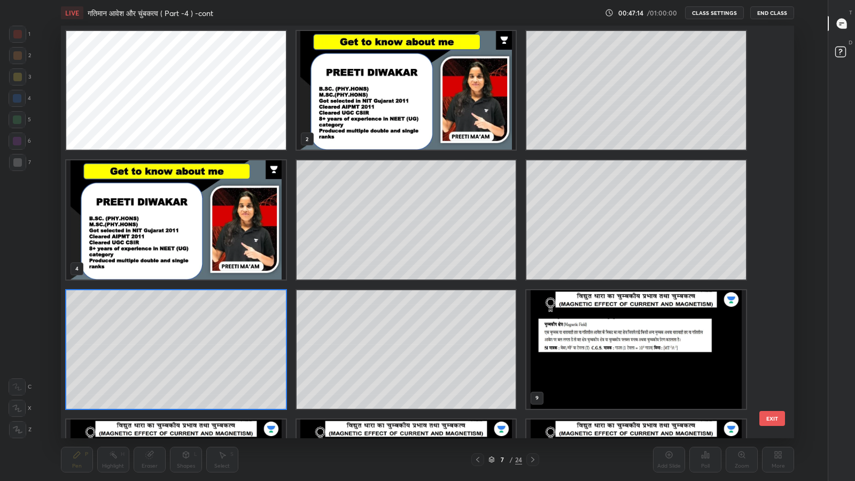
scroll to position [409, 728]
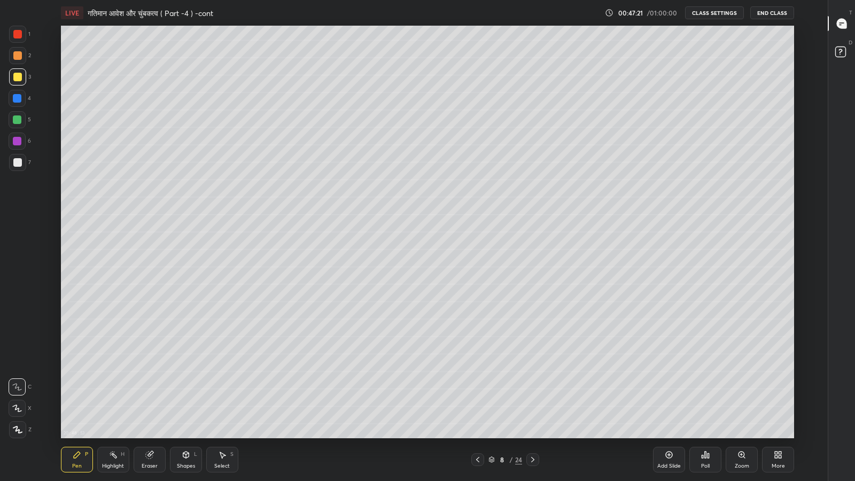
click at [15, 167] on div at bounding box center [17, 162] width 17 height 17
click at [158, 396] on div "Eraser" at bounding box center [150, 460] width 32 height 26
click at [76, 396] on div "Pen P" at bounding box center [77, 460] width 32 height 26
click at [149, 396] on div "Eraser" at bounding box center [150, 465] width 16 height 5
click at [79, 396] on icon at bounding box center [77, 455] width 9 height 9
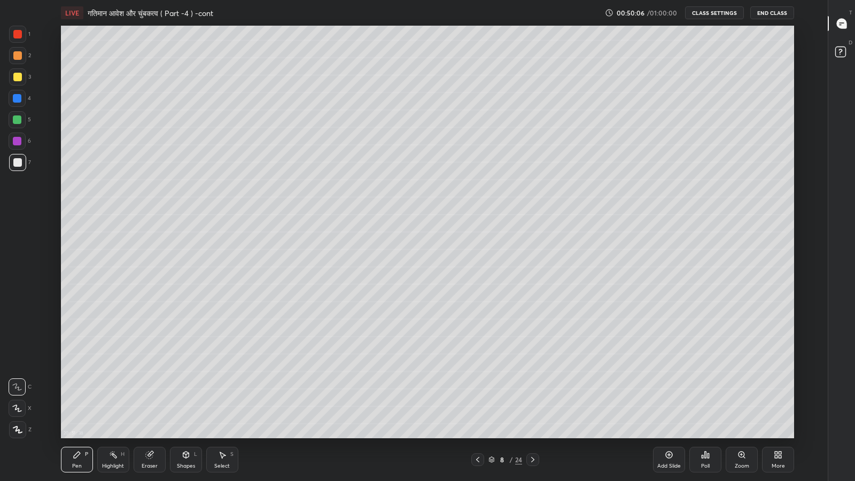
click at [17, 73] on div at bounding box center [17, 77] width 9 height 9
click at [177, 396] on div "Shapes" at bounding box center [186, 465] width 18 height 5
click at [151, 396] on div "Eraser" at bounding box center [150, 465] width 16 height 5
click at [75, 396] on div "Pen P" at bounding box center [77, 460] width 32 height 26
click at [776, 396] on icon at bounding box center [776, 456] width 3 height 3
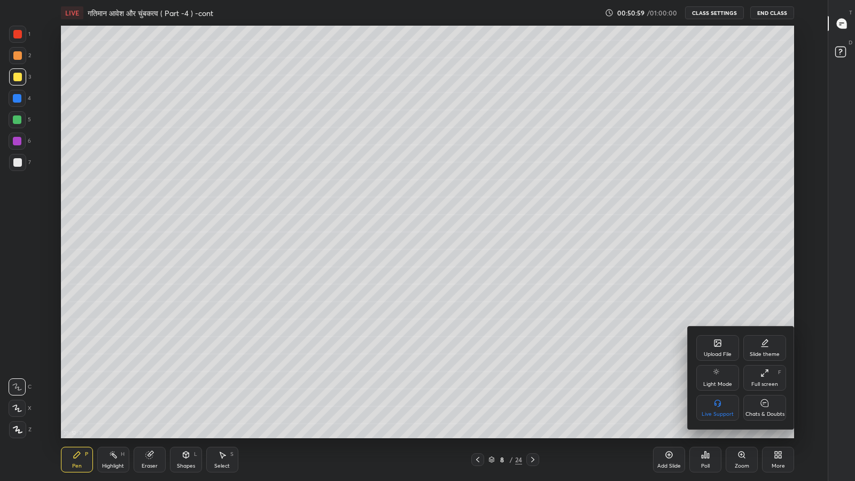
click at [763, 396] on icon at bounding box center [765, 403] width 9 height 11
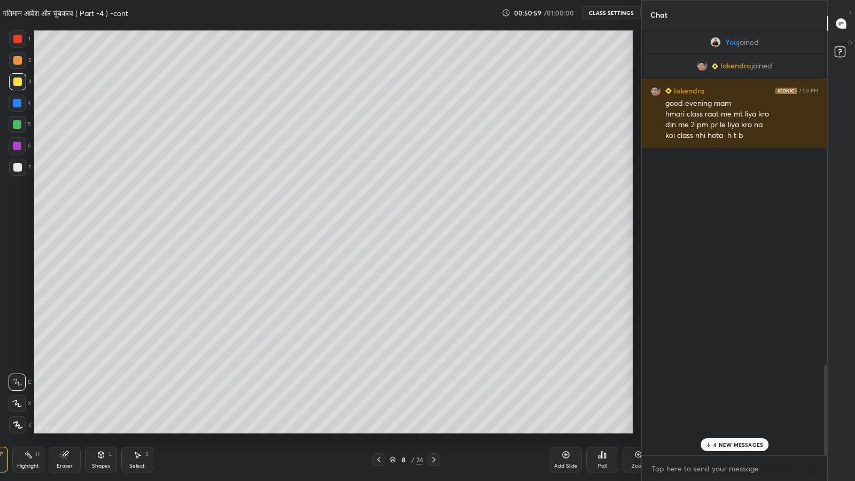
scroll to position [53037, 52851]
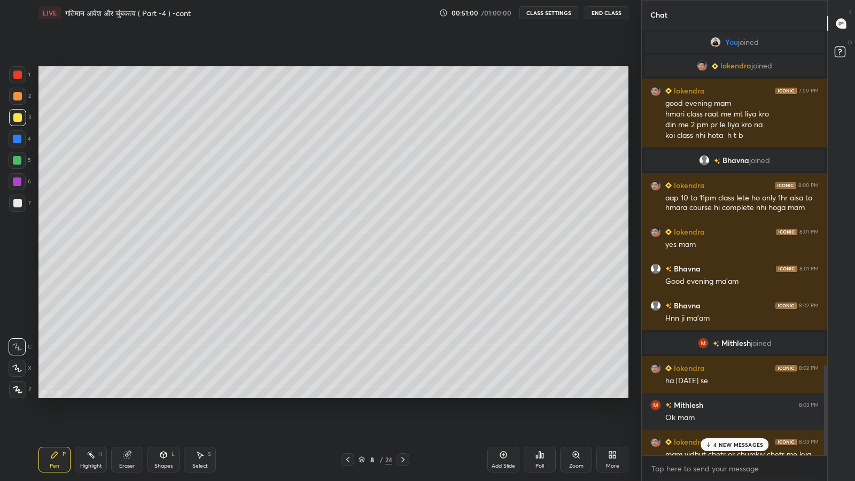
click at [729, 396] on p "4 NEW MESSAGES" at bounding box center [739, 445] width 50 height 6
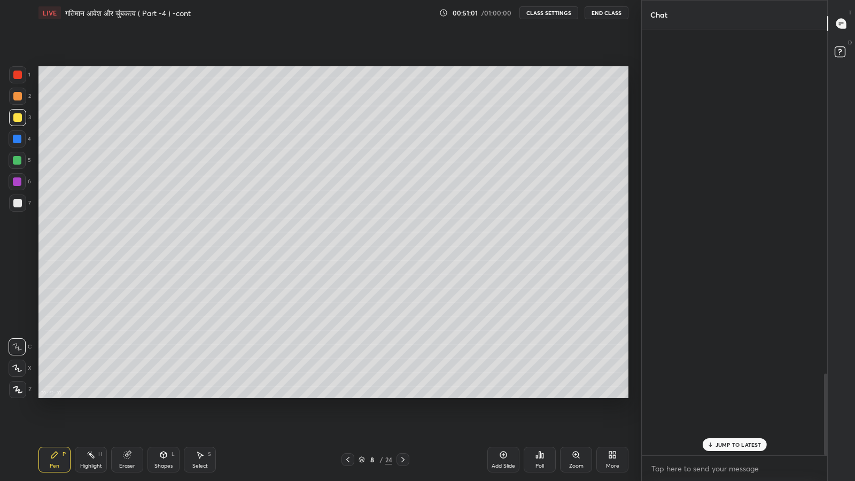
scroll to position [1793, 0]
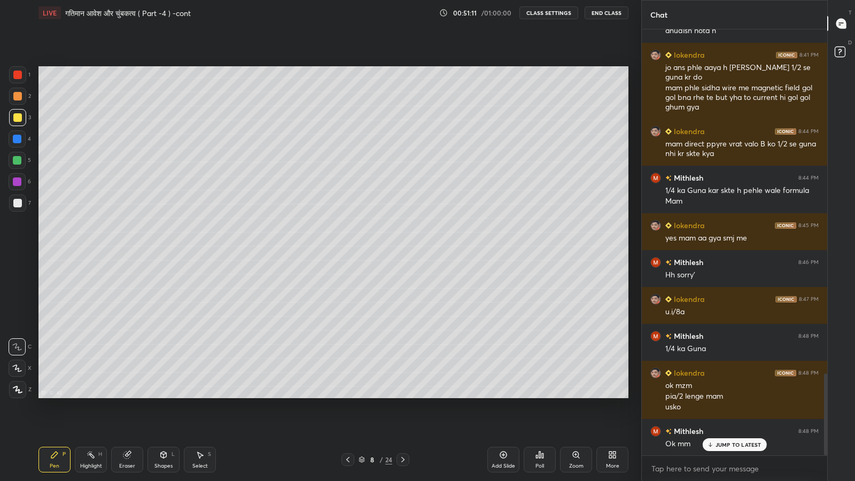
click at [347, 396] on icon at bounding box center [348, 459] width 9 height 9
click at [402, 396] on icon at bounding box center [403, 459] width 9 height 9
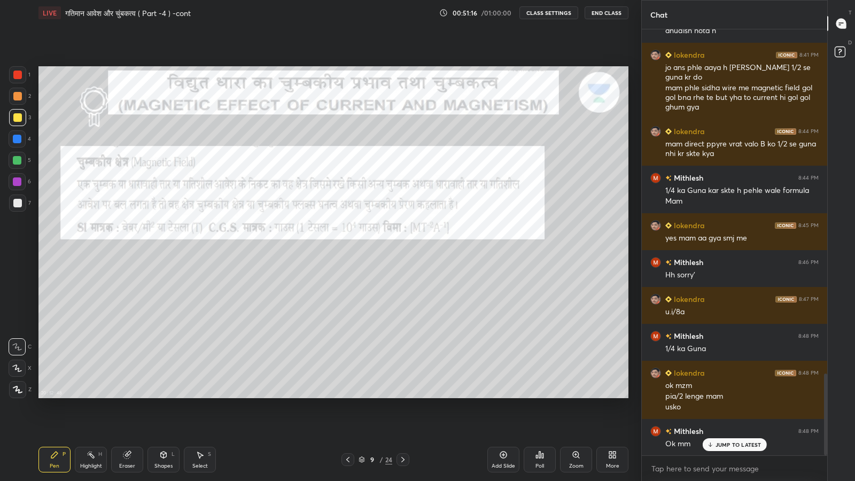
click at [347, 396] on icon at bounding box center [348, 459] width 9 height 9
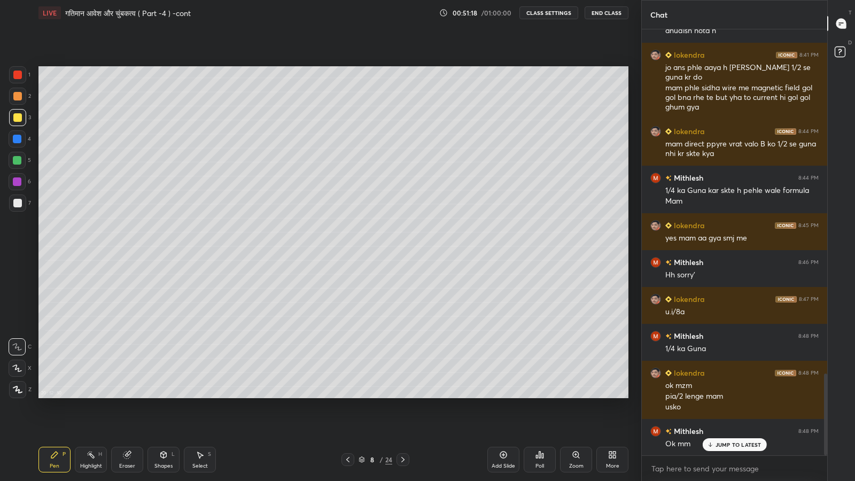
click at [507, 396] on icon at bounding box center [503, 455] width 9 height 9
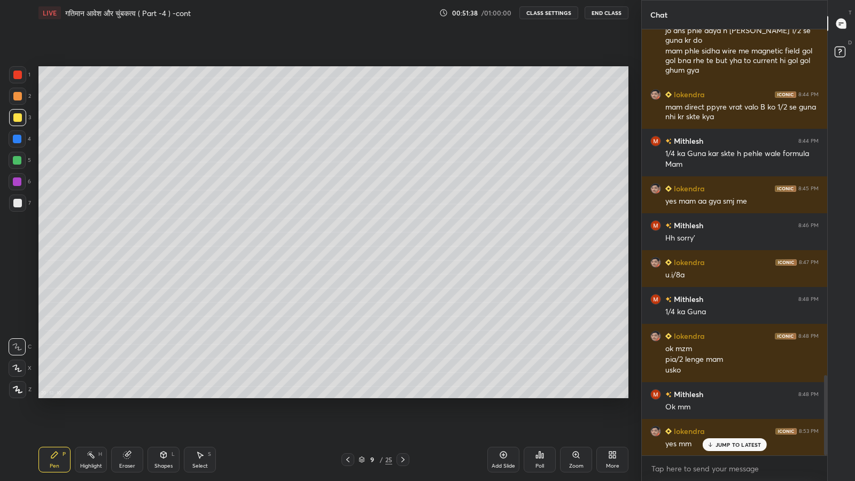
click at [618, 396] on div "More" at bounding box center [612, 465] width 13 height 5
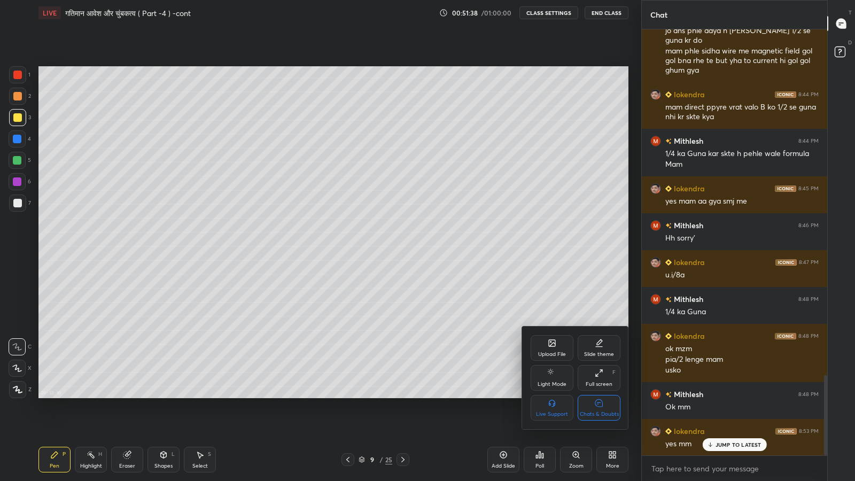
click at [599, 396] on div "Chats & Doubts" at bounding box center [599, 408] width 43 height 26
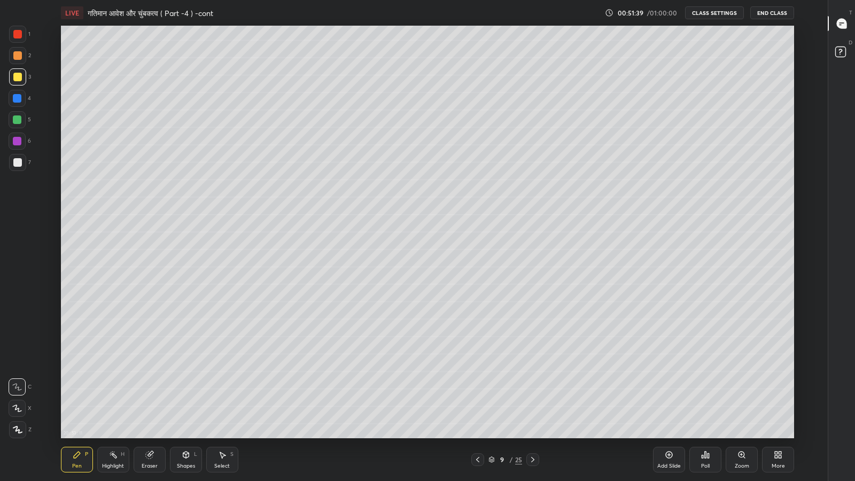
scroll to position [53037, 52663]
click at [187, 396] on icon at bounding box center [186, 455] width 6 height 6
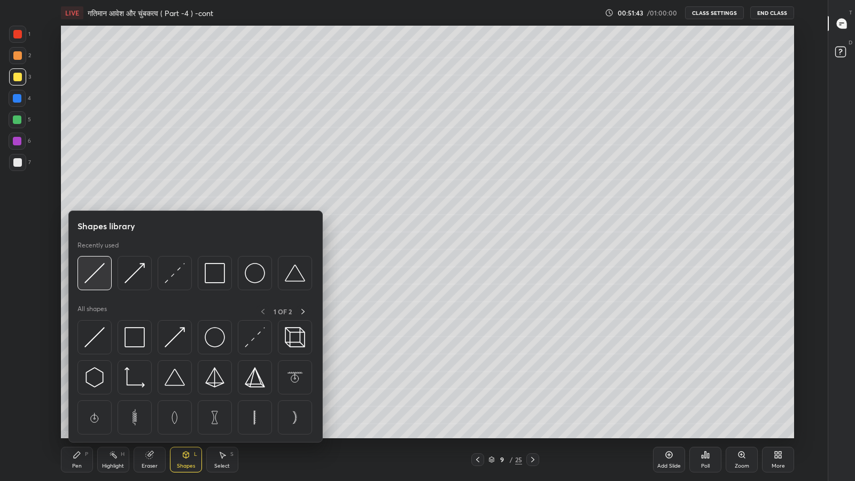
click at [104, 275] on img at bounding box center [94, 273] width 20 height 20
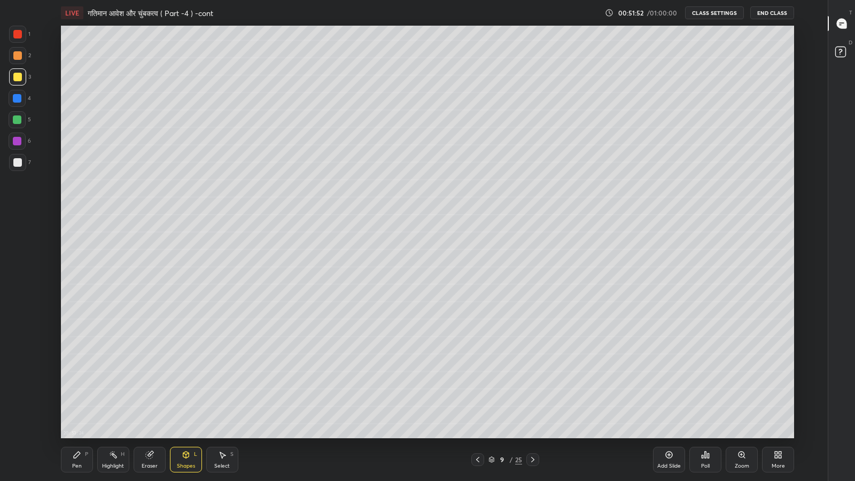
click at [79, 396] on icon at bounding box center [77, 455] width 6 height 6
click at [148, 396] on icon at bounding box center [148, 455] width 7 height 7
click at [80, 396] on icon at bounding box center [77, 455] width 9 height 9
click at [153, 396] on div "Eraser" at bounding box center [150, 460] width 32 height 26
click at [81, 396] on div "Pen P" at bounding box center [77, 460] width 32 height 26
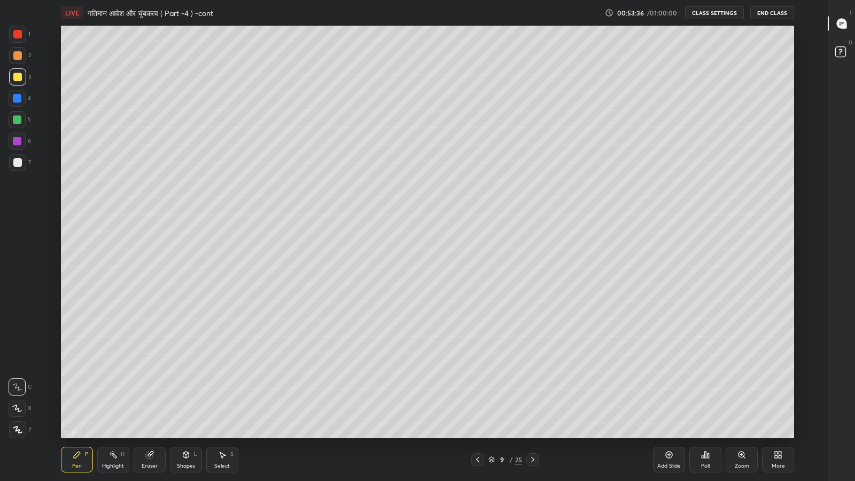
click at [15, 159] on div at bounding box center [17, 162] width 9 height 9
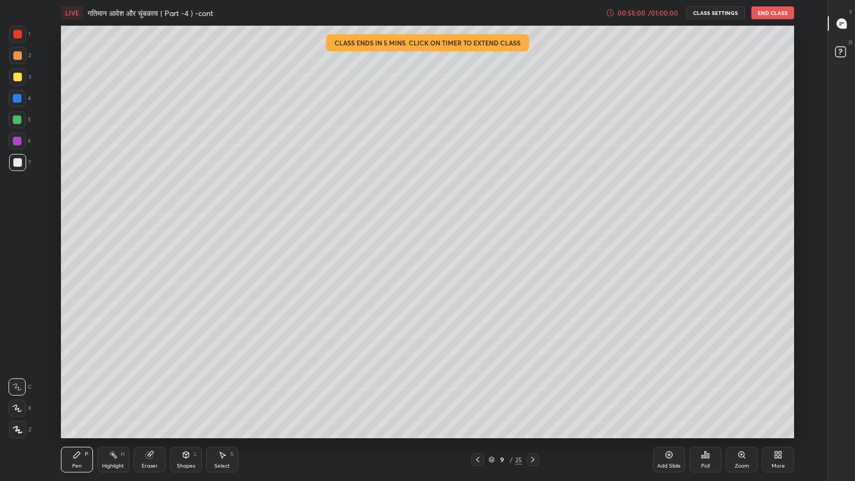
click at [17, 76] on div at bounding box center [17, 77] width 9 height 9
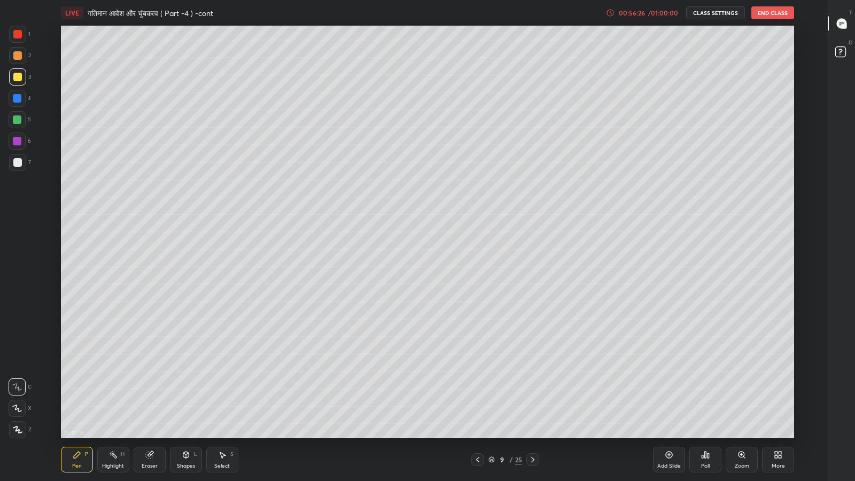
click at [21, 164] on div at bounding box center [17, 162] width 9 height 9
click at [190, 396] on div "Shapes L" at bounding box center [186, 460] width 32 height 26
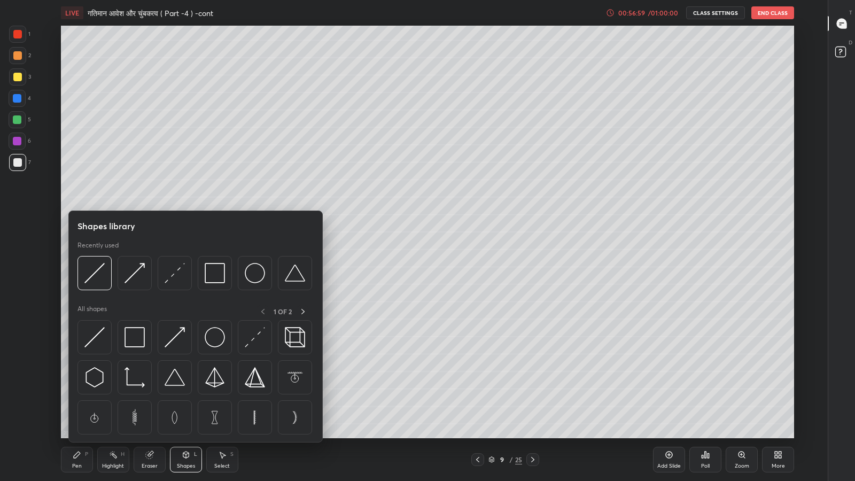
click at [138, 346] on img at bounding box center [135, 337] width 20 height 20
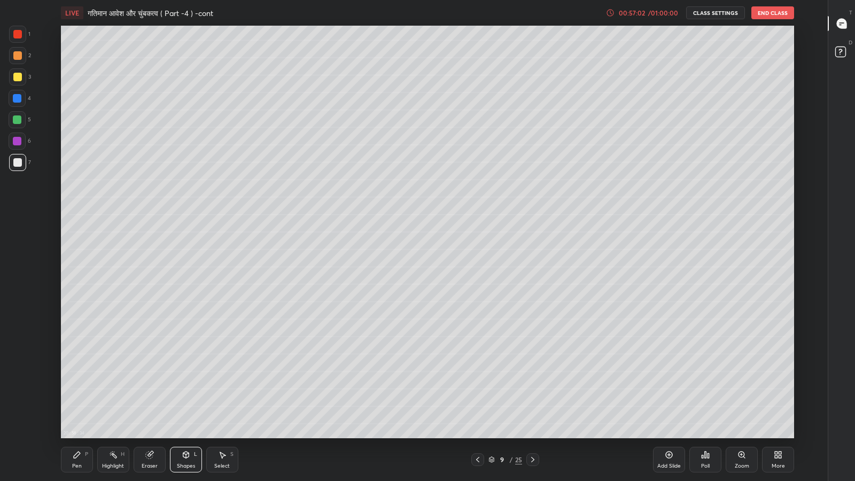
click at [183, 396] on icon at bounding box center [186, 455] width 9 height 9
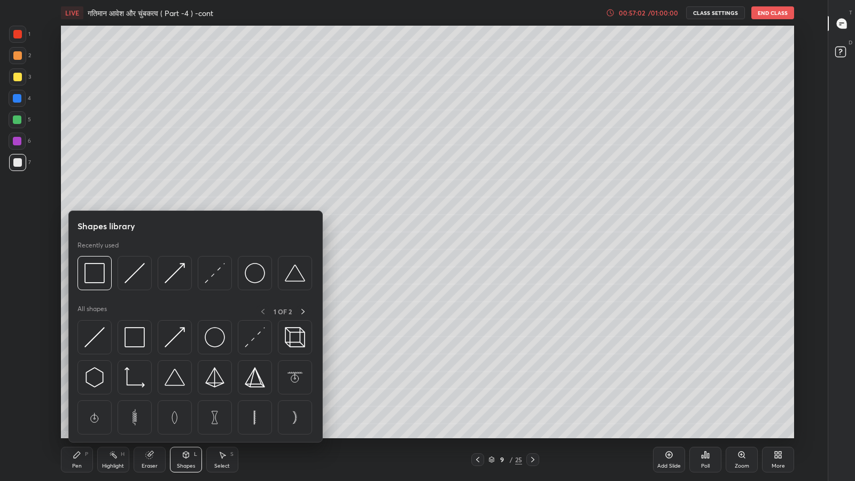
click at [102, 274] on img at bounding box center [94, 273] width 20 height 20
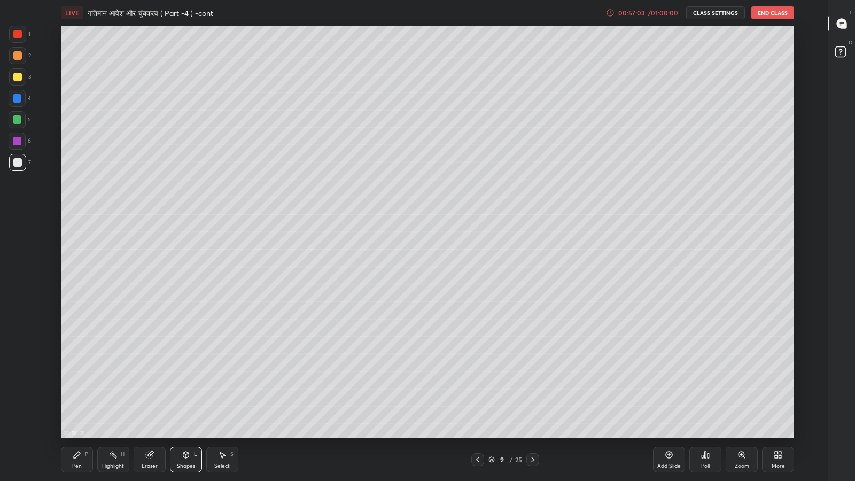
click at [13, 79] on div at bounding box center [17, 77] width 9 height 9
click at [72, 396] on div "Pen P" at bounding box center [77, 460] width 32 height 26
click at [20, 78] on div at bounding box center [17, 77] width 9 height 9
click at [675, 396] on div "Add Slide" at bounding box center [669, 460] width 32 height 26
click at [776, 396] on div "More" at bounding box center [778, 465] width 13 height 5
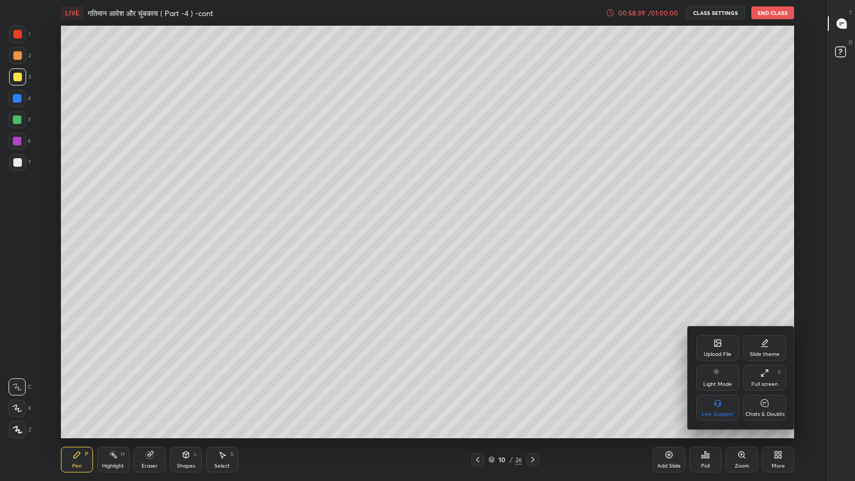
click at [766, 396] on div "Chats & Doubts" at bounding box center [765, 414] width 39 height 5
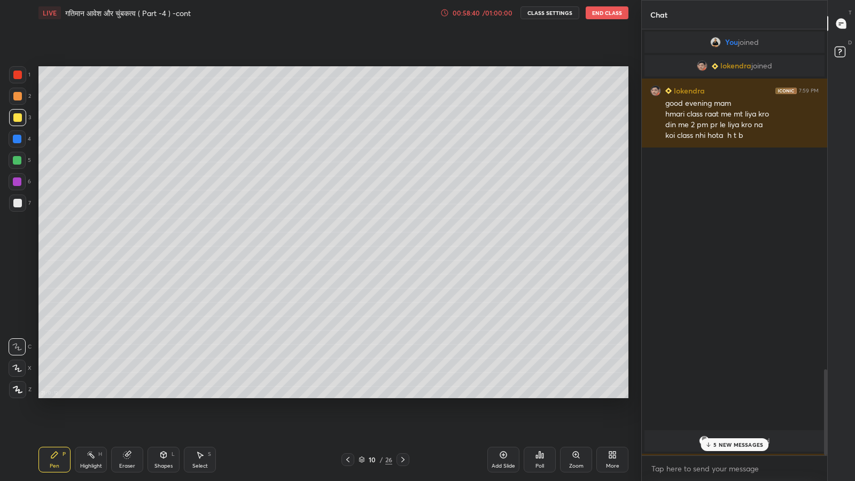
scroll to position [53037, 52851]
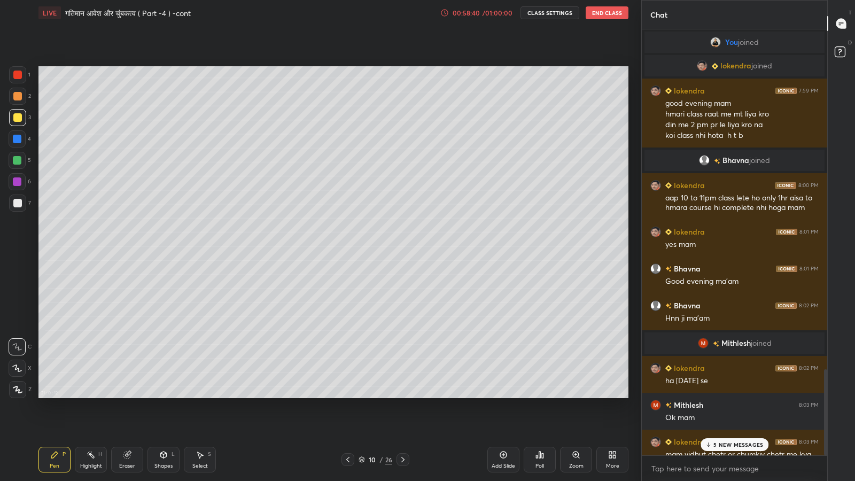
click at [715, 396] on p "5 NEW MESSAGES" at bounding box center [739, 445] width 50 height 6
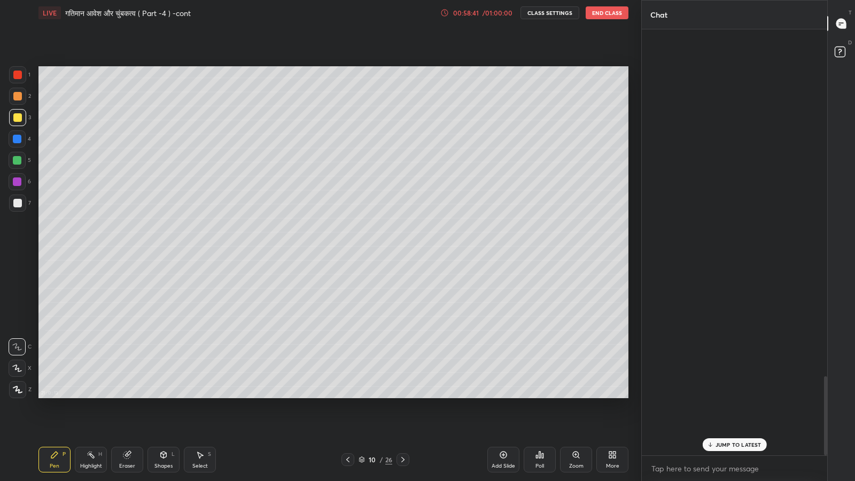
scroll to position [1870, 0]
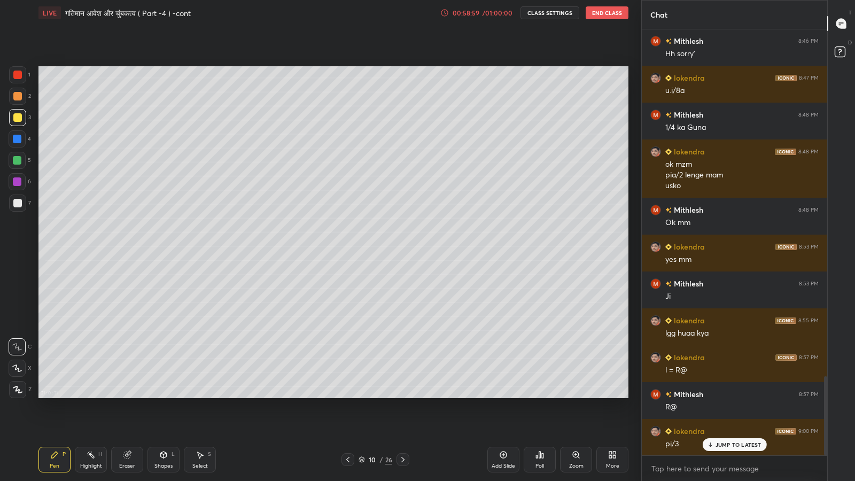
click at [731, 396] on div "JUMP TO LATEST" at bounding box center [734, 444] width 64 height 13
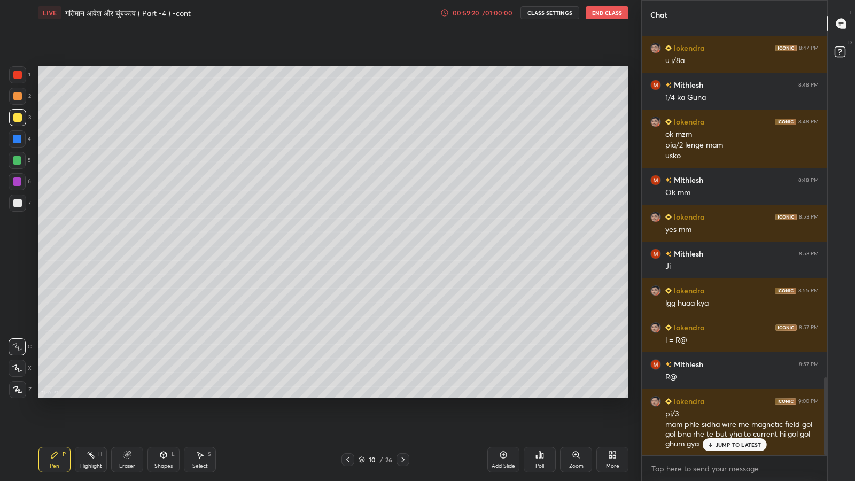
scroll to position [1911, 0]
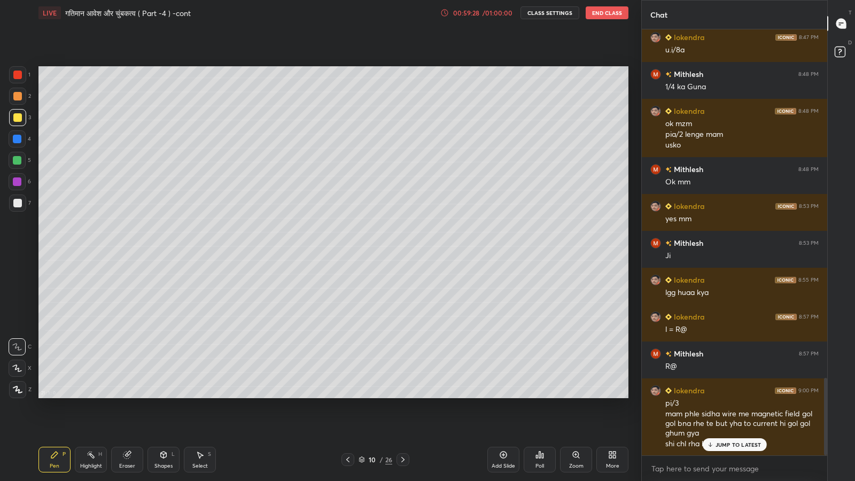
click at [732, 396] on div "JUMP TO LATEST" at bounding box center [734, 444] width 64 height 13
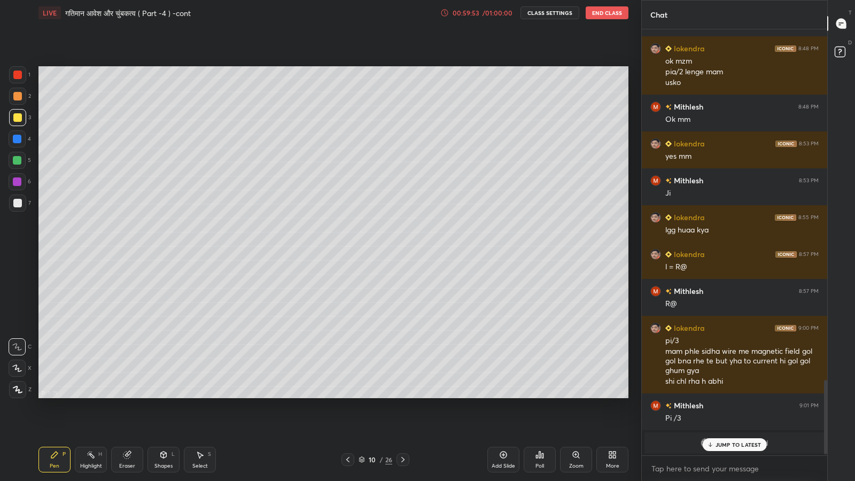
scroll to position [1973, 0]
click at [726, 396] on p "JUMP TO LATEST" at bounding box center [739, 445] width 46 height 6
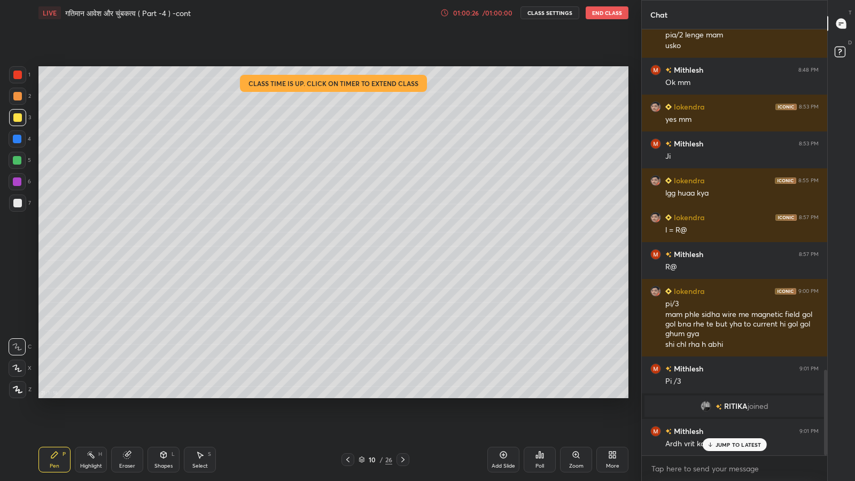
scroll to position [1695, 0]
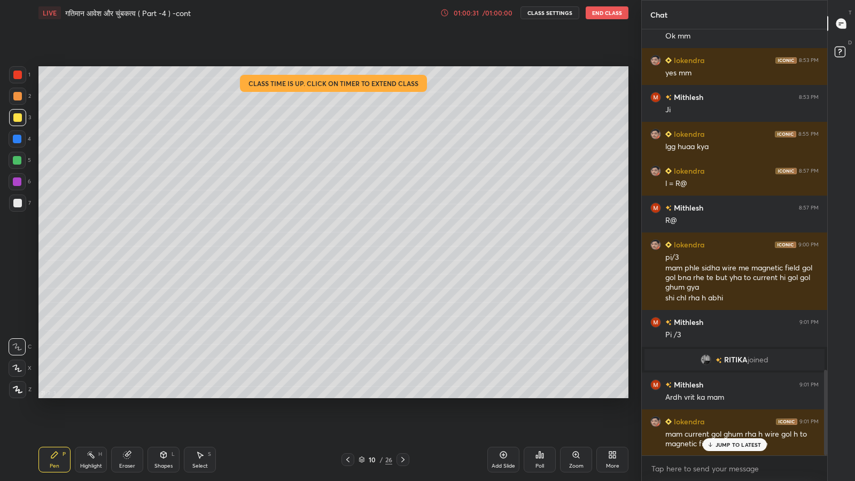
click at [738, 396] on p "JUMP TO LATEST" at bounding box center [739, 445] width 46 height 6
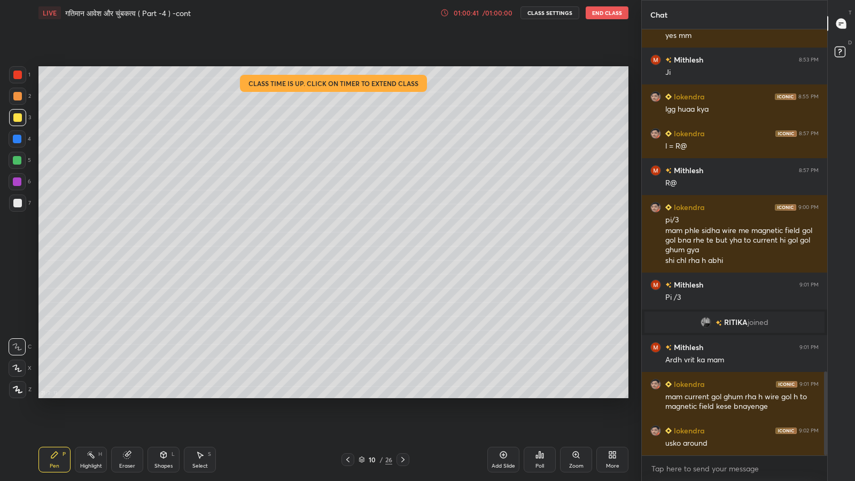
click at [615, 396] on div "More" at bounding box center [612, 465] width 13 height 5
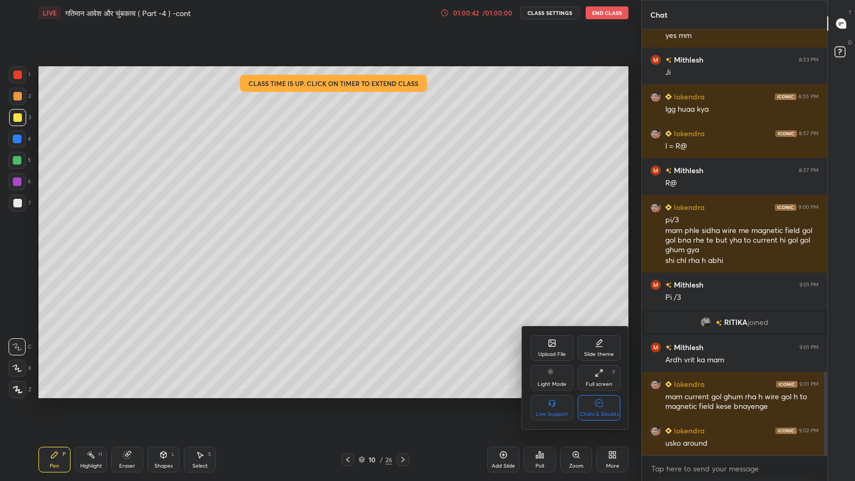
click at [595, 396] on icon at bounding box center [599, 403] width 9 height 11
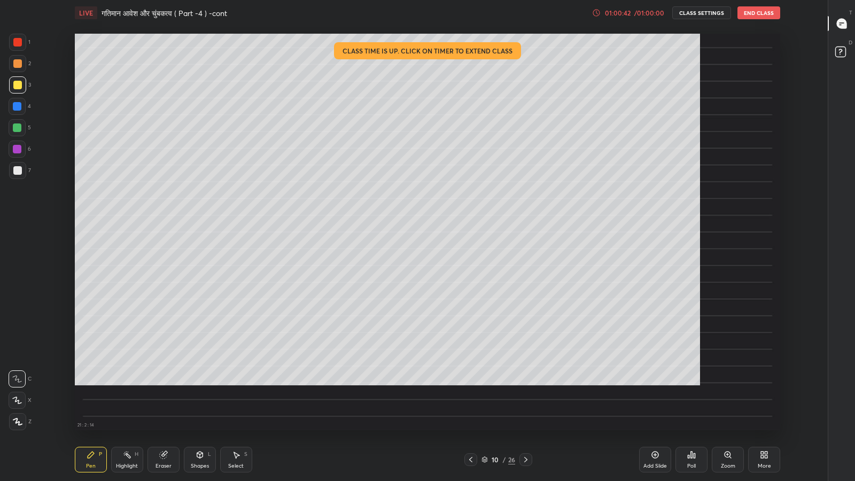
scroll to position [3, 0]
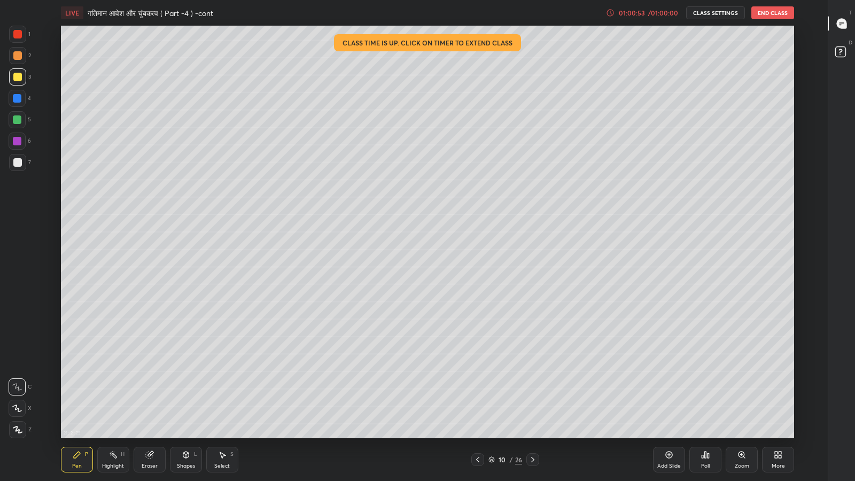
click at [777, 396] on icon at bounding box center [776, 456] width 3 height 3
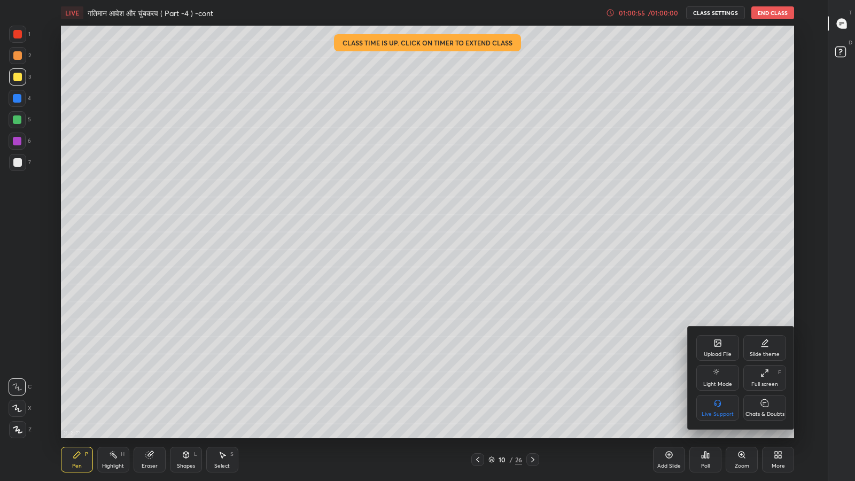
click at [759, 382] on div "Full screen" at bounding box center [765, 384] width 27 height 5
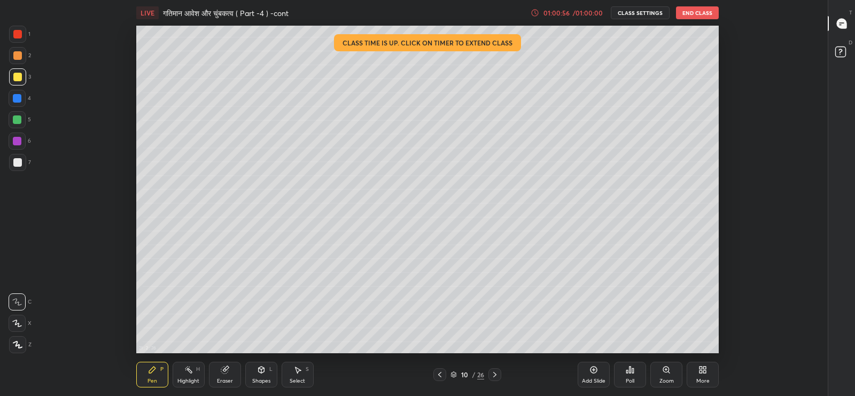
scroll to position [53122, 52663]
click at [533, 12] on icon at bounding box center [535, 13] width 9 height 9
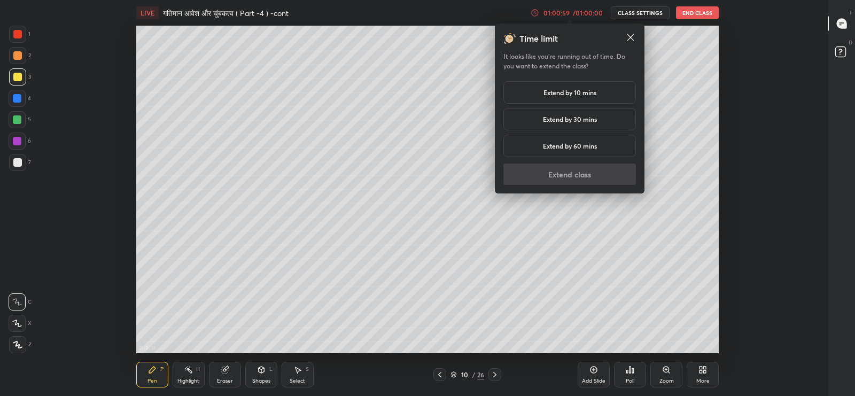
click at [572, 93] on h5 "Extend by 10 mins" at bounding box center [570, 93] width 53 height 10
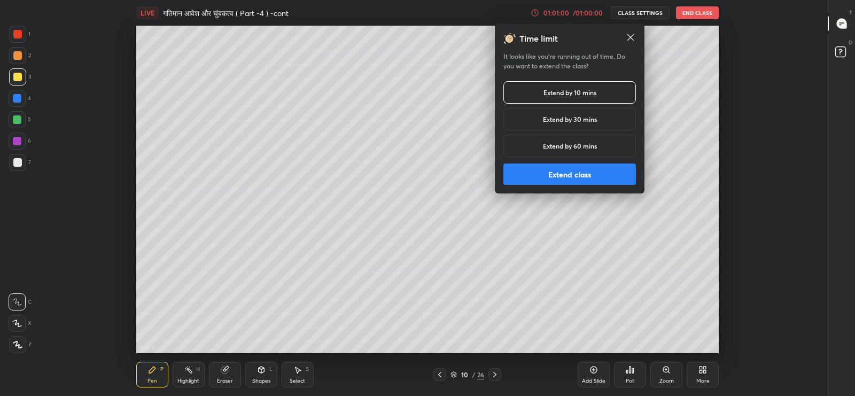
click at [576, 176] on button "Extend class" at bounding box center [570, 174] width 133 height 21
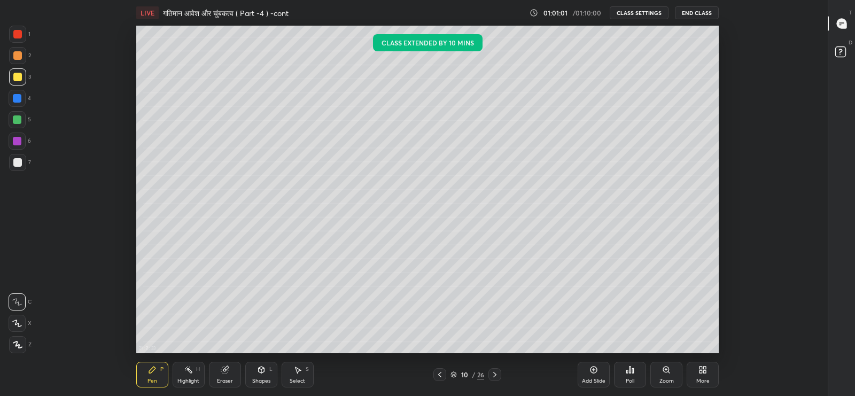
click at [711, 374] on div "More" at bounding box center [703, 375] width 32 height 26
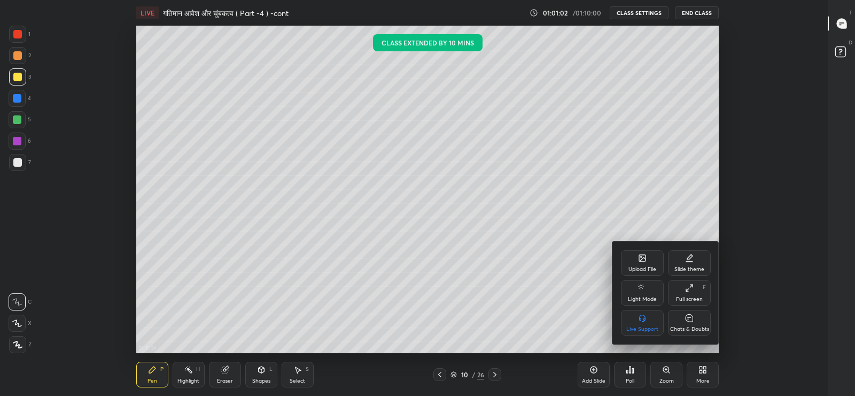
click at [690, 327] on div "Chats & Doubts" at bounding box center [689, 329] width 39 height 5
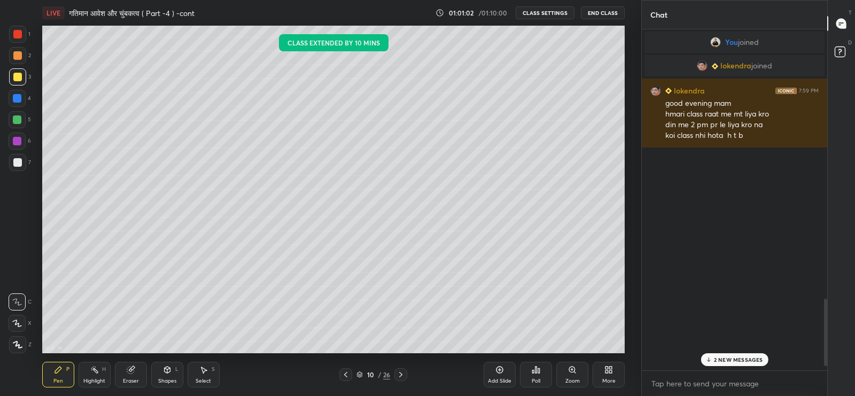
scroll to position [53122, 52841]
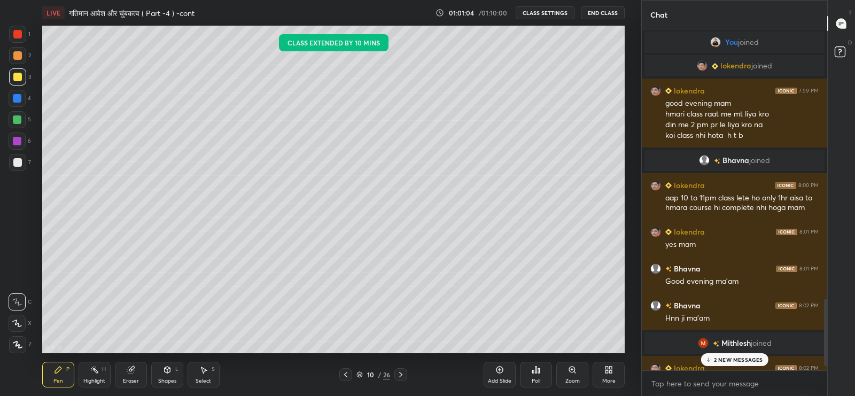
click at [606, 373] on icon at bounding box center [607, 371] width 3 height 3
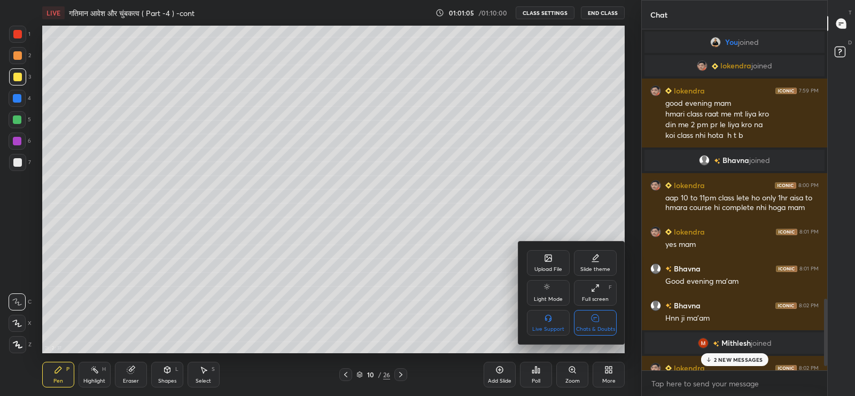
click at [592, 298] on div "Full screen" at bounding box center [595, 299] width 27 height 5
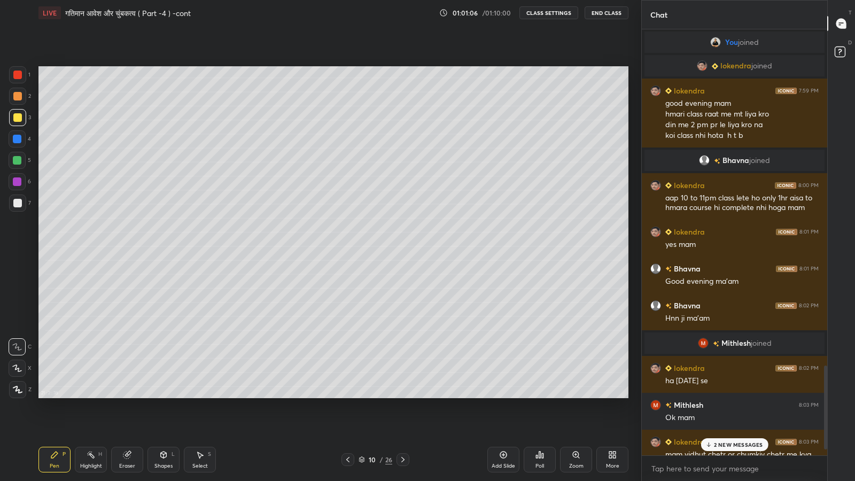
click at [739, 396] on p "2 NEW MESSAGES" at bounding box center [738, 445] width 49 height 6
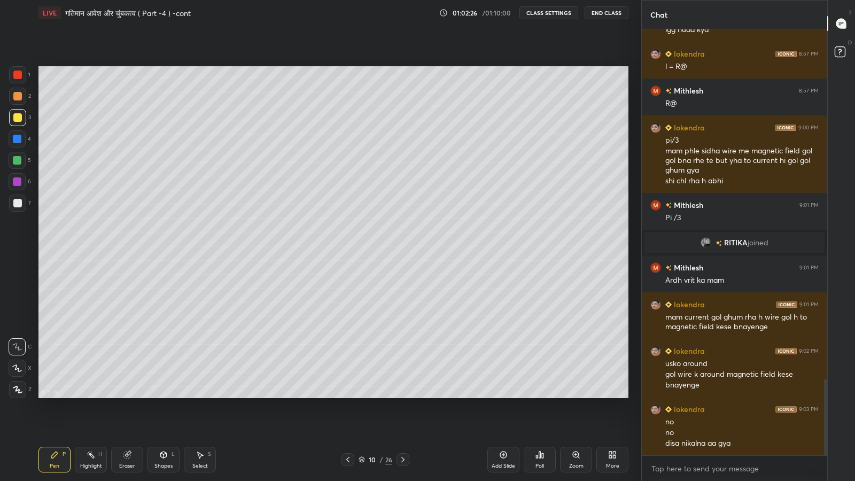
scroll to position [1969, 0]
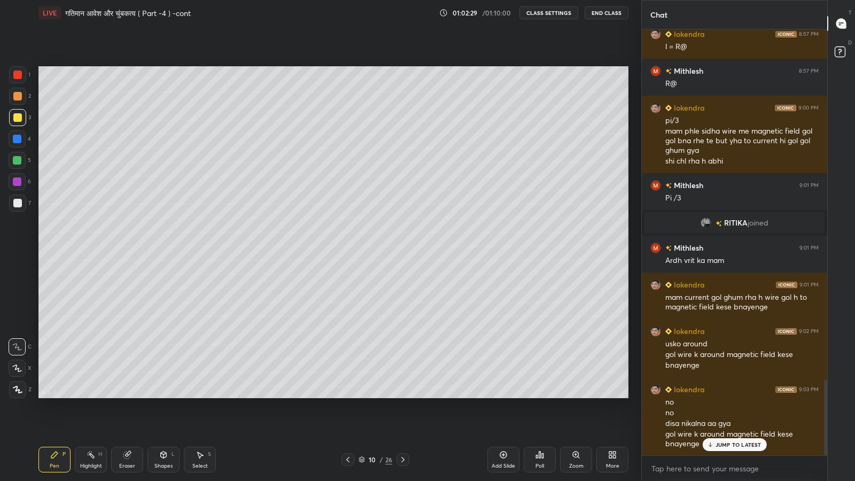
click at [722, 396] on div "JUMP TO LATEST" at bounding box center [734, 444] width 64 height 13
click at [615, 396] on icon at bounding box center [614, 456] width 3 height 3
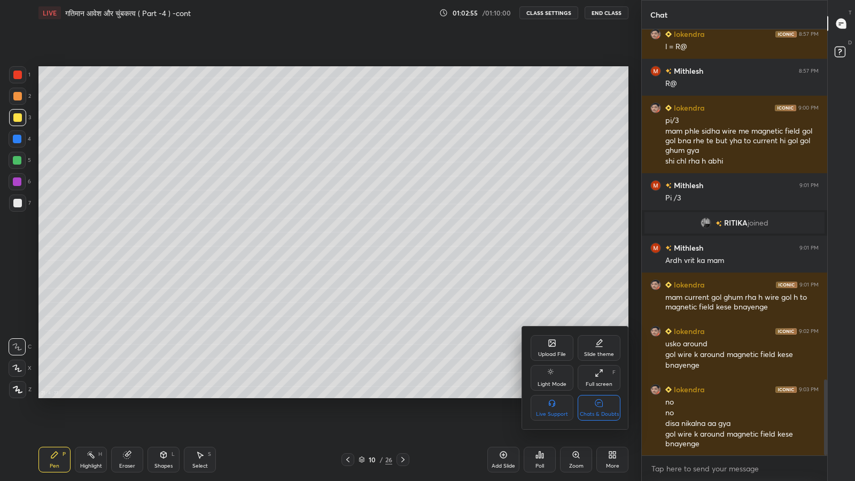
click at [598, 396] on div "Chats & Doubts" at bounding box center [599, 408] width 43 height 26
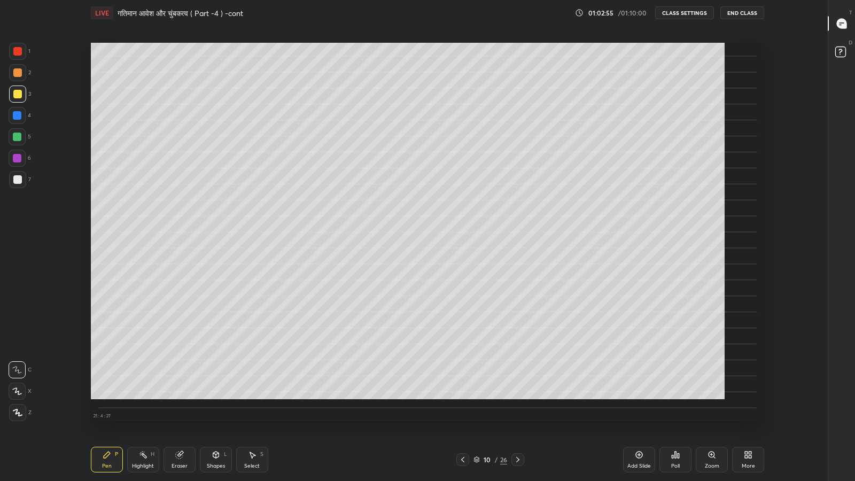
scroll to position [413, 787]
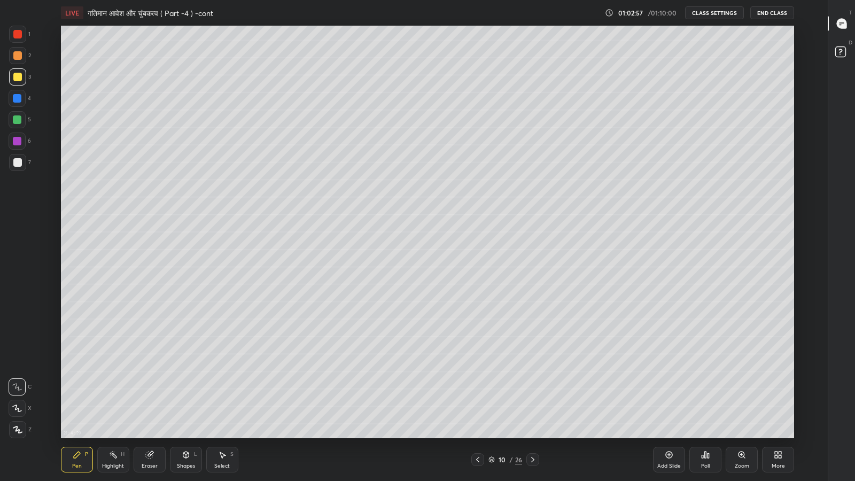
click at [185, 396] on icon at bounding box center [186, 455] width 6 height 6
click at [152, 396] on div "Eraser" at bounding box center [150, 465] width 16 height 5
click at [184, 396] on div "Shapes" at bounding box center [186, 465] width 18 height 5
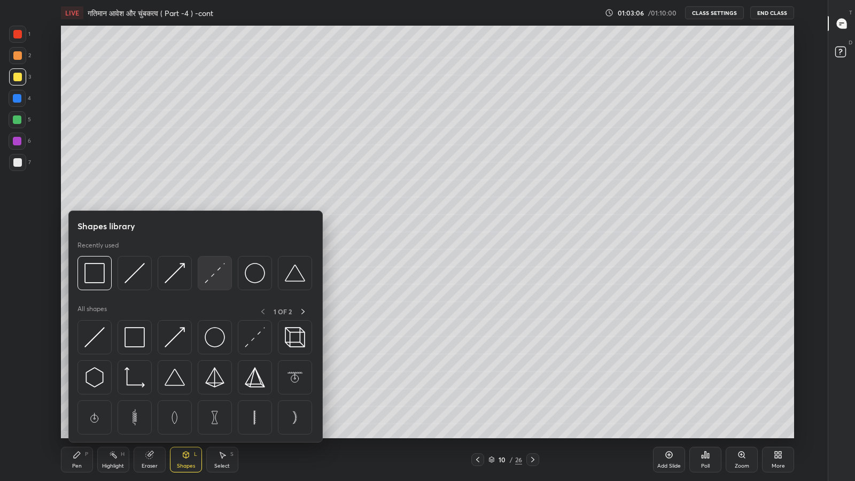
click at [211, 265] on img at bounding box center [215, 273] width 20 height 20
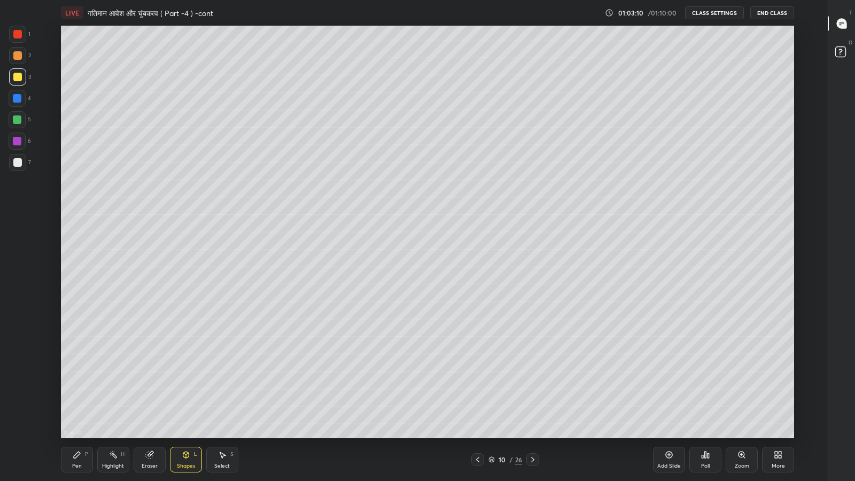
click at [476, 396] on icon at bounding box center [478, 459] width 9 height 9
click at [532, 396] on icon at bounding box center [533, 459] width 9 height 9
click at [79, 396] on div "Pen" at bounding box center [77, 465] width 10 height 5
click at [17, 168] on div at bounding box center [17, 162] width 17 height 17
click at [768, 16] on button "End Class" at bounding box center [773, 12] width 43 height 13
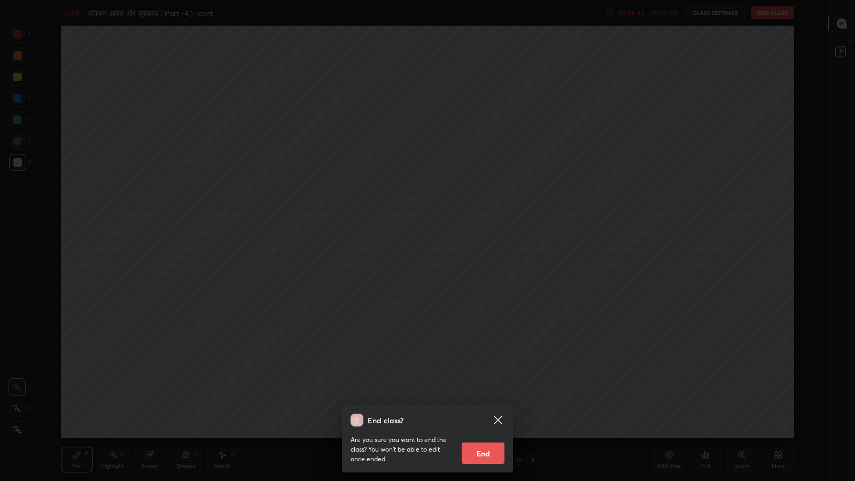
click at [479, 396] on button "End" at bounding box center [483, 453] width 43 height 21
type textarea "x"
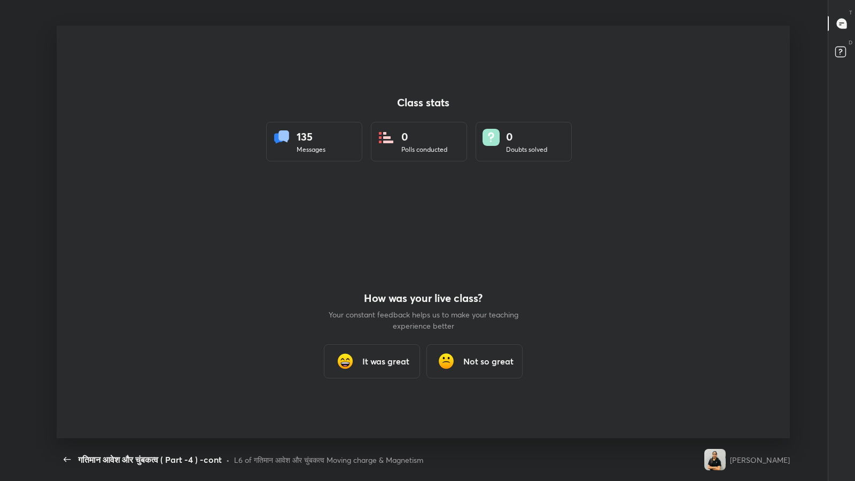
scroll to position [413, 846]
